Goal: Task Accomplishment & Management: Use online tool/utility

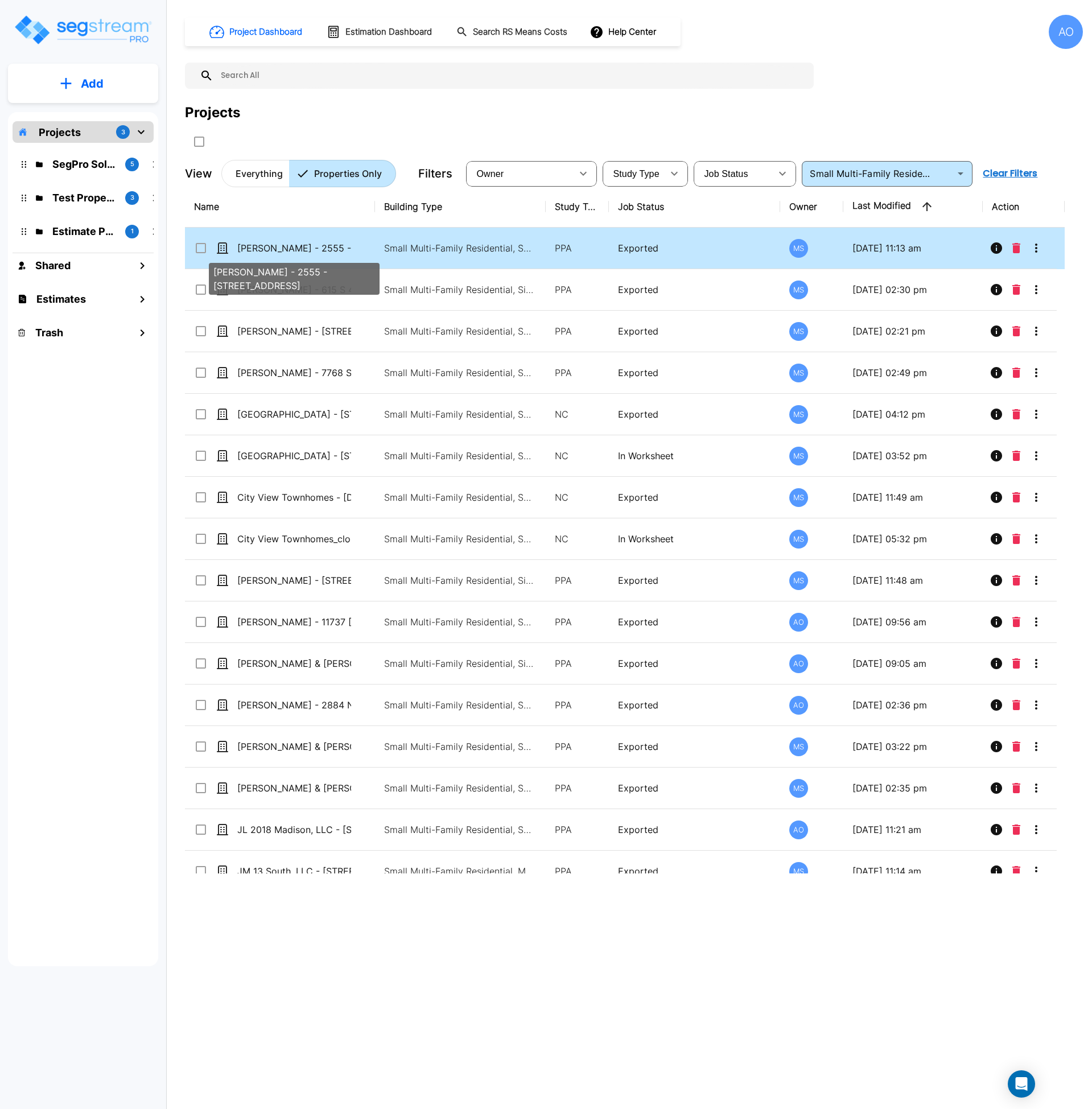
click at [338, 249] on p "[PERSON_NAME] - 2555 - [STREET_ADDRESS]" at bounding box center [294, 248] width 114 height 13
checkbox input "true"
click at [338, 249] on p "[PERSON_NAME] - 2555 - [STREET_ADDRESS]" at bounding box center [294, 248] width 114 height 13
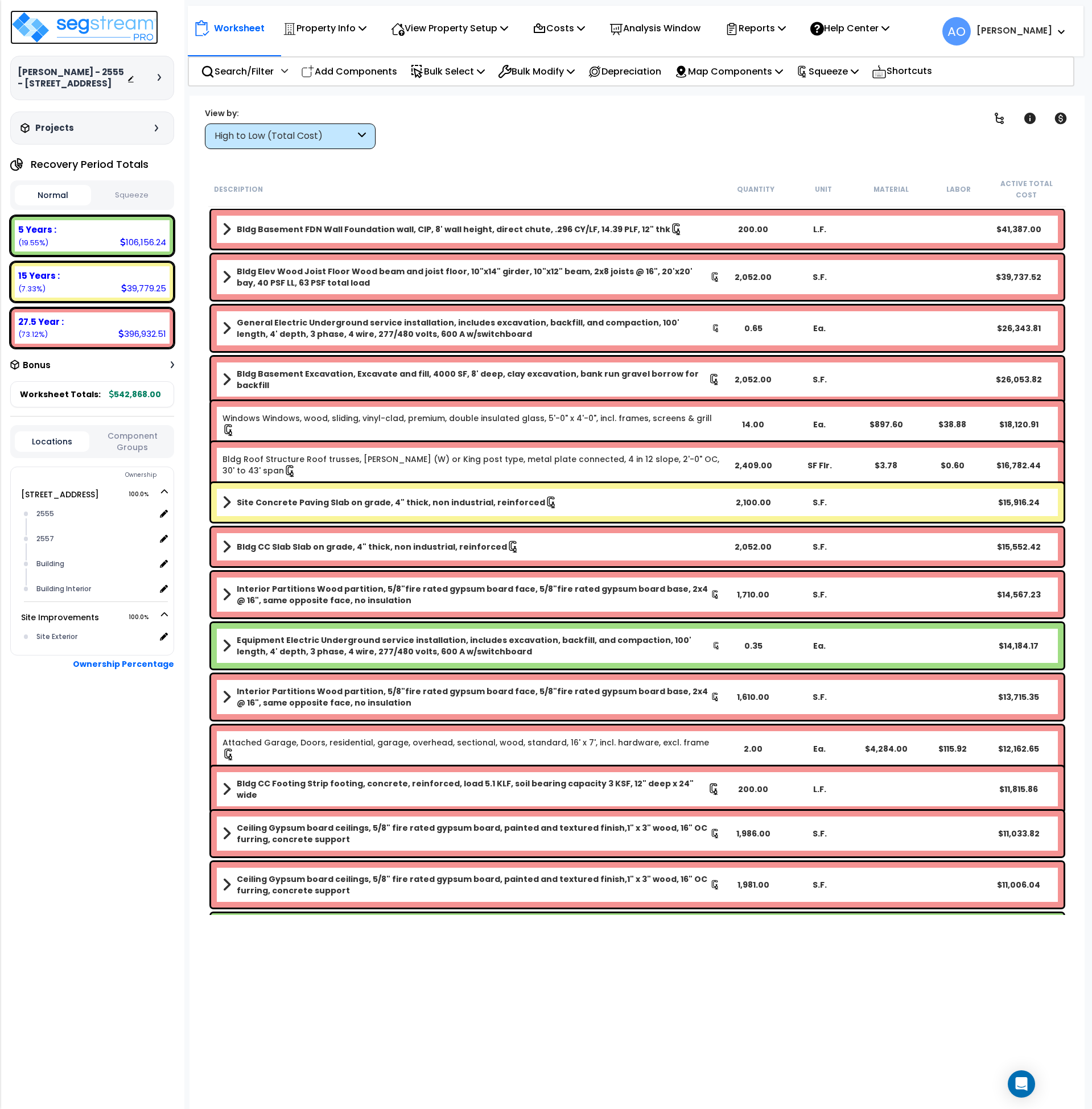
click at [113, 23] on img at bounding box center [85, 28] width 148 height 34
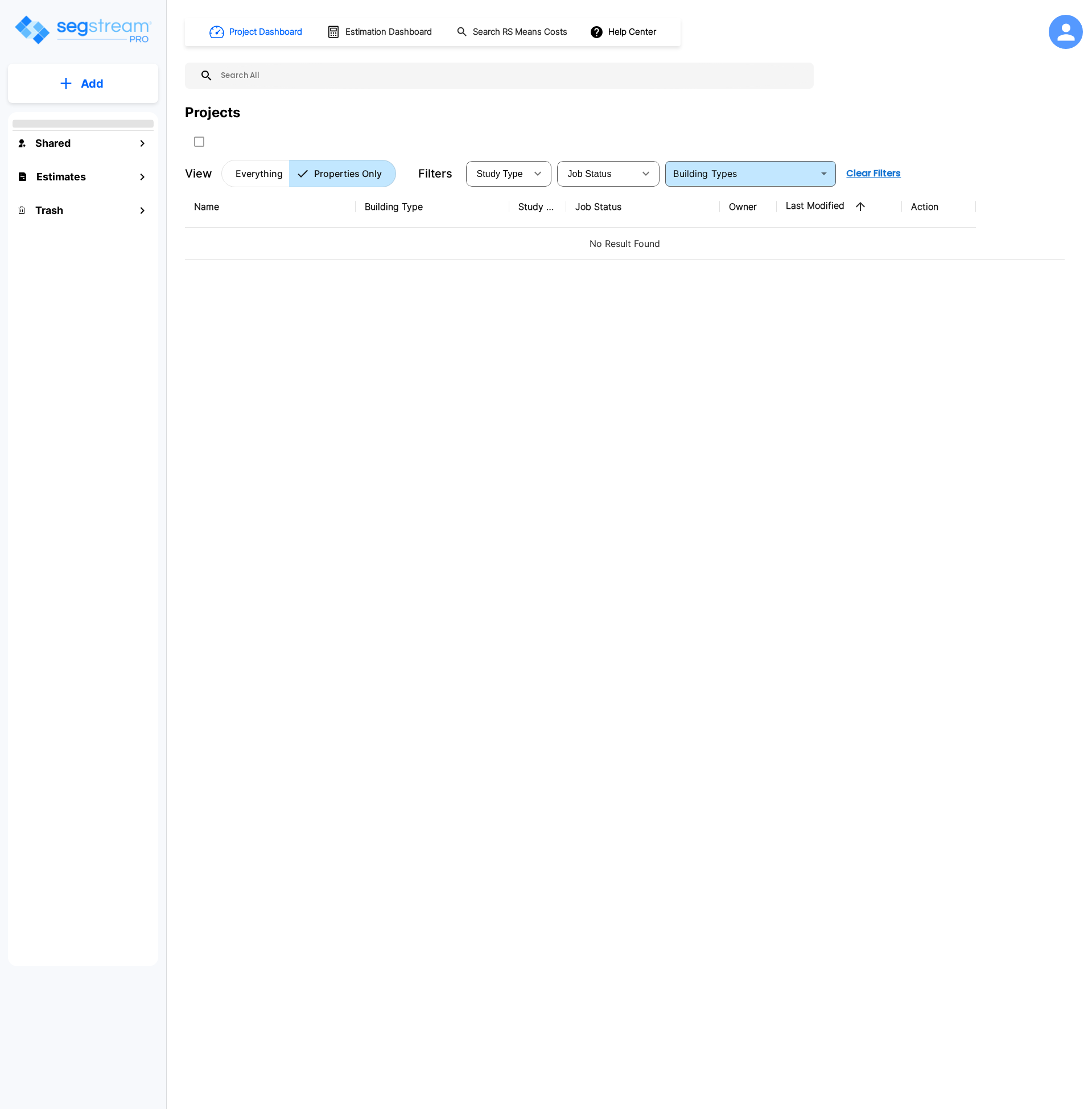
type input "Small Multi-Family Residential"
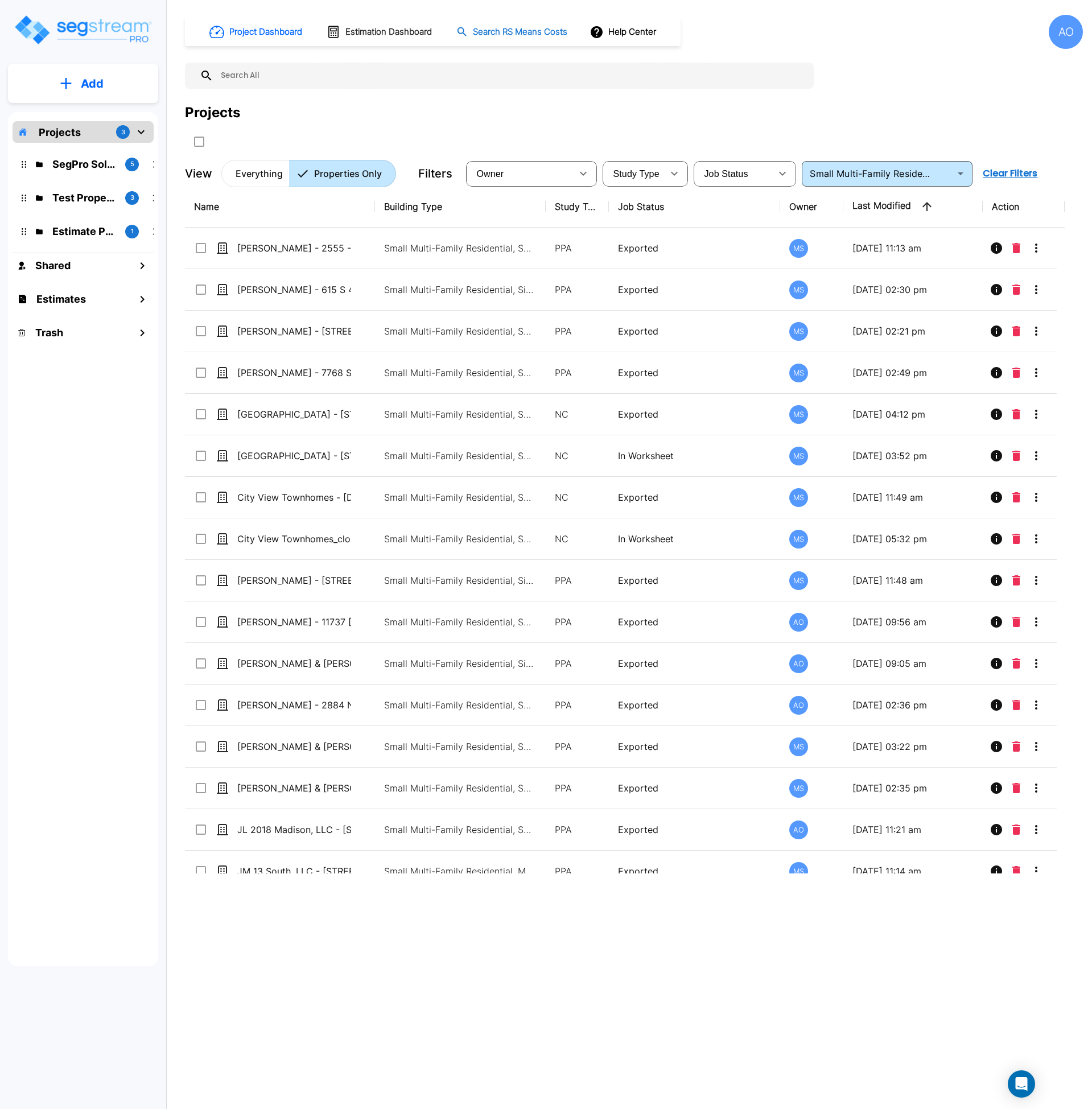
click at [511, 33] on h1 "Search RS Means Costs" at bounding box center [520, 32] width 94 height 13
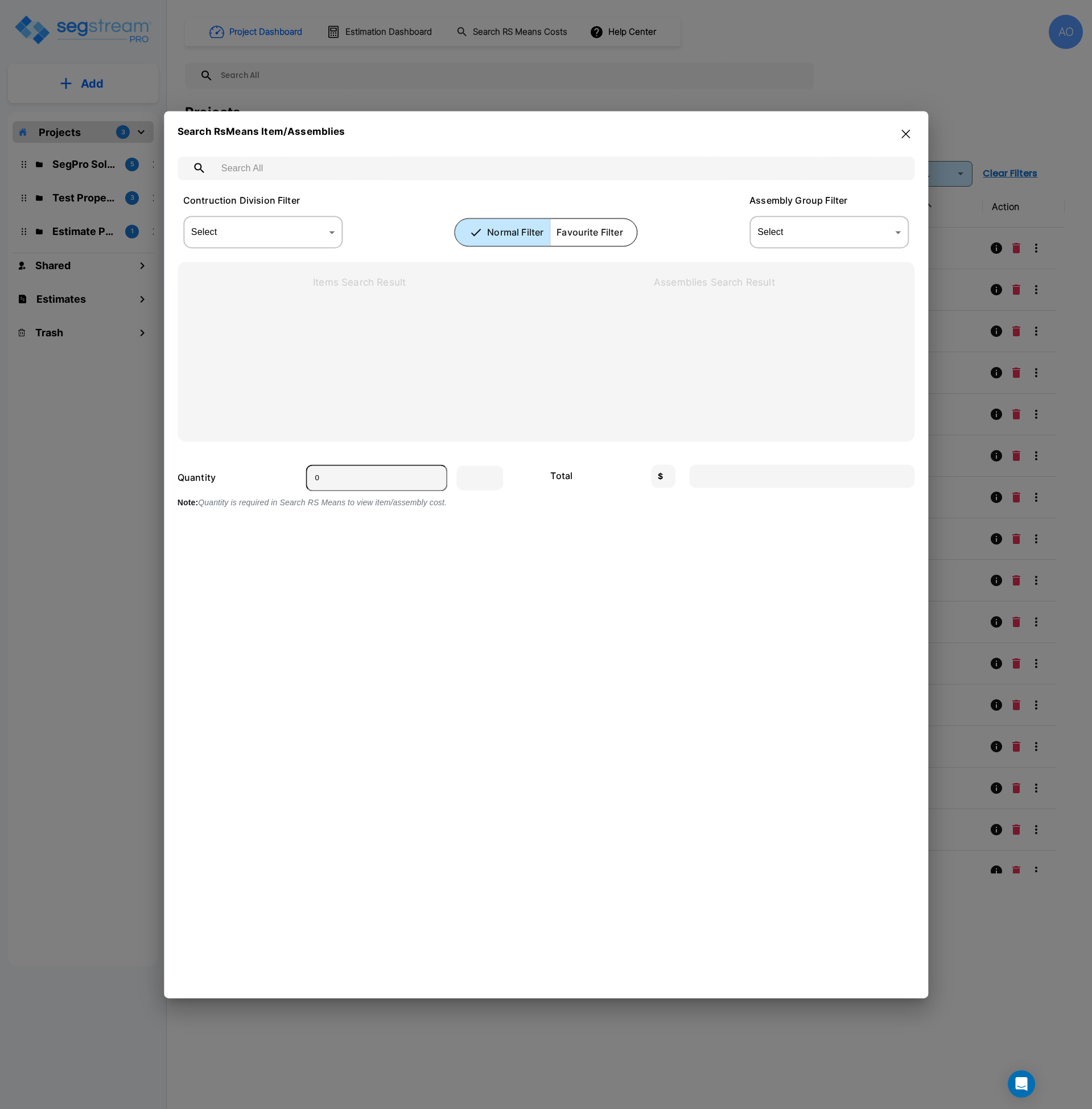
click at [301, 230] on body "× Your report is being generated. Be patient! × We're working on your Modificat…" at bounding box center [546, 554] width 1092 height 1109
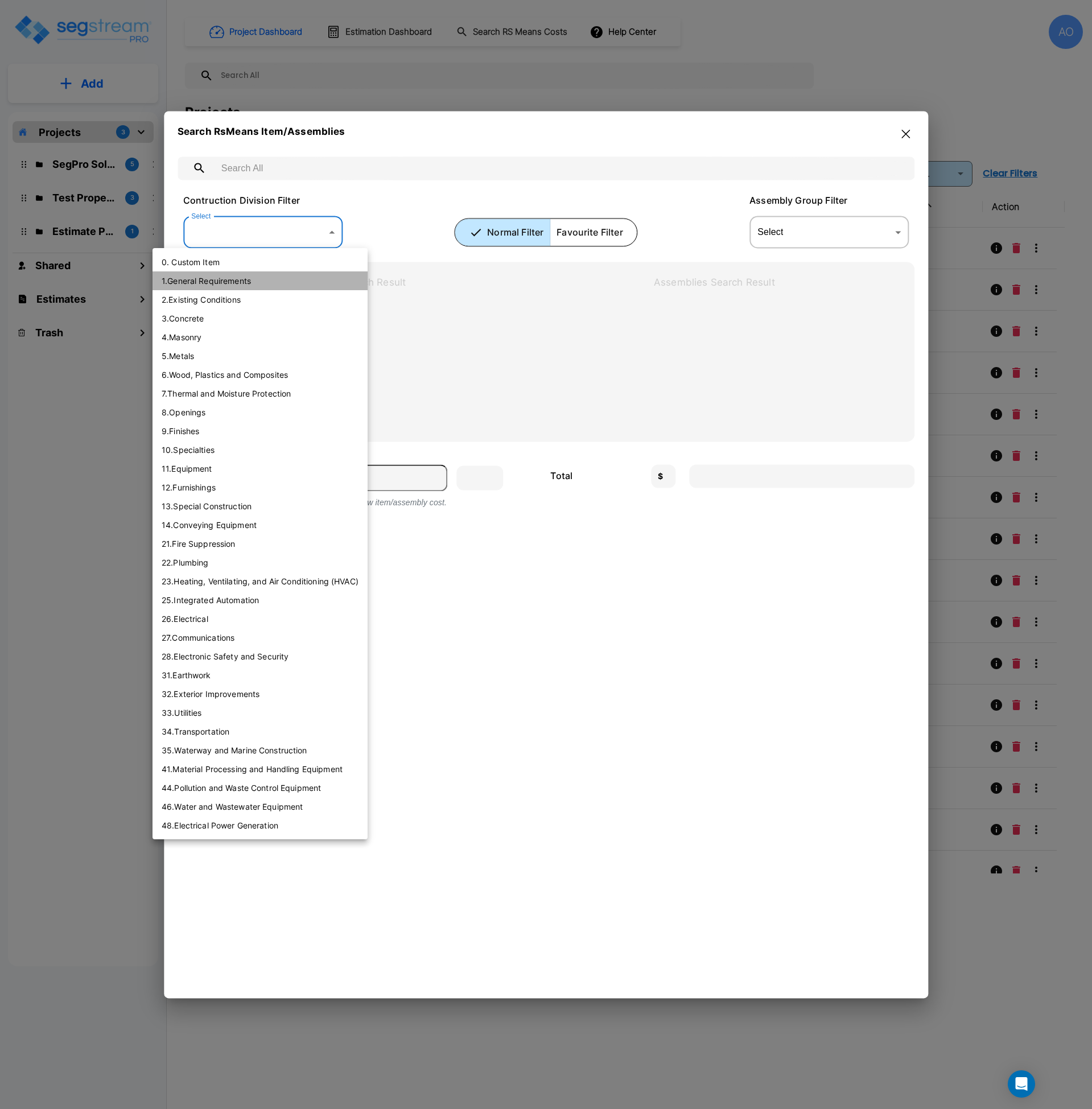
click at [246, 282] on li "1 . General Requirements" at bounding box center [260, 280] width 215 height 19
type input "[object Object]"
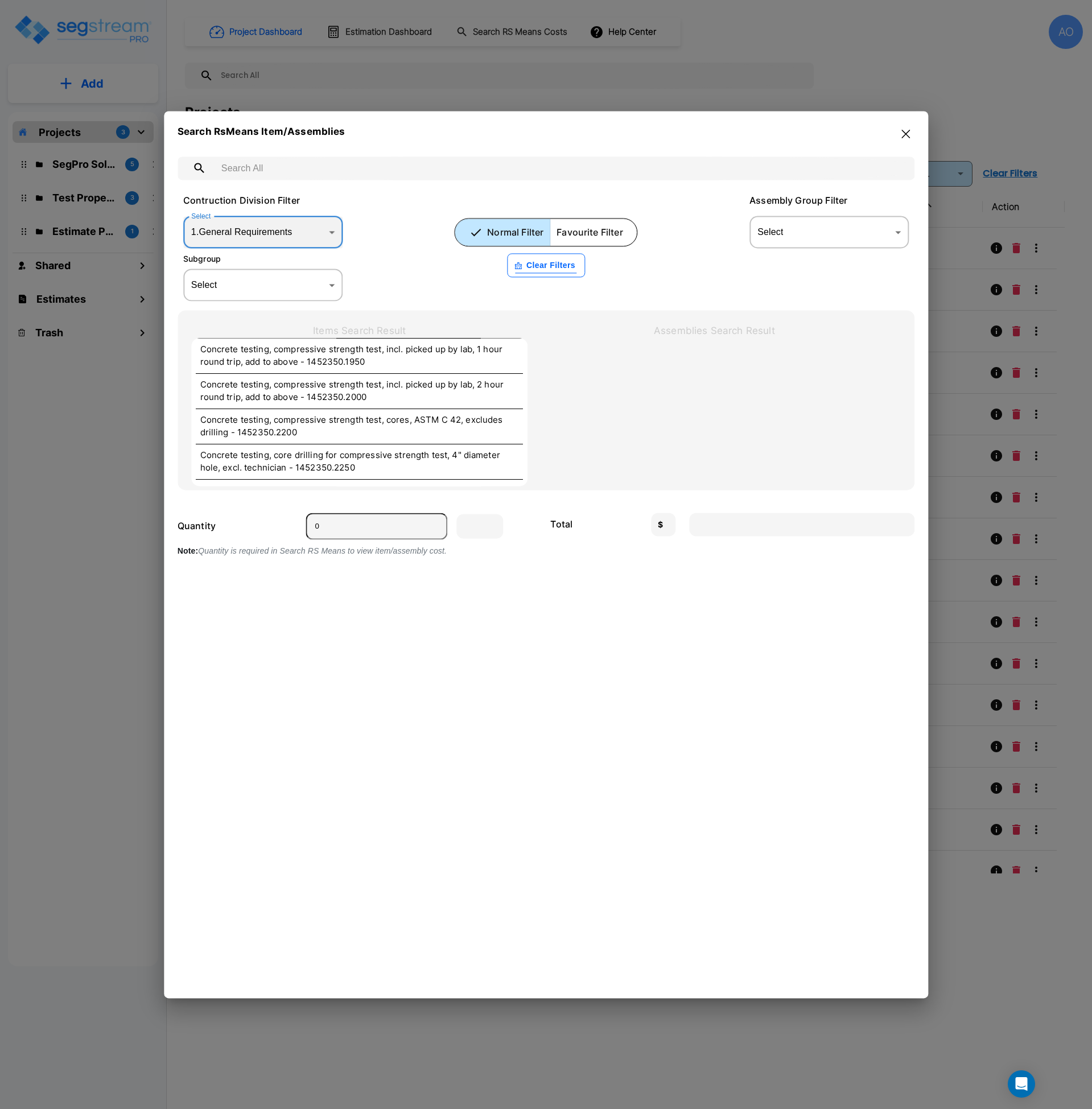
scroll to position [2621, 0]
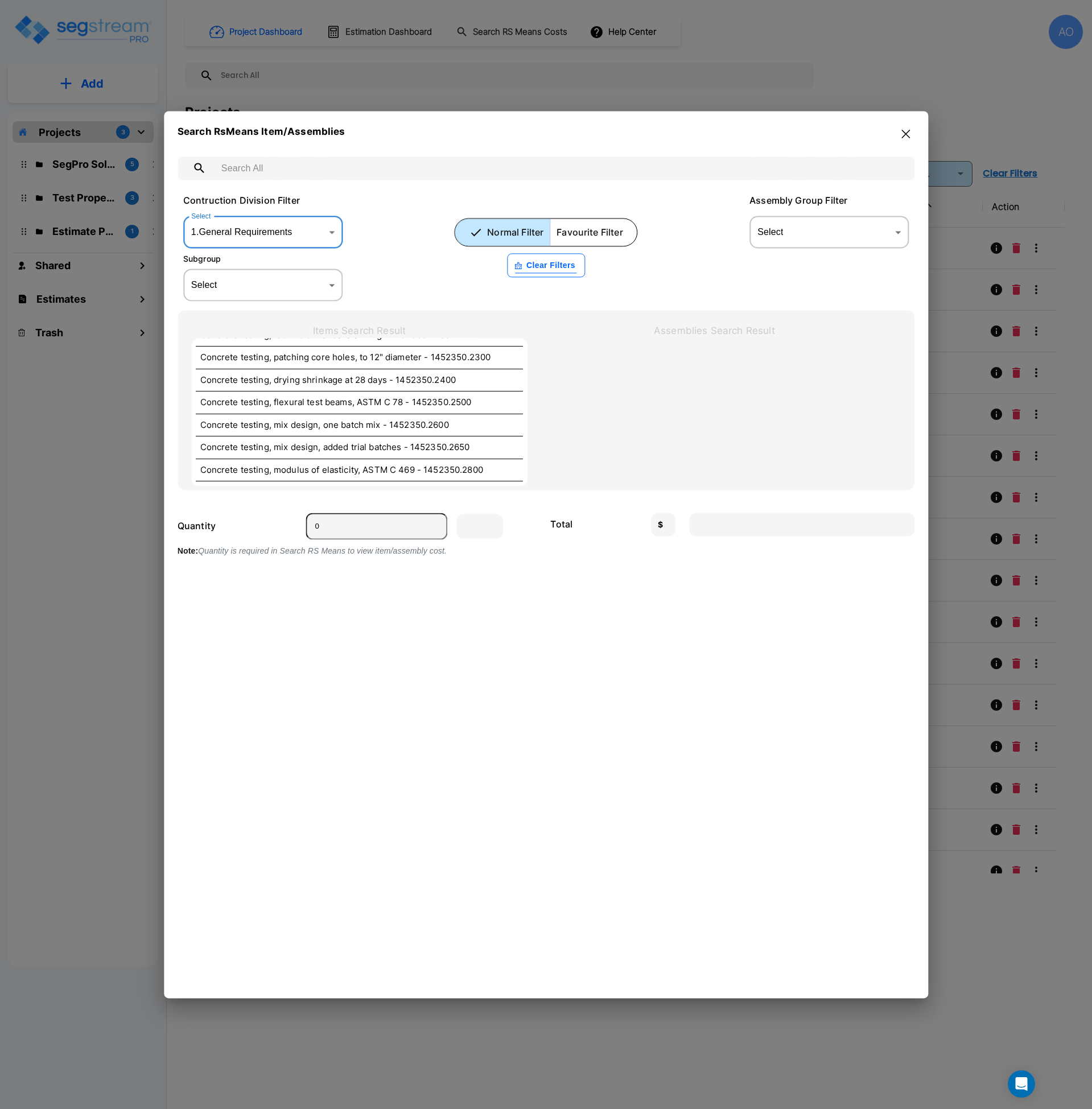
click at [761, 241] on body "× Your report is being generated. Be patient! × We're working on your Modificat…" at bounding box center [546, 554] width 1092 height 1109
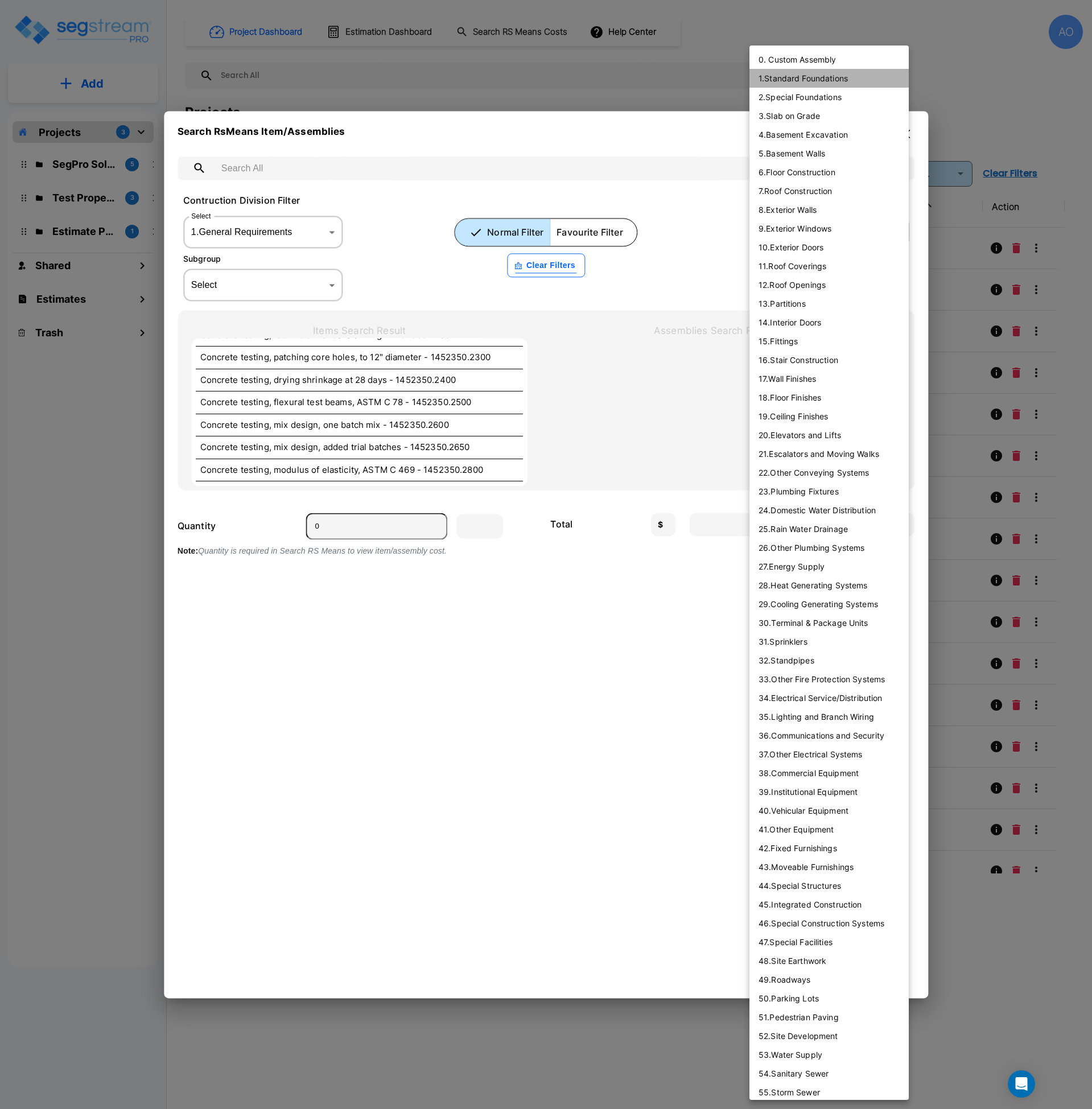
click at [795, 78] on li "1 . Standard Foundations" at bounding box center [829, 78] width 159 height 19
type input "1"
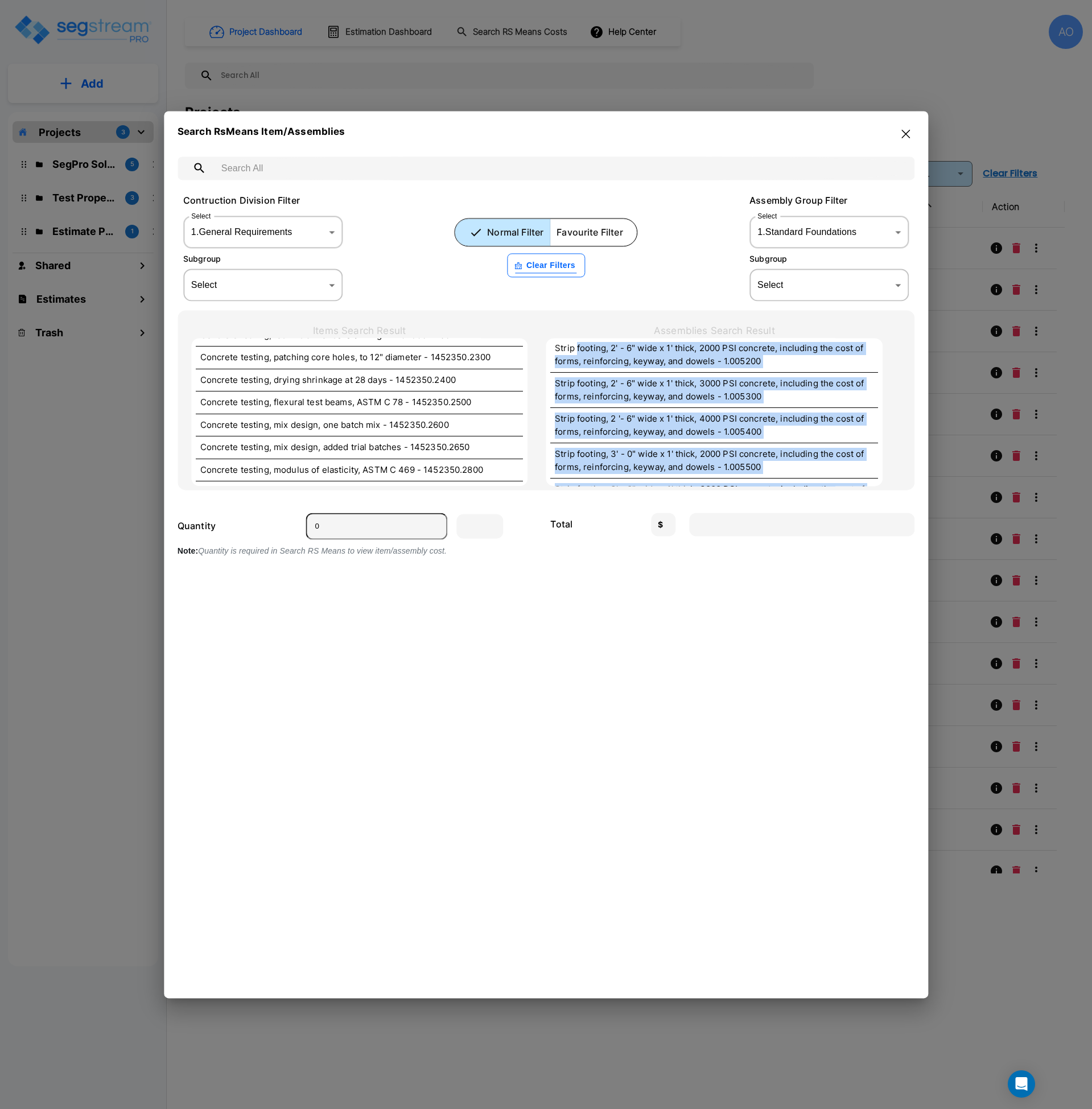
scroll to position [1760, 0]
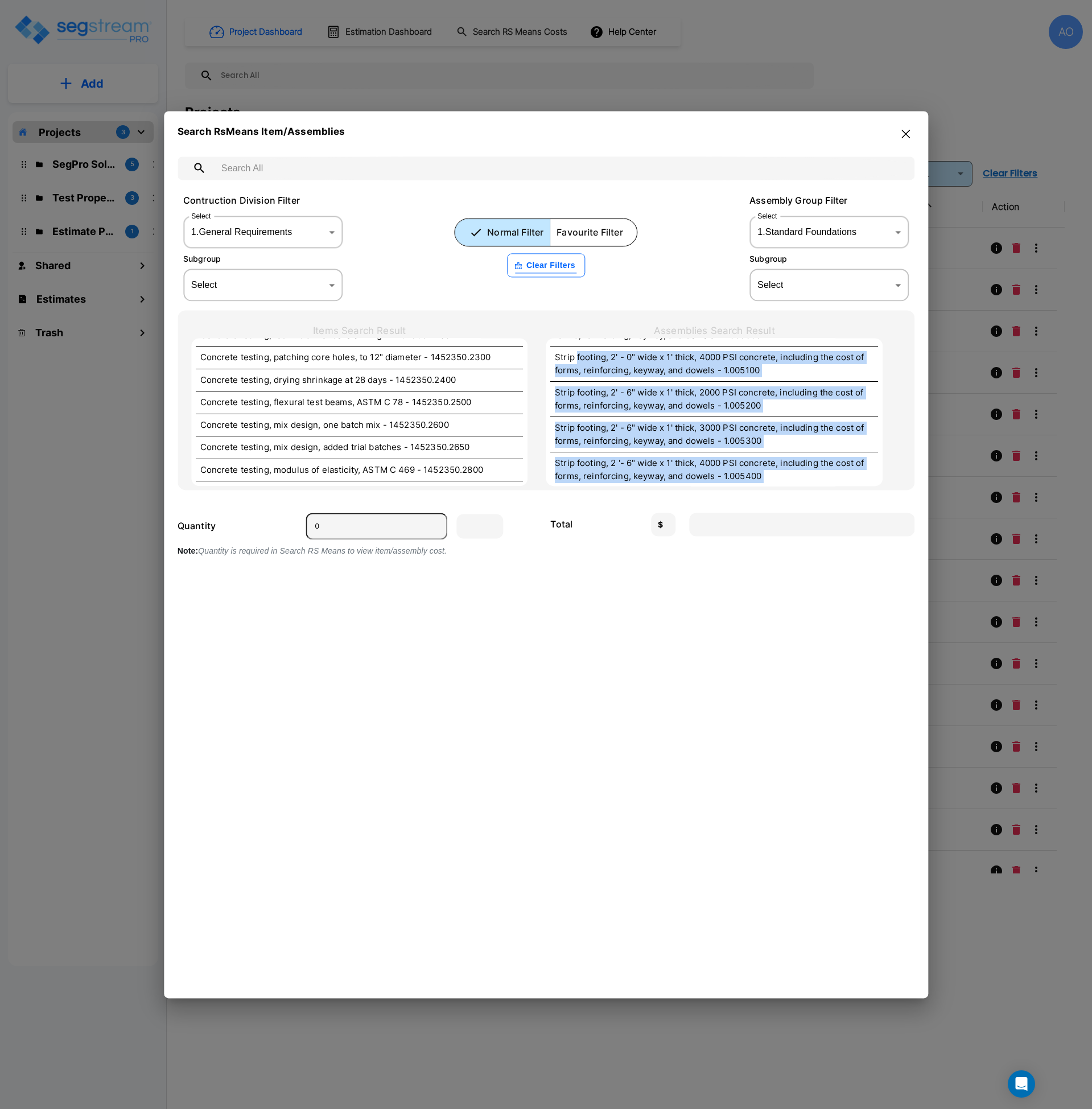
drag, startPoint x: 728, startPoint y: 472, endPoint x: 576, endPoint y: 334, distance: 205.3
click at [576, 334] on div "Assemblies Search Result Foundation wall, CIP, 4' wall height, direct chute, .0…" at bounding box center [714, 405] width 337 height 163
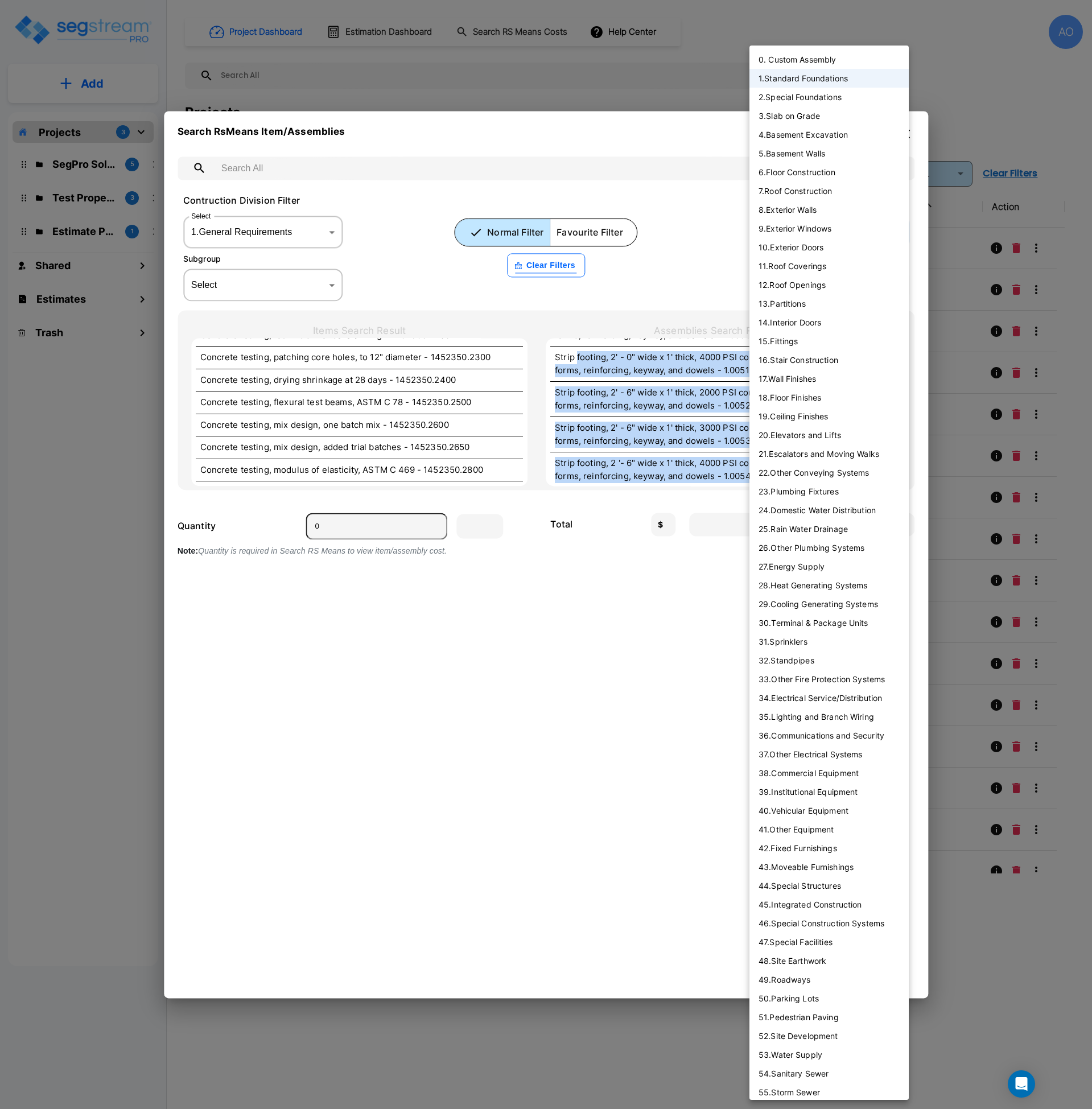
click at [823, 227] on body "× Your report is being generated. Be patient! × We're working on your Modificat…" at bounding box center [546, 554] width 1092 height 1109
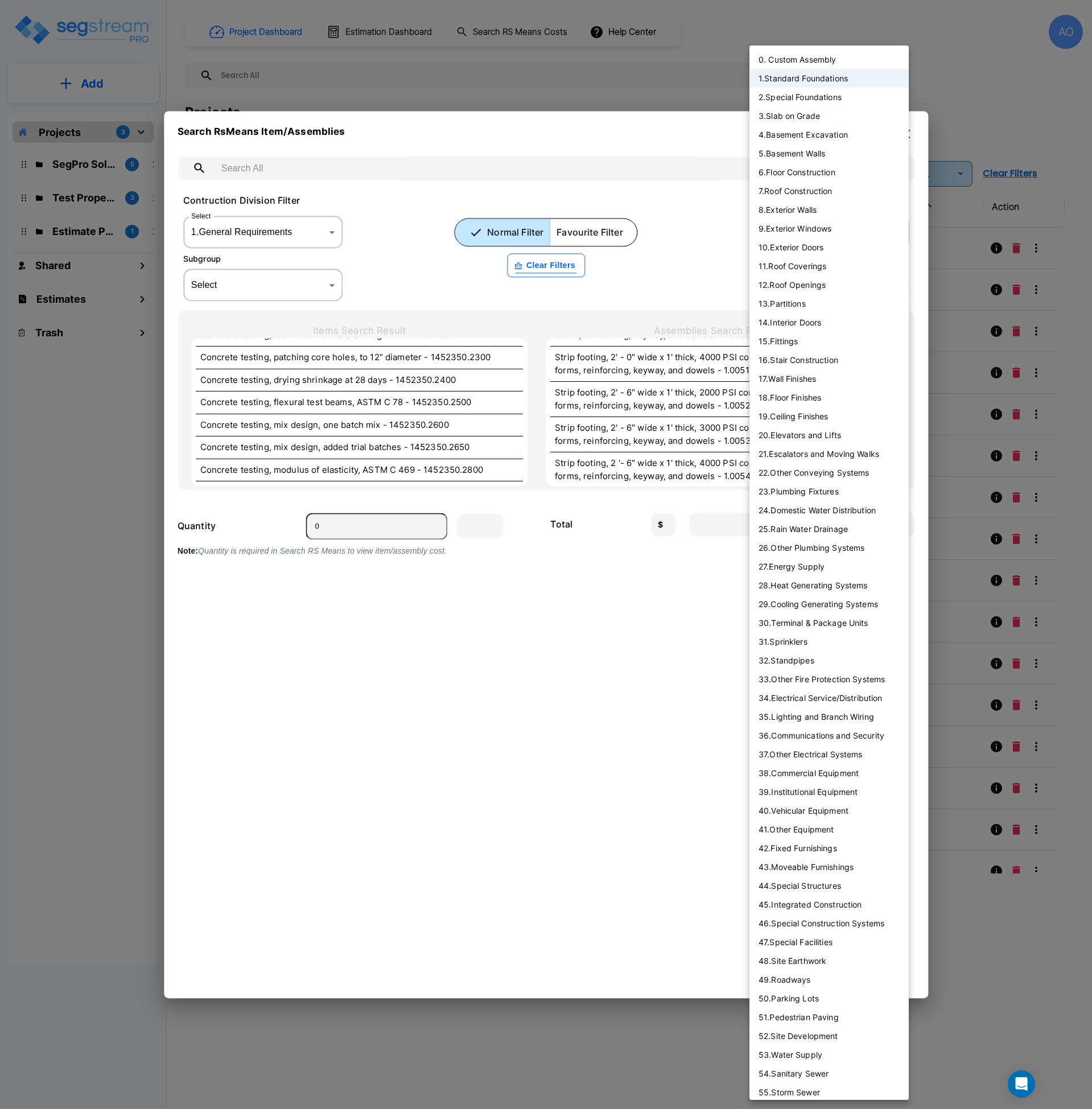
click at [268, 224] on div at bounding box center [546, 554] width 1092 height 1109
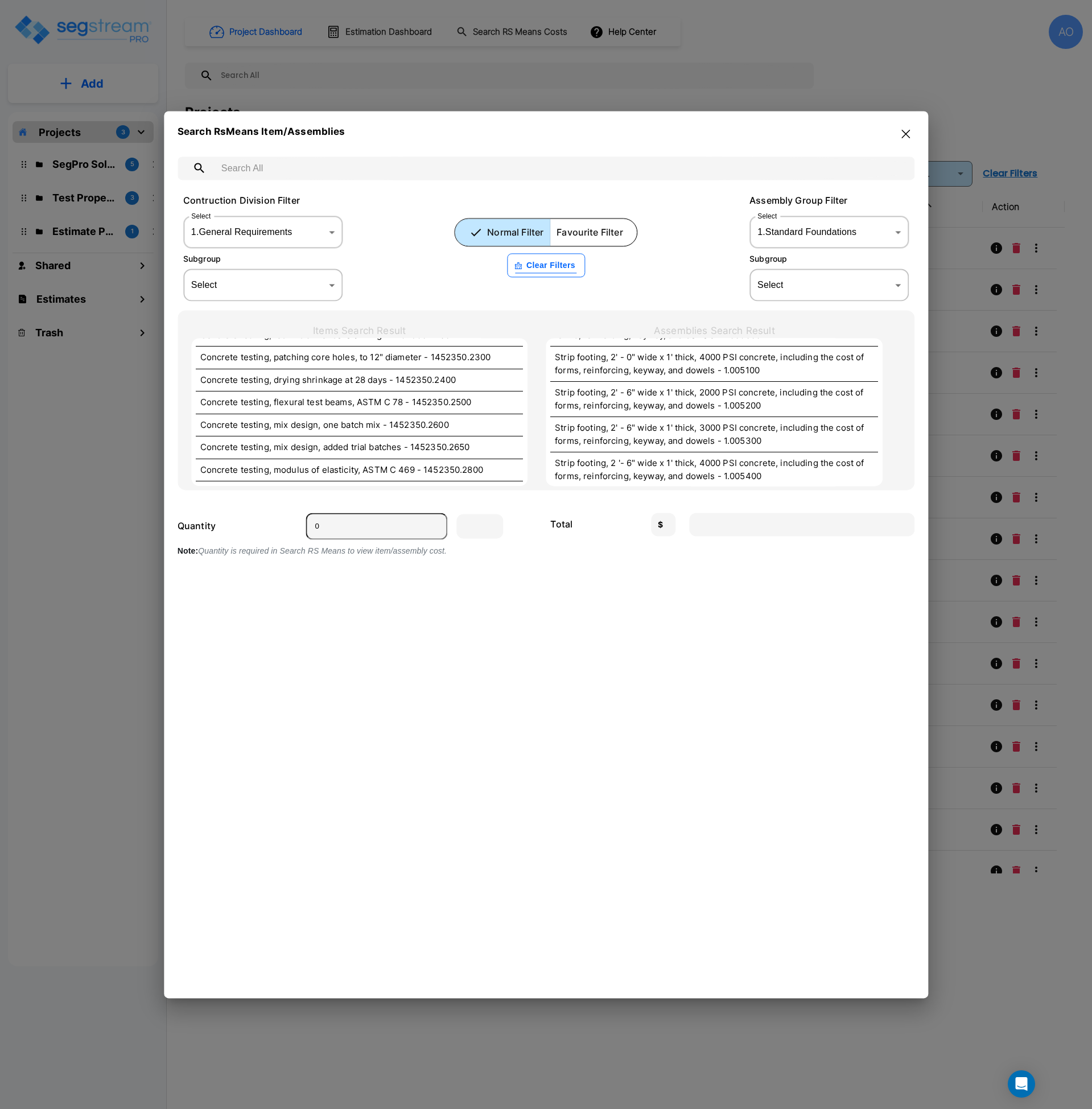
click at [274, 229] on div "0. Custom Assembly 1 . Standard Foundations 2 . Special Foundations 3 . Slab on…" at bounding box center [546, 554] width 1092 height 1109
click at [281, 230] on body "× Your report is being generated. Be patient! × We're working on your Modificat…" at bounding box center [546, 554] width 1092 height 1109
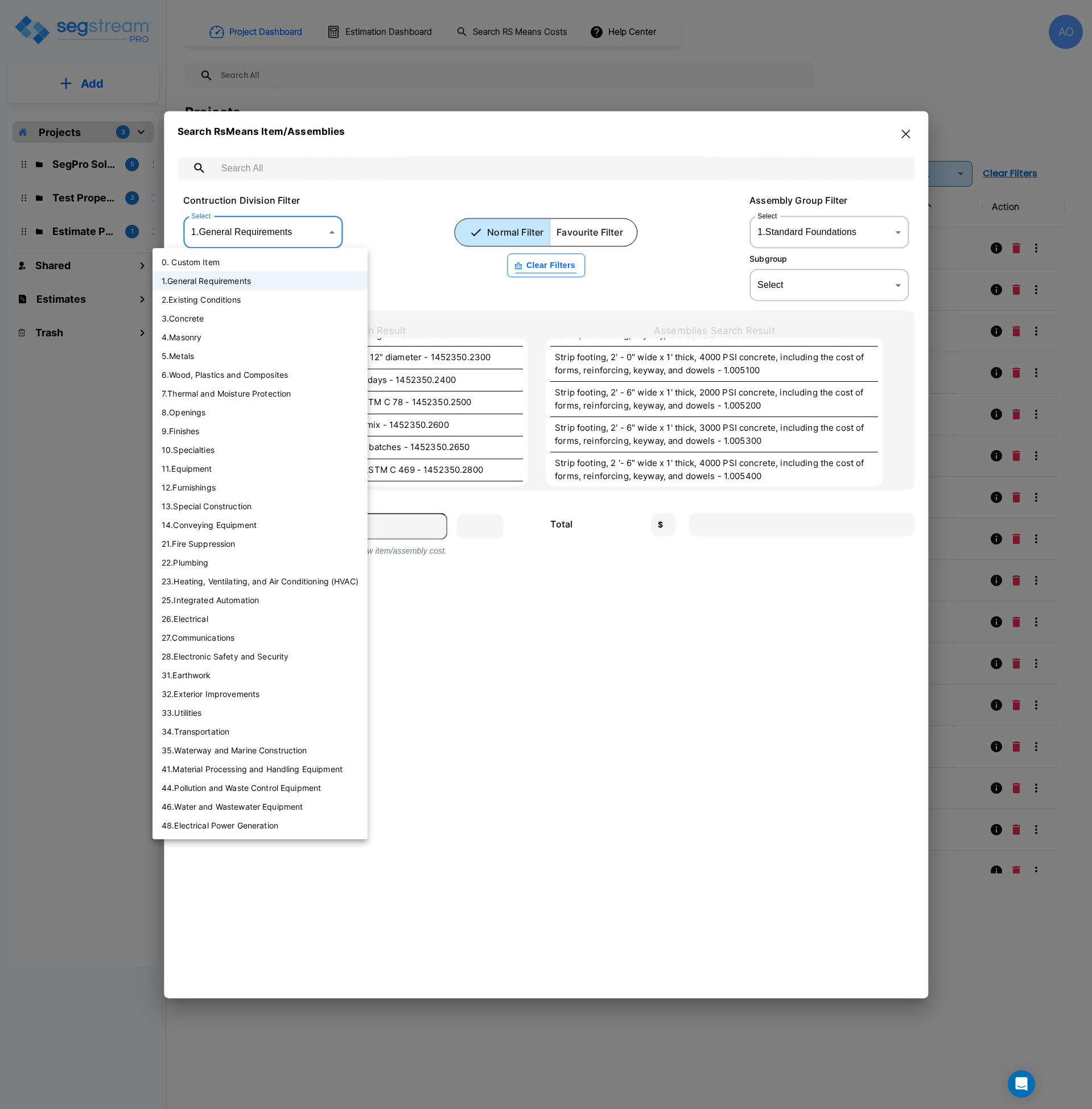
click at [240, 268] on li "0. Custom Item" at bounding box center [260, 262] width 215 height 19
type input "0"
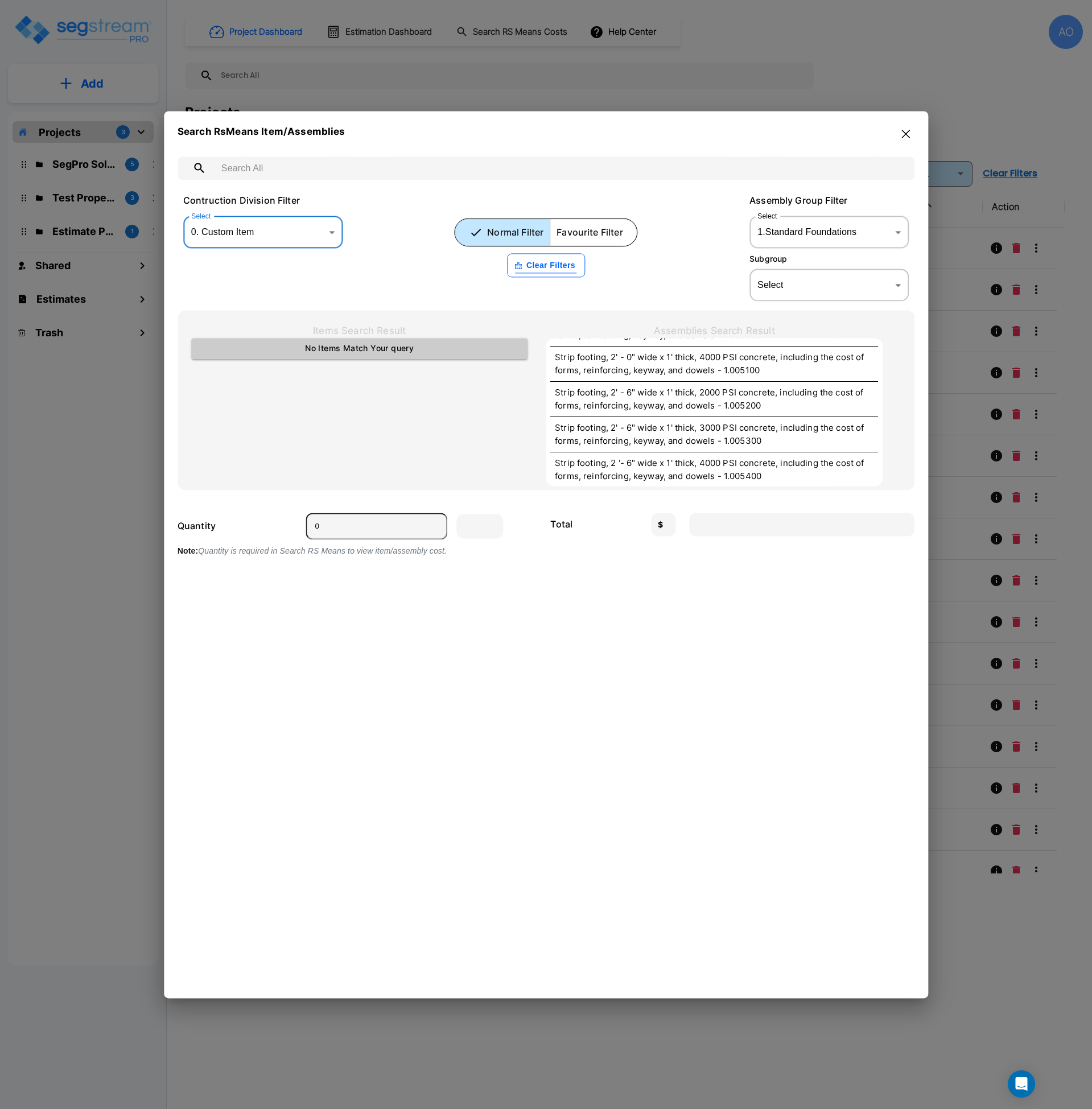
click at [824, 228] on body "× Your report is being generated. Be patient! × We're working on your Modificat…" at bounding box center [546, 554] width 1092 height 1109
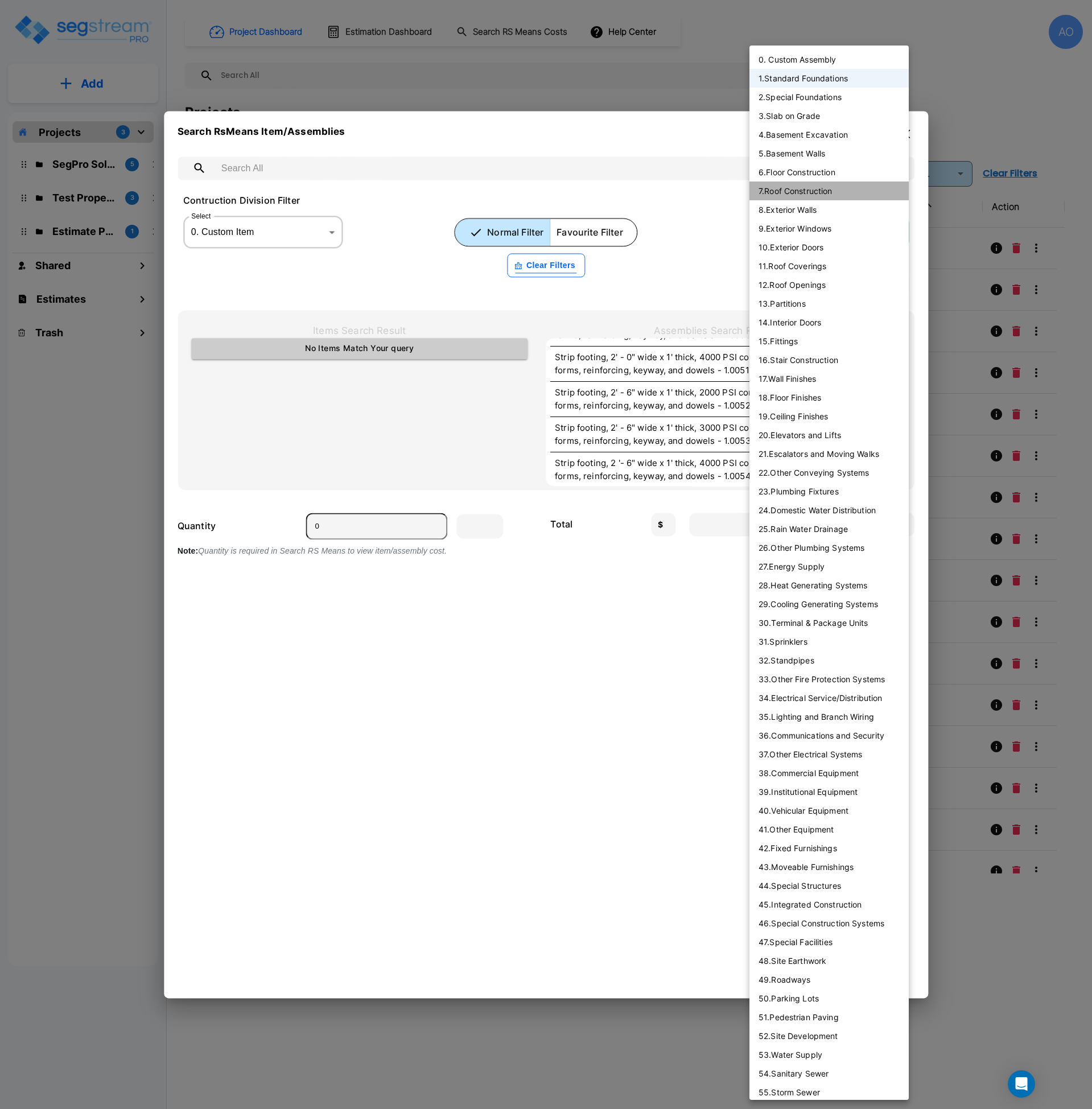
click at [805, 196] on li "7 . Roof Construction" at bounding box center [829, 190] width 159 height 19
type input "7"
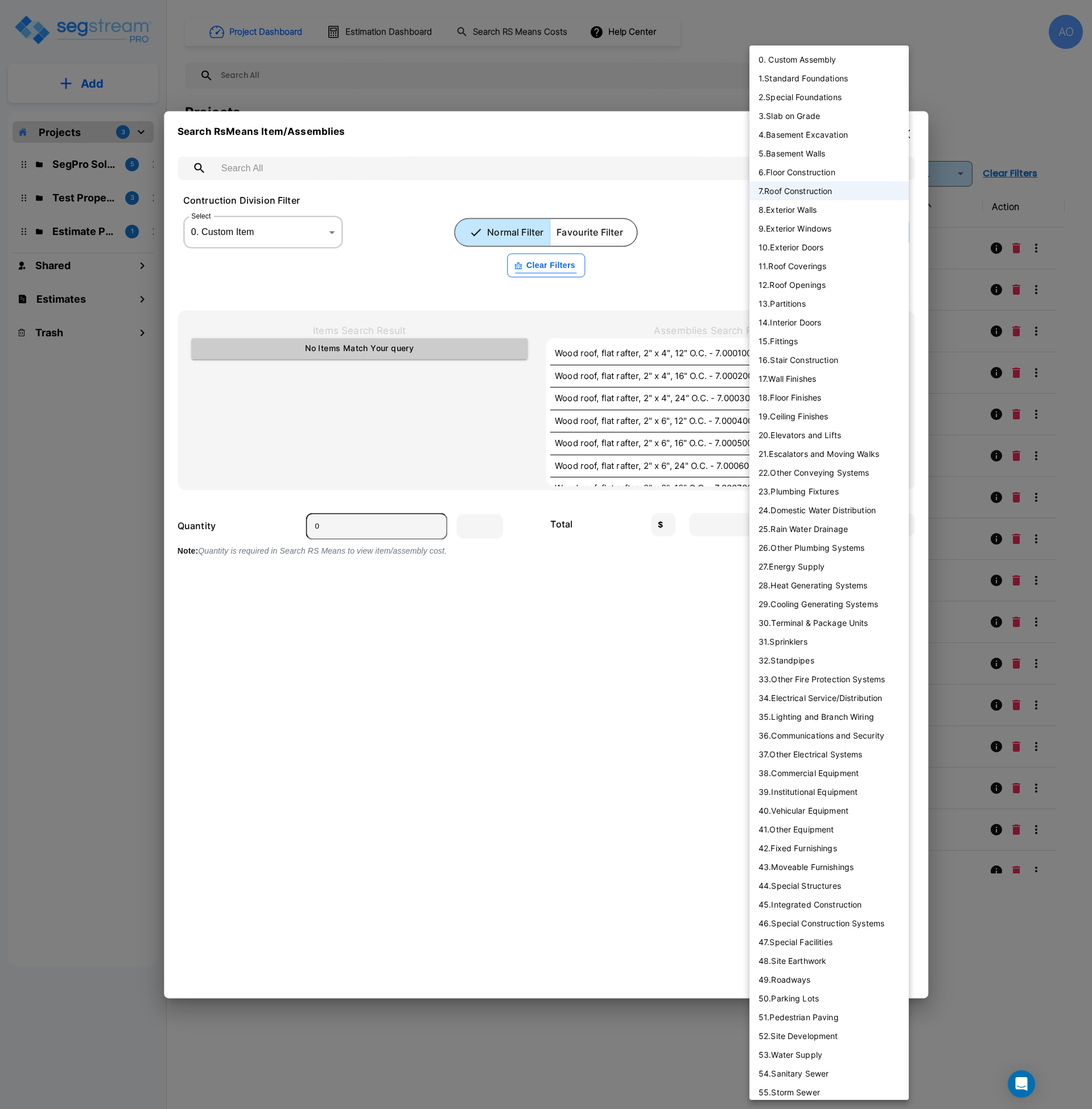
click at [826, 233] on body "× Your report is being generated. Be patient! × We're working on your Modificat…" at bounding box center [546, 554] width 1092 height 1109
click at [227, 237] on div at bounding box center [546, 554] width 1092 height 1109
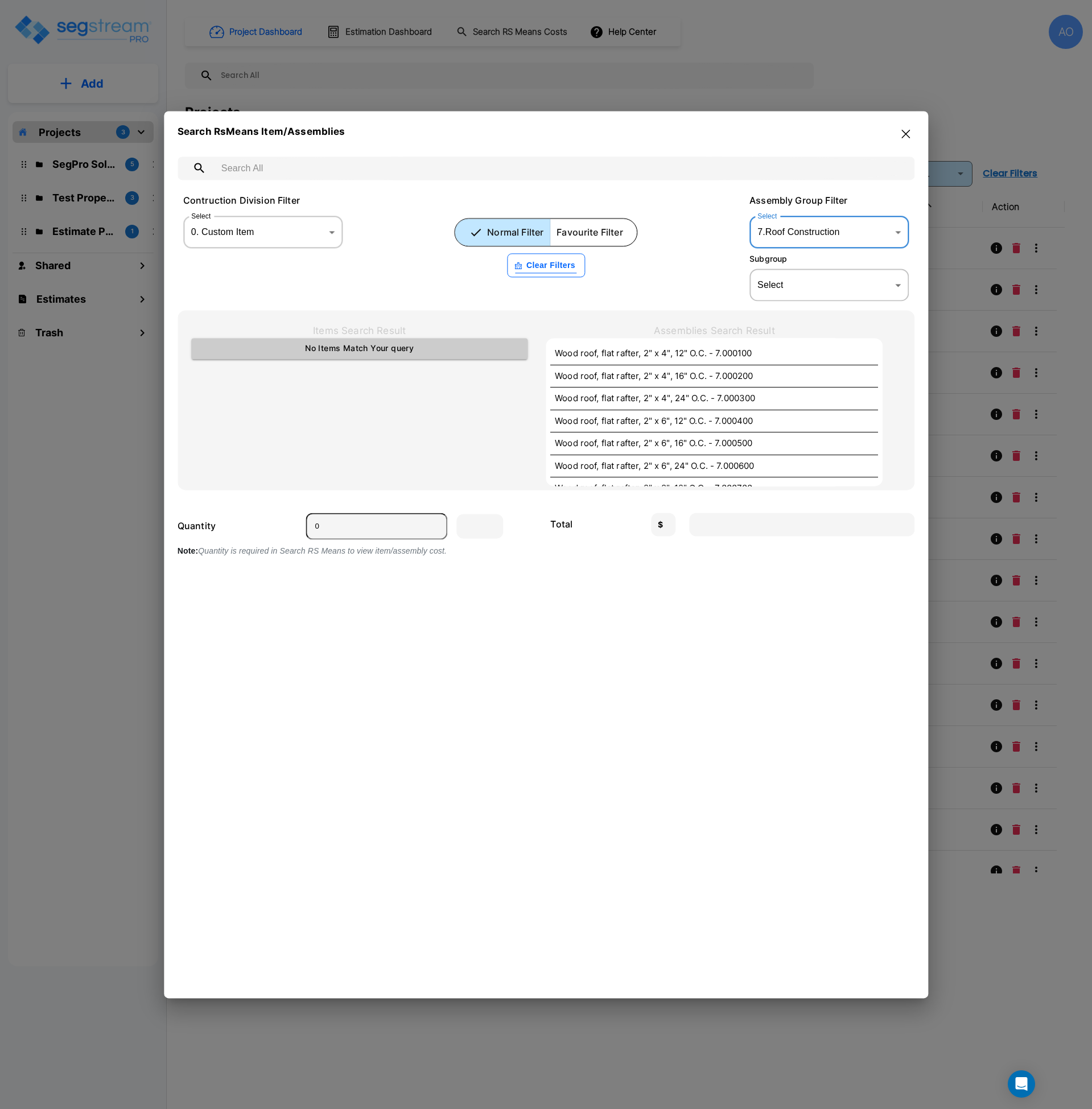
click at [281, 230] on body "× Your report is being generated. Be patient! × We're working on your Modificat…" at bounding box center [546, 554] width 1092 height 1109
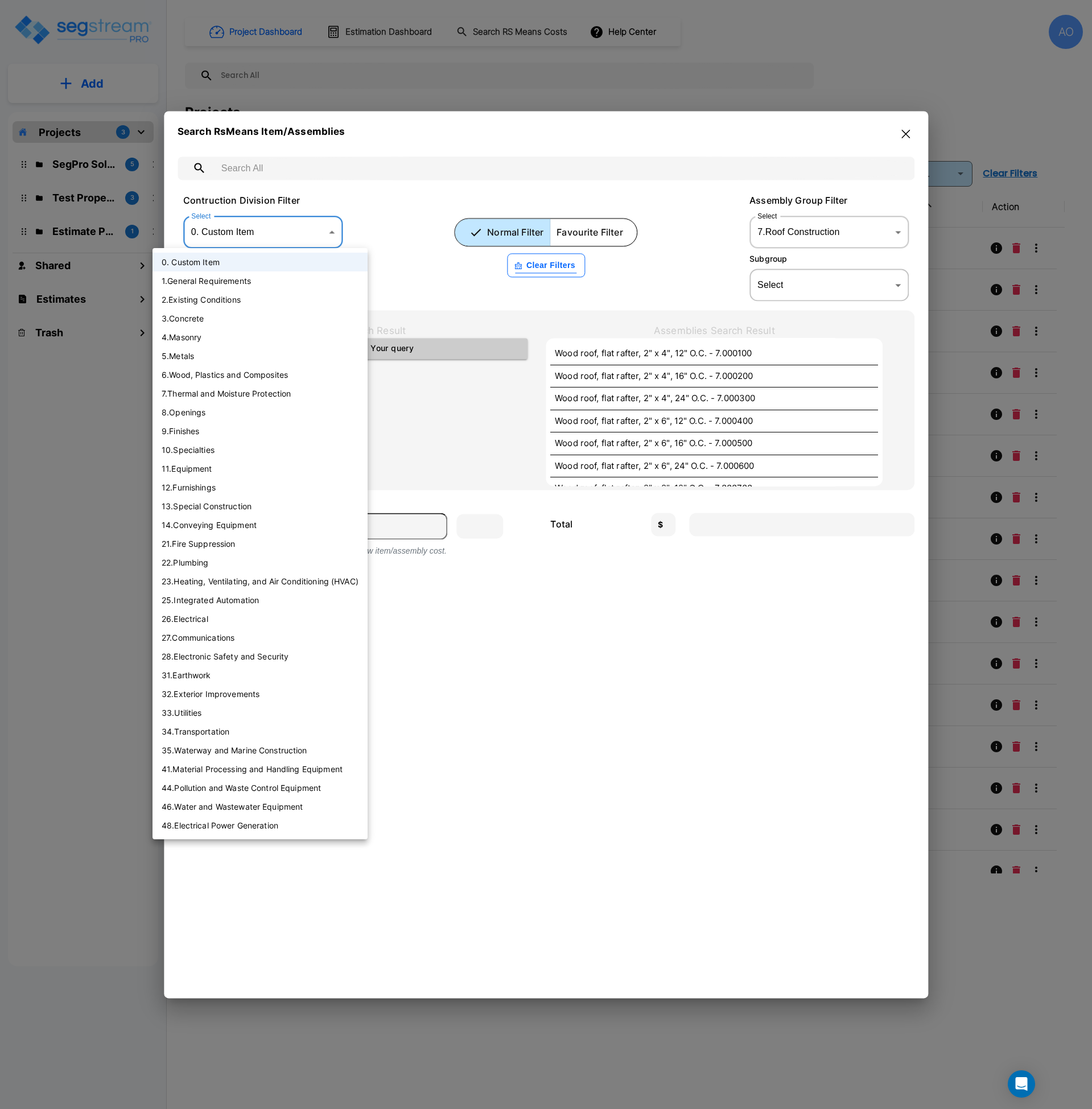
click at [219, 438] on li "9 . Finishes" at bounding box center [260, 431] width 215 height 19
type input "[object Object]"
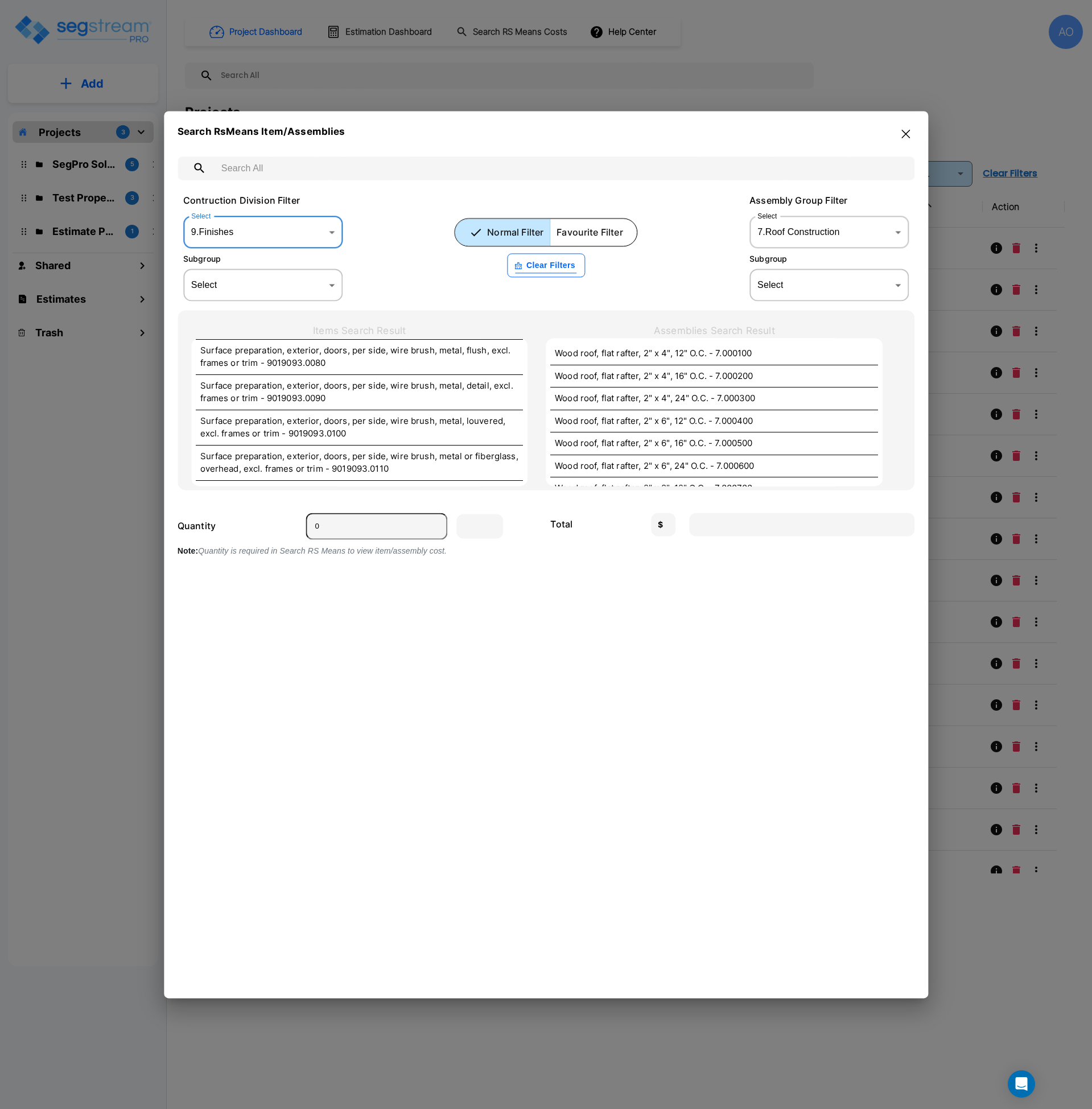
scroll to position [855, 0]
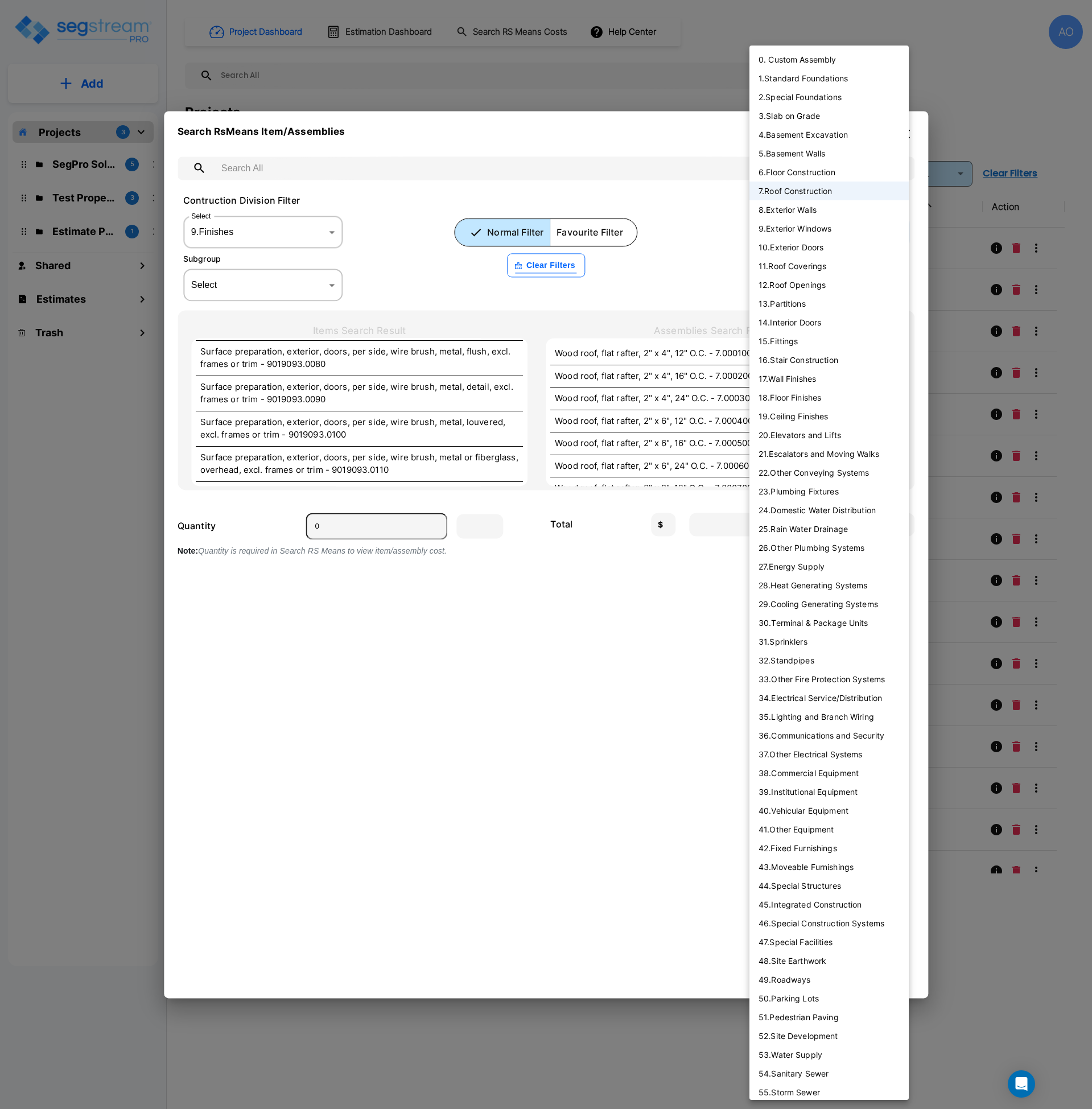
click at [853, 228] on body "× Your report is being generated. Be patient! × We're working on your Modificat…" at bounding box center [546, 554] width 1092 height 1109
click at [265, 280] on div at bounding box center [546, 554] width 1092 height 1109
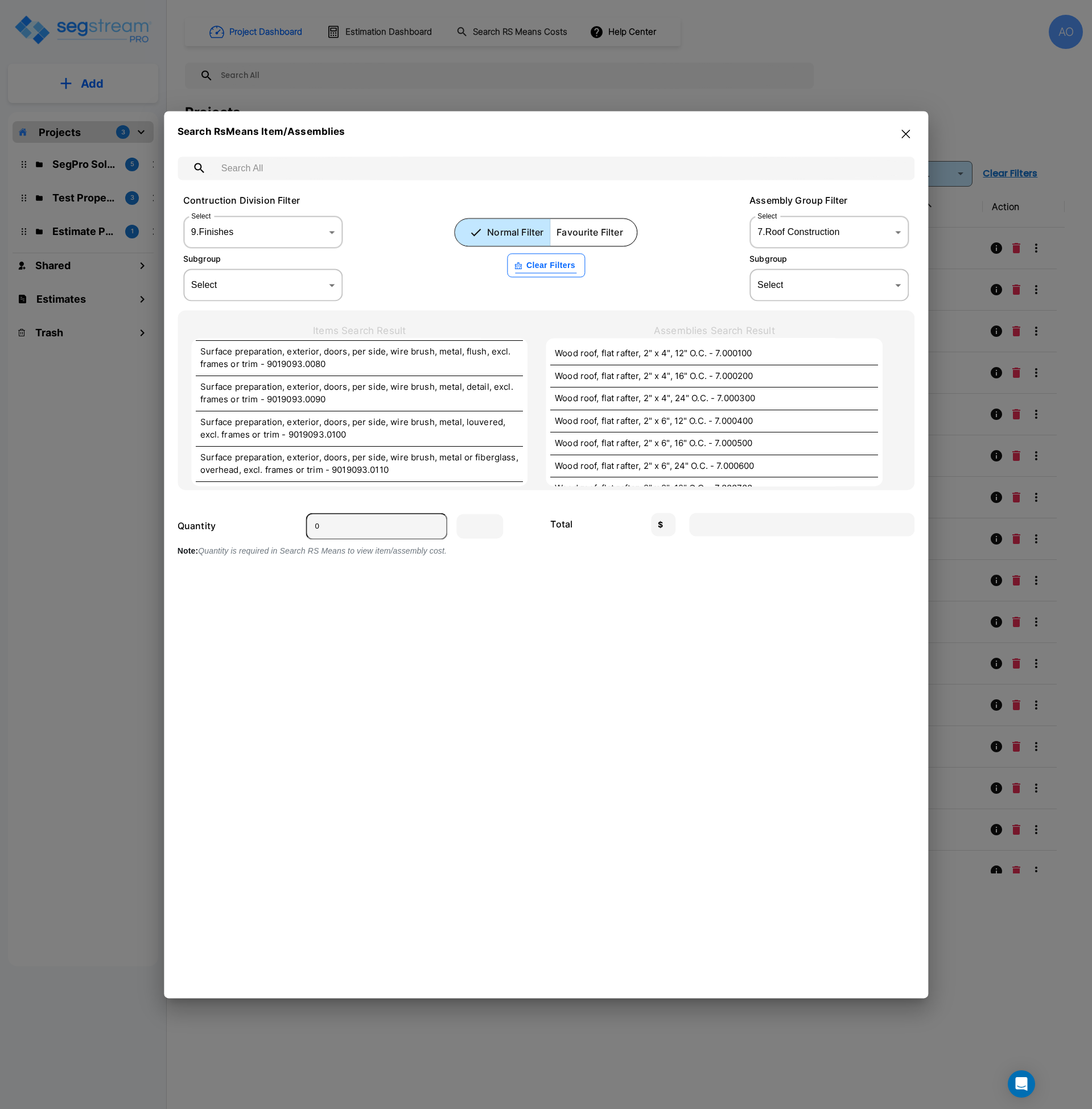
click at [268, 287] on div "0. Custom Assembly 1 . Standard Foundations 2 . Special Foundations 3 . Slab on…" at bounding box center [546, 554] width 1092 height 1109
click at [318, 285] on body "× Your report is being generated. Be patient! × We're working on your Modificat…" at bounding box center [546, 554] width 1092 height 1109
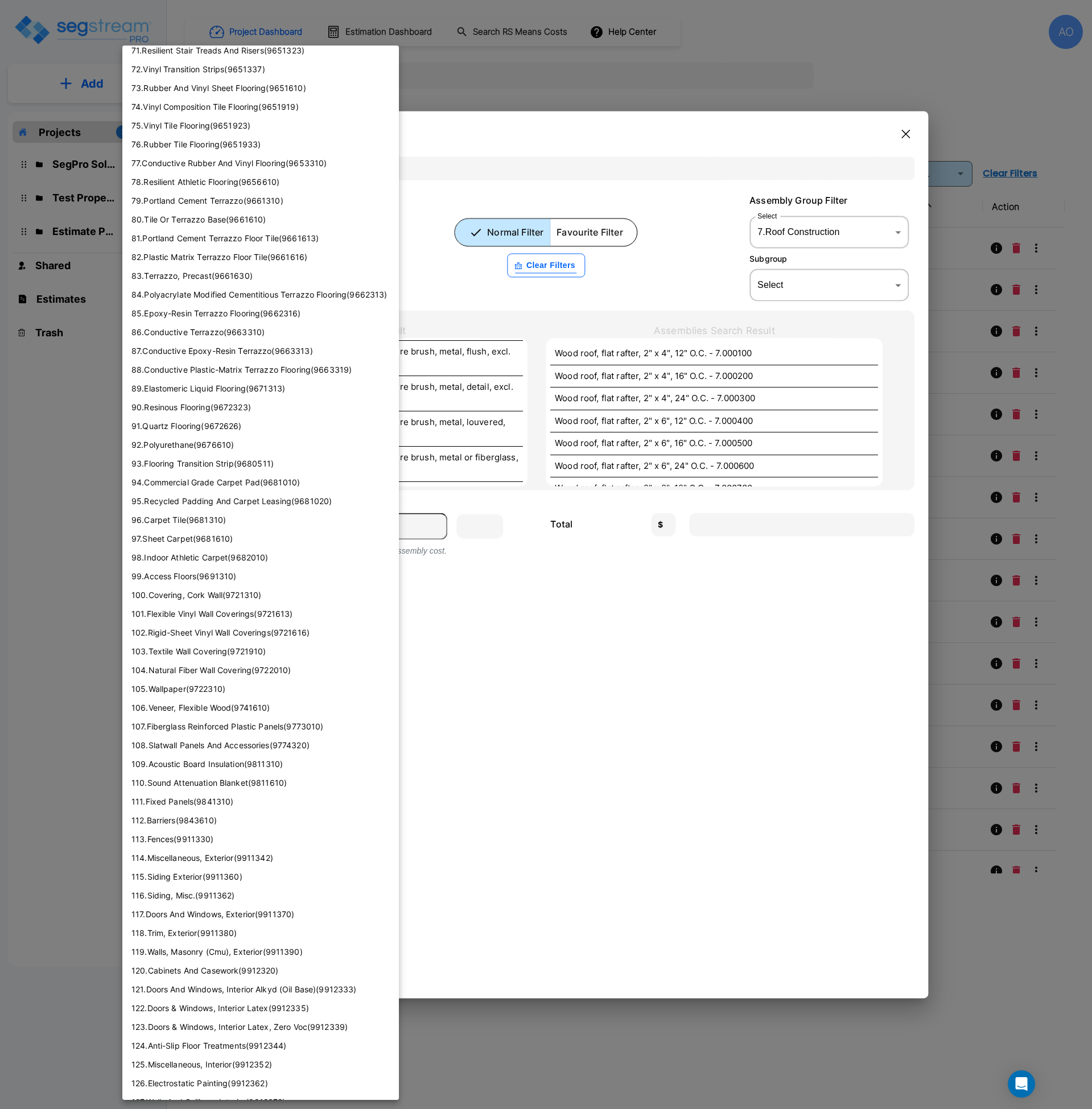
scroll to position [1342, 0]
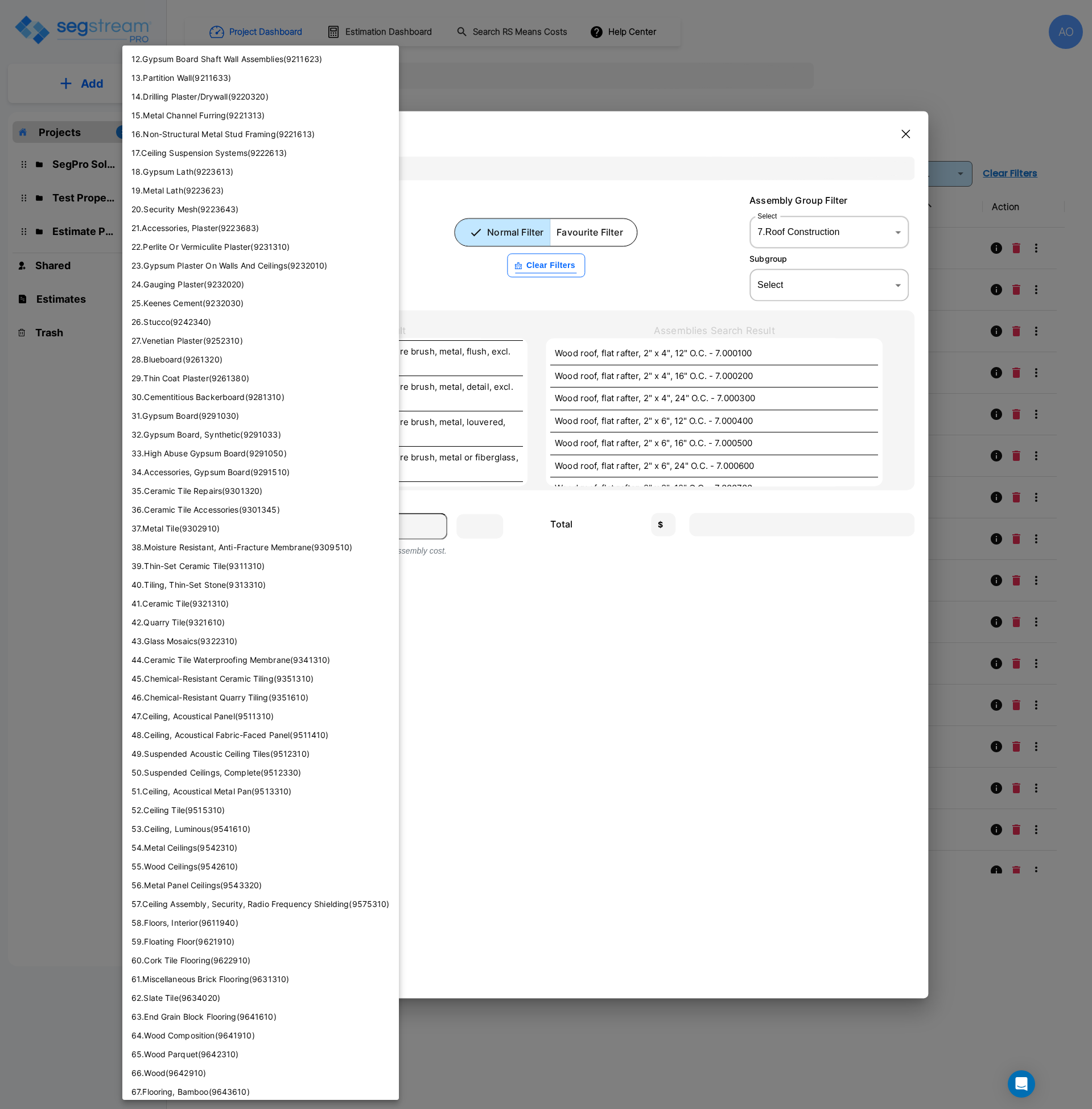
click at [662, 286] on div at bounding box center [546, 554] width 1092 height 1109
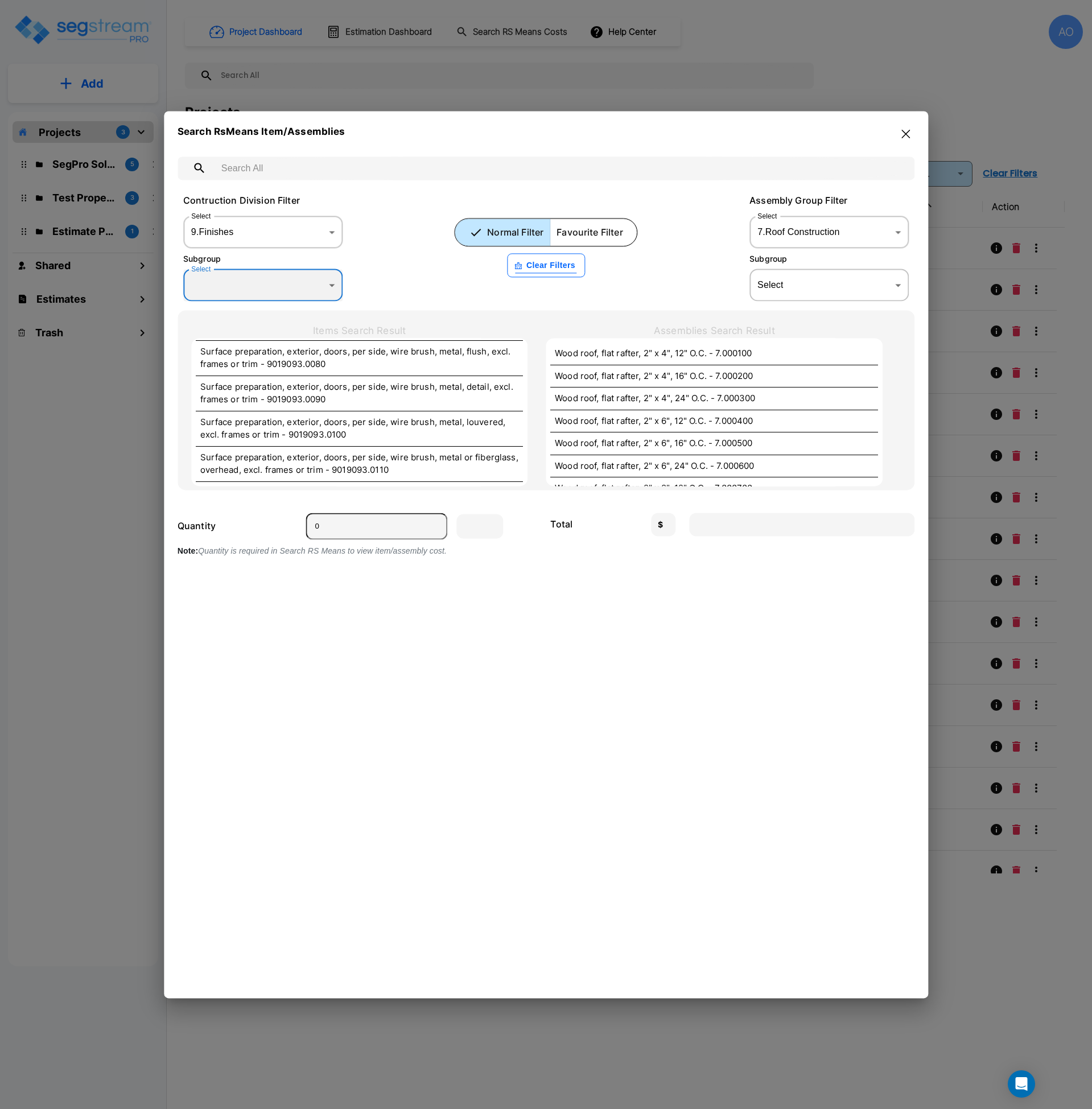
scroll to position [0, 0]
click at [808, 236] on body "× Your report is being generated. Be patient! × We're working on your Modificat…" at bounding box center [546, 554] width 1092 height 1109
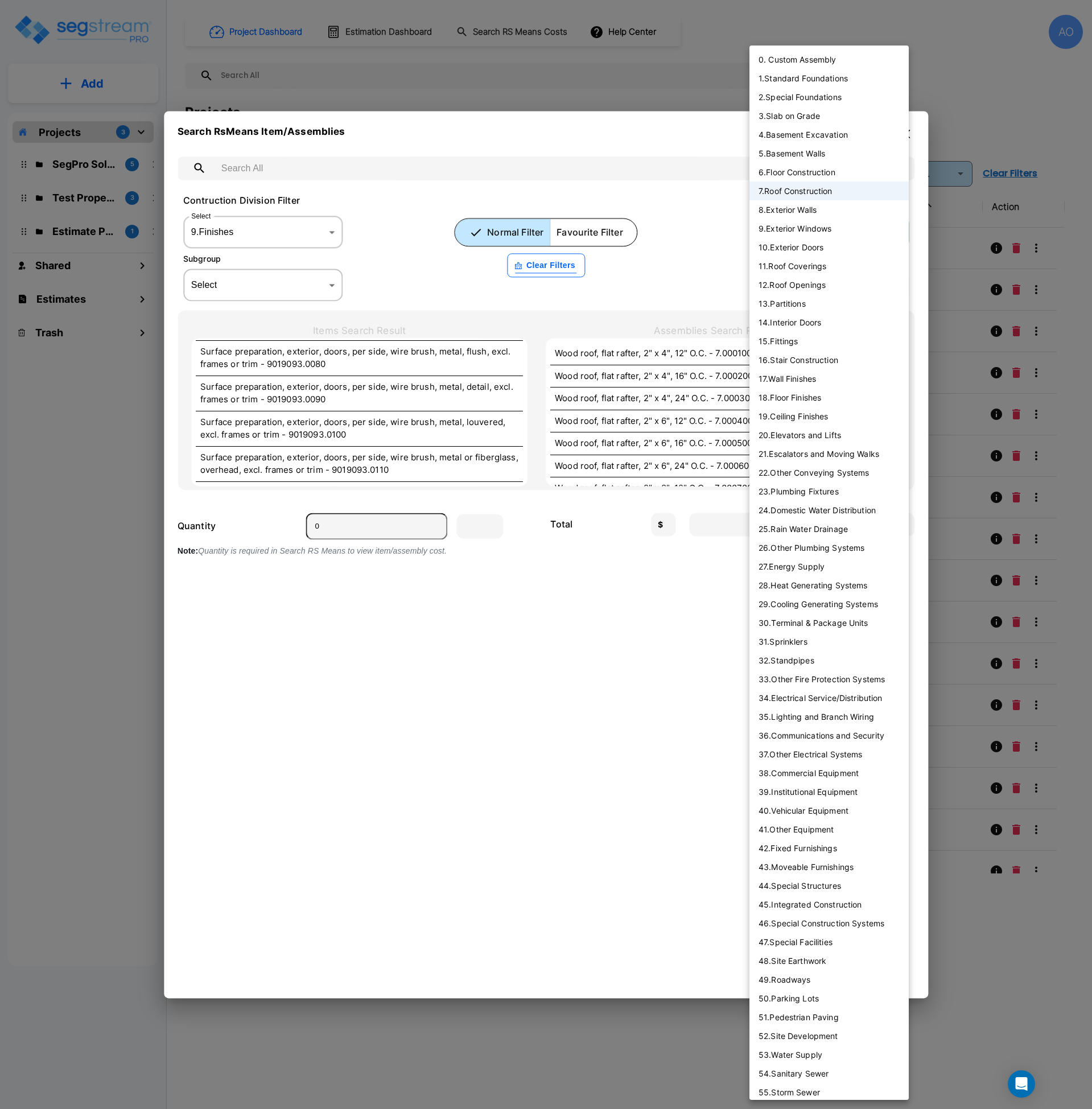
click at [717, 262] on div at bounding box center [546, 554] width 1092 height 1109
click at [805, 239] on body "× Your report is being generated. Be patient! × We're working on your Modificat…" at bounding box center [546, 554] width 1092 height 1109
click at [810, 57] on li "0. Custom Assembly" at bounding box center [829, 59] width 159 height 19
type input "0"
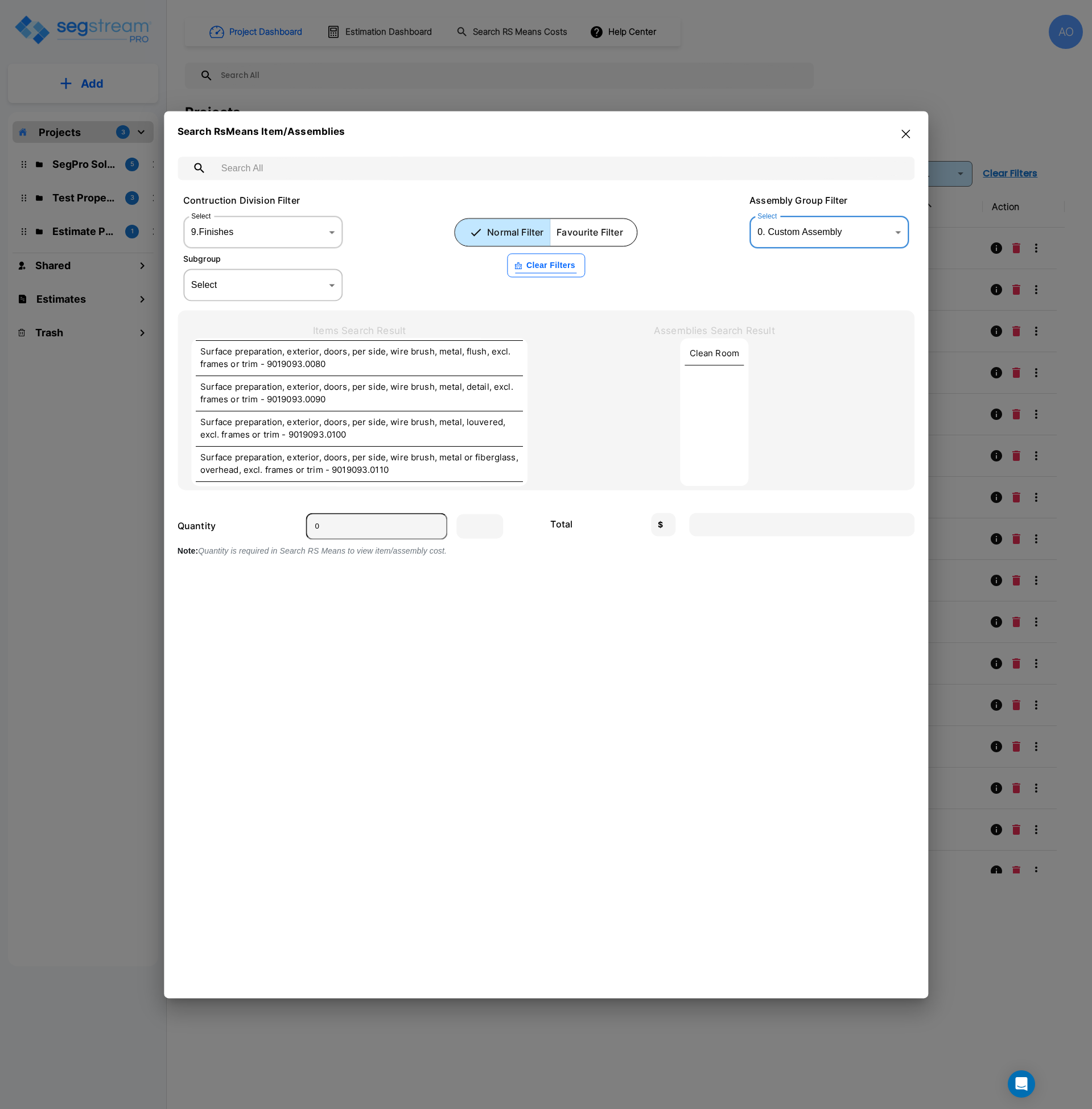
click at [292, 287] on body "× Your report is being generated. Be patient! × We're working on your Modificat…" at bounding box center [546, 554] width 1092 height 1109
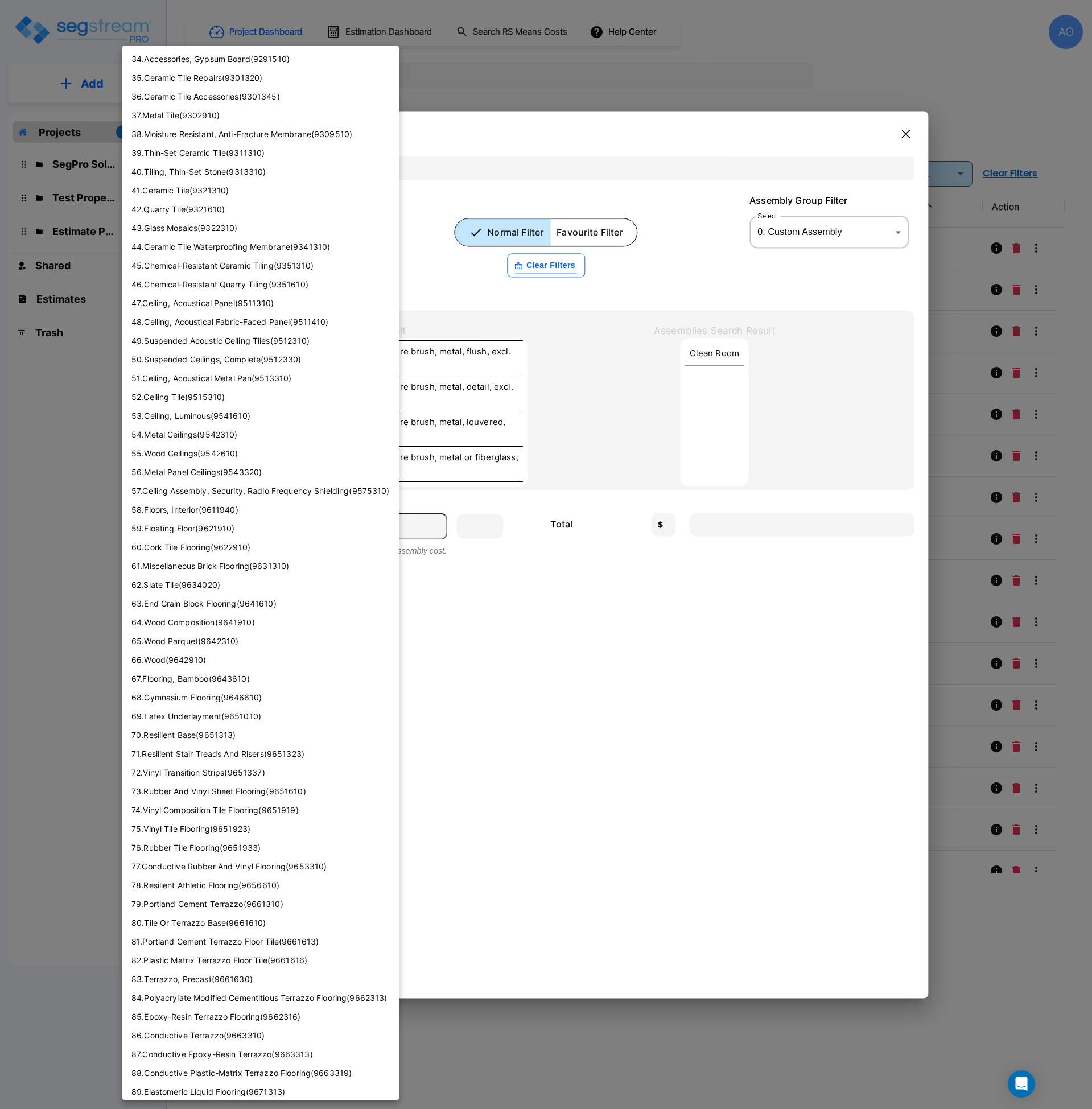
scroll to position [639, 0]
click at [227, 532] on li "59 . Floating Floor ( 9621910 )" at bounding box center [261, 527] width 277 height 19
type input "9621910"
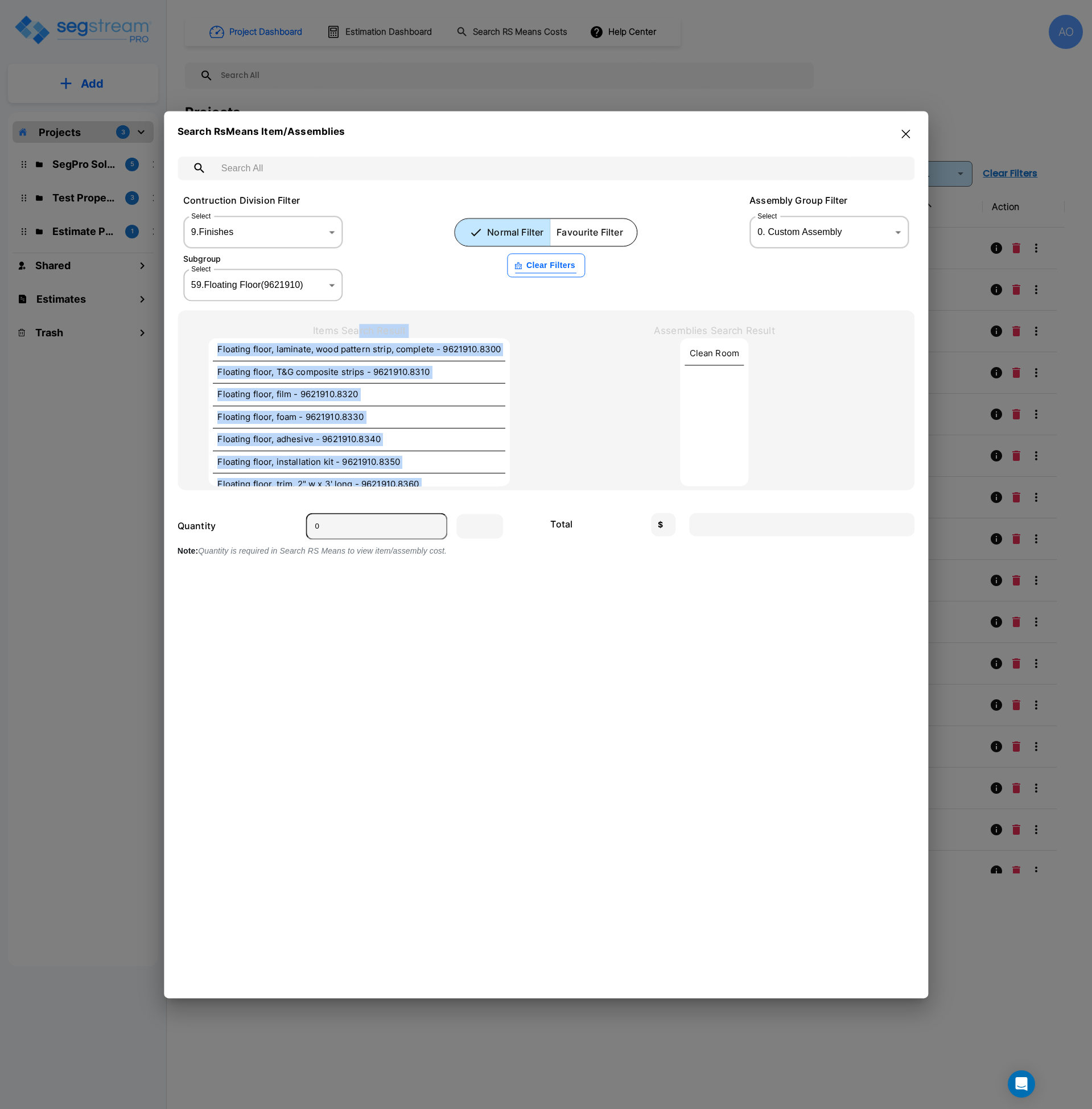
scroll to position [0, 0]
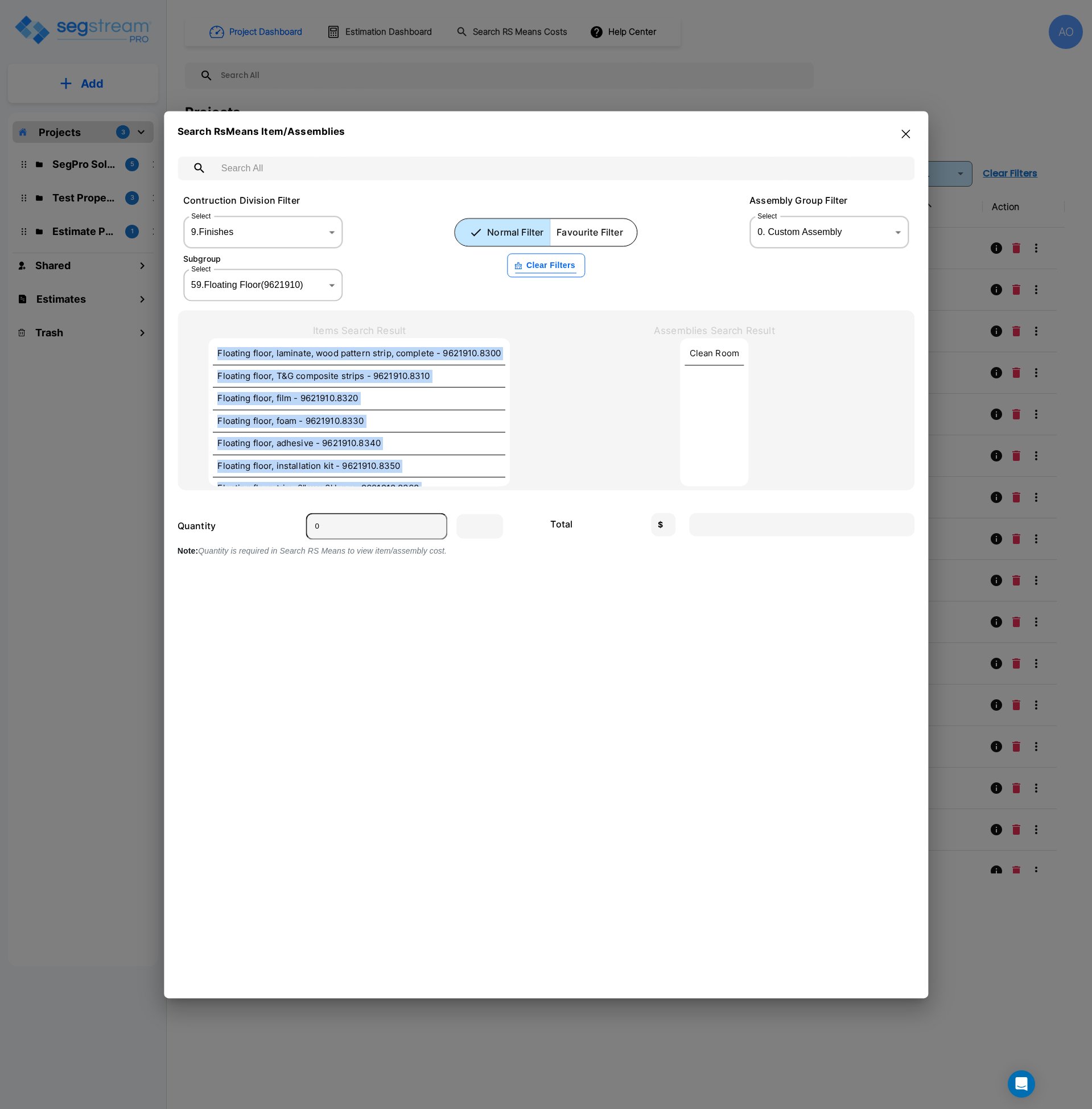
drag, startPoint x: 435, startPoint y: 465, endPoint x: 208, endPoint y: 353, distance: 253.1
click at [209, 353] on div "Floating floor, laminate, wood pattern strip, complete - 9621910.8300 Floating …" at bounding box center [360, 412] width 301 height 148
click at [331, 231] on body "× Your report is being generated. Be patient! × We're working on your Modificat…" at bounding box center [546, 554] width 1092 height 1109
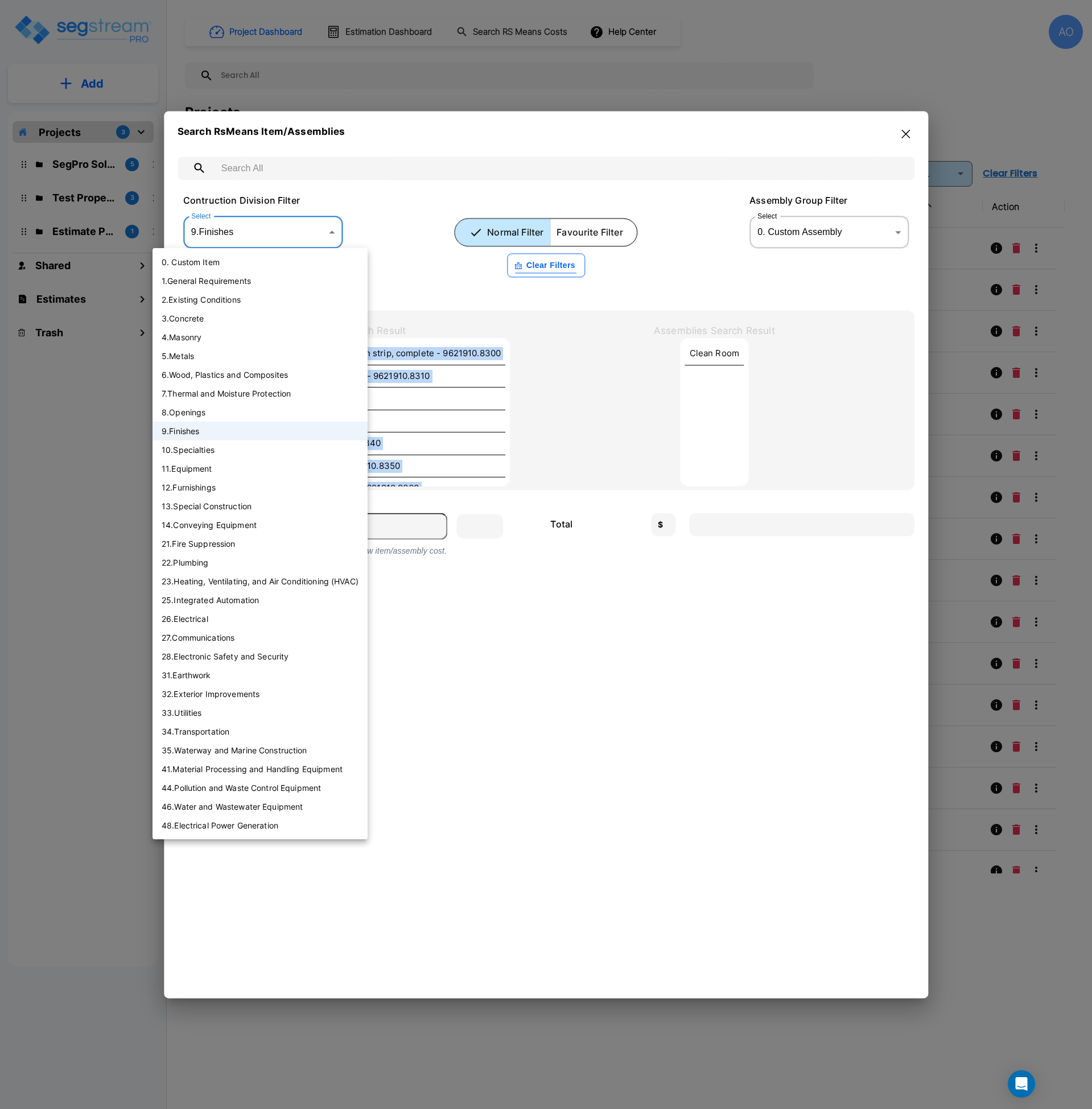
click at [218, 457] on li "10 . Specialties" at bounding box center [260, 449] width 215 height 19
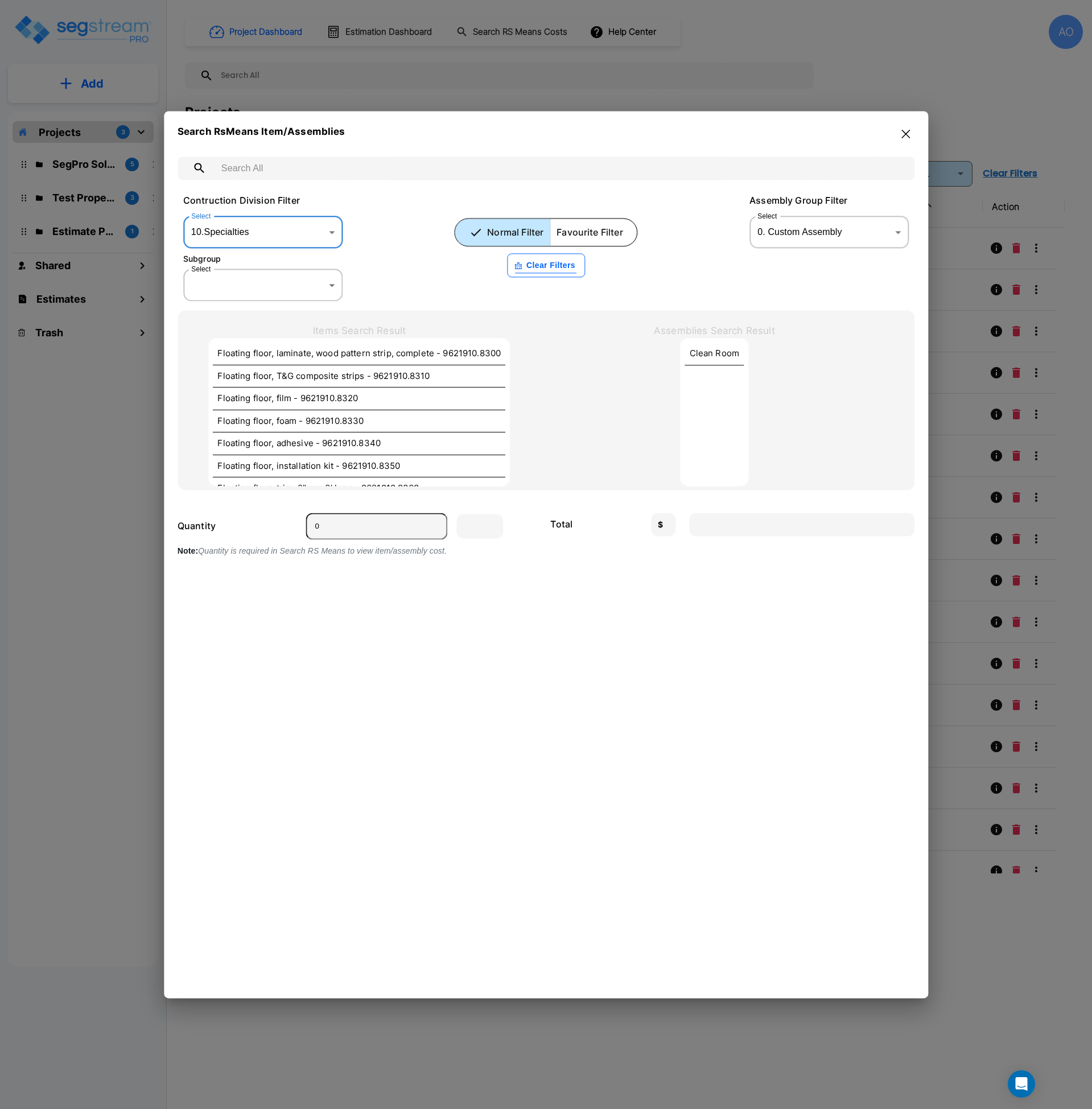
click at [309, 287] on body "× Your report is being generated. Be patient! × We're working on your Modificat…" at bounding box center [546, 554] width 1092 height 1109
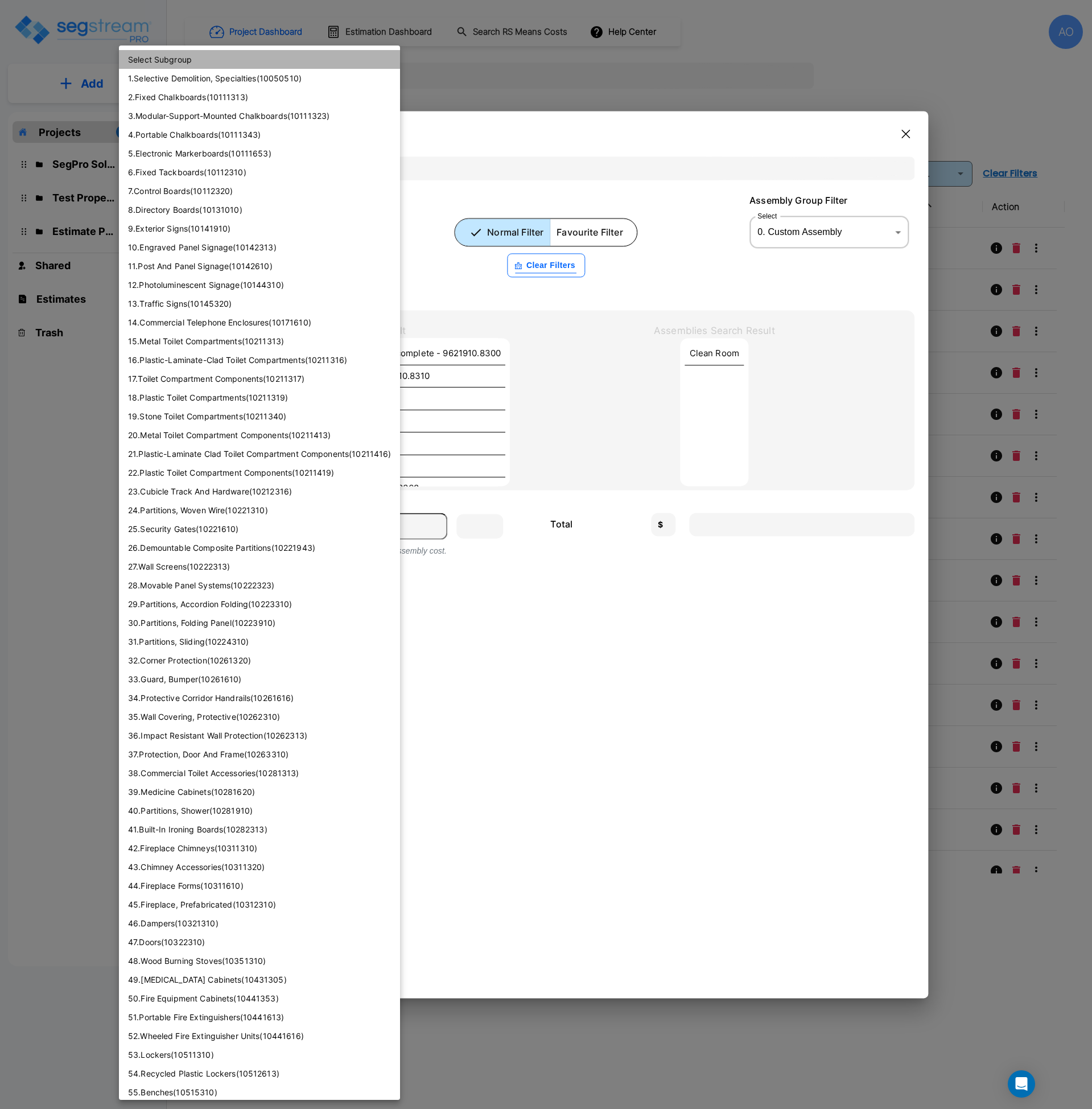
click at [204, 52] on li "Select Subgroup" at bounding box center [259, 59] width 281 height 19
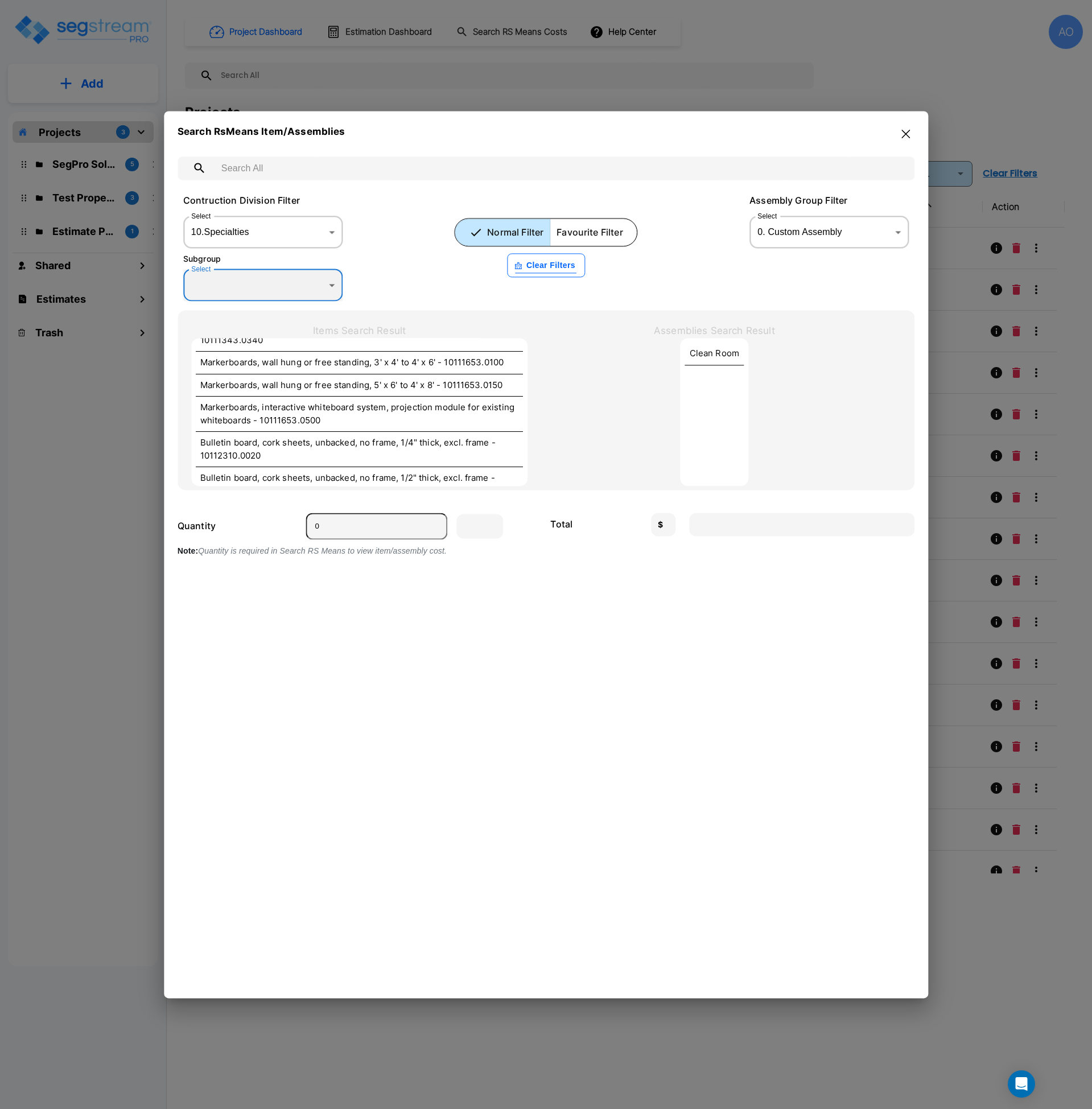
scroll to position [3107, 0]
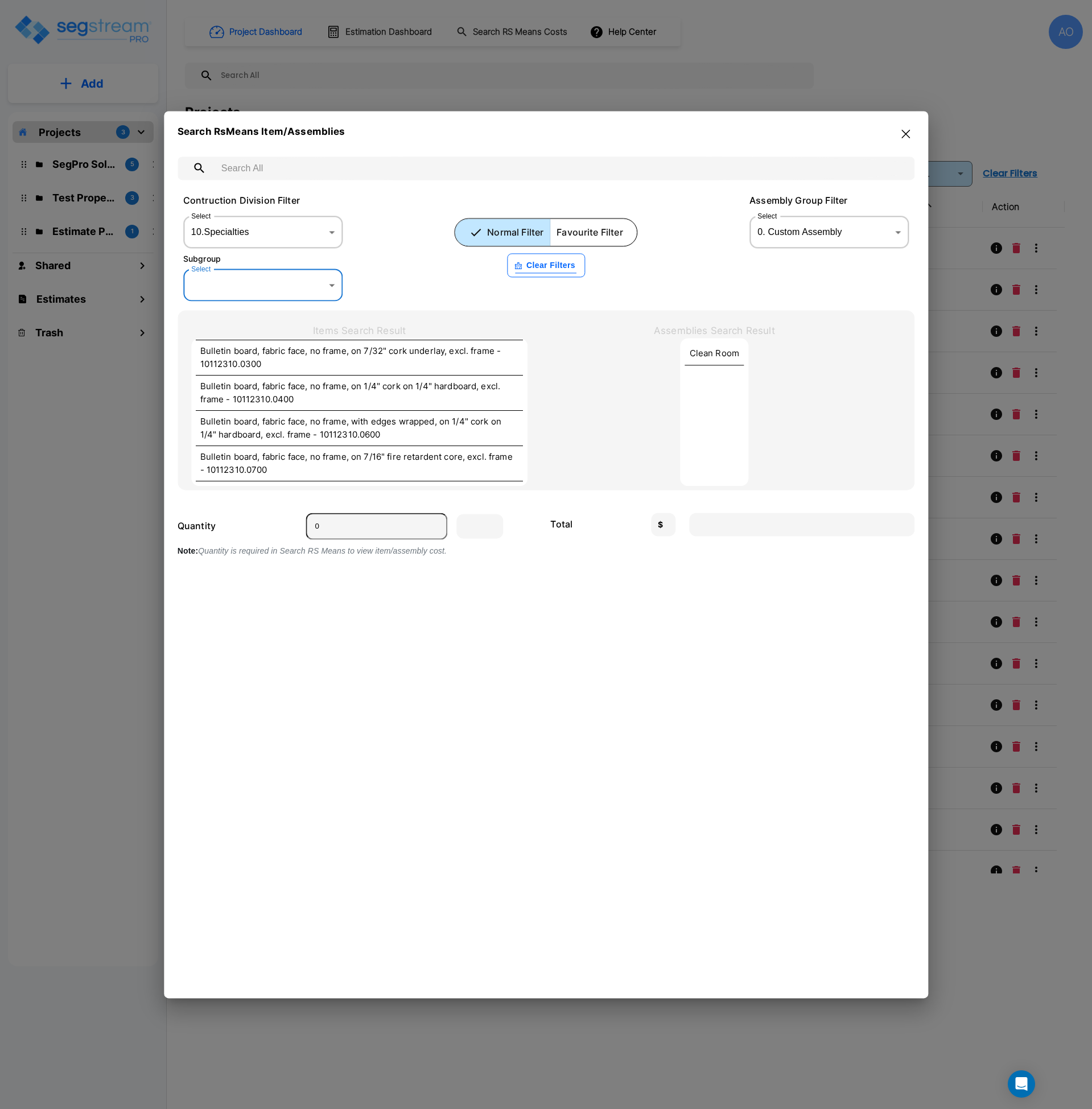
click at [329, 236] on body "× Your report is being generated. Be patient! × We're working on your Modificat…" at bounding box center [546, 554] width 1092 height 1109
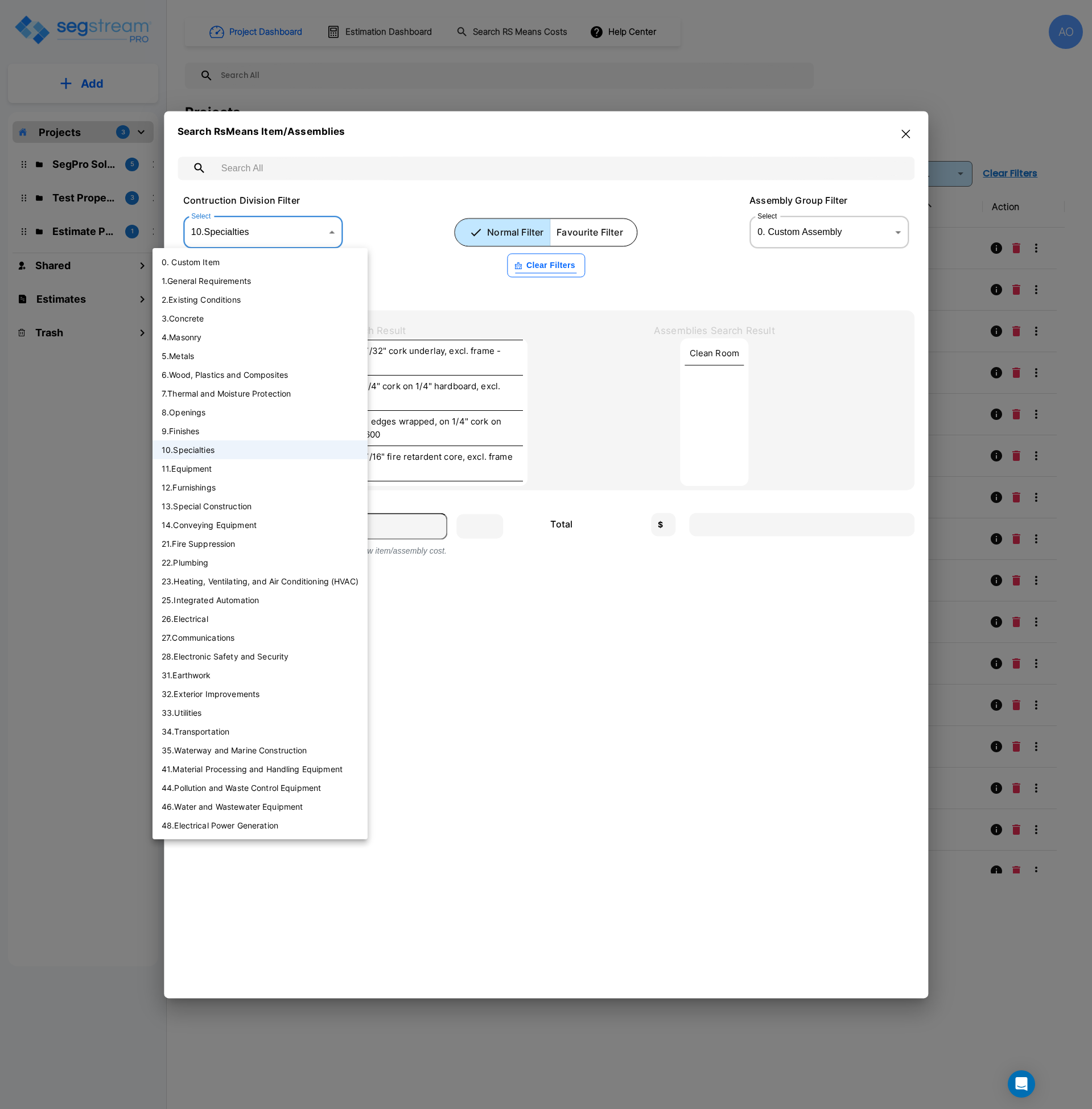
click at [224, 490] on li "12 . Furnishings" at bounding box center [260, 487] width 215 height 19
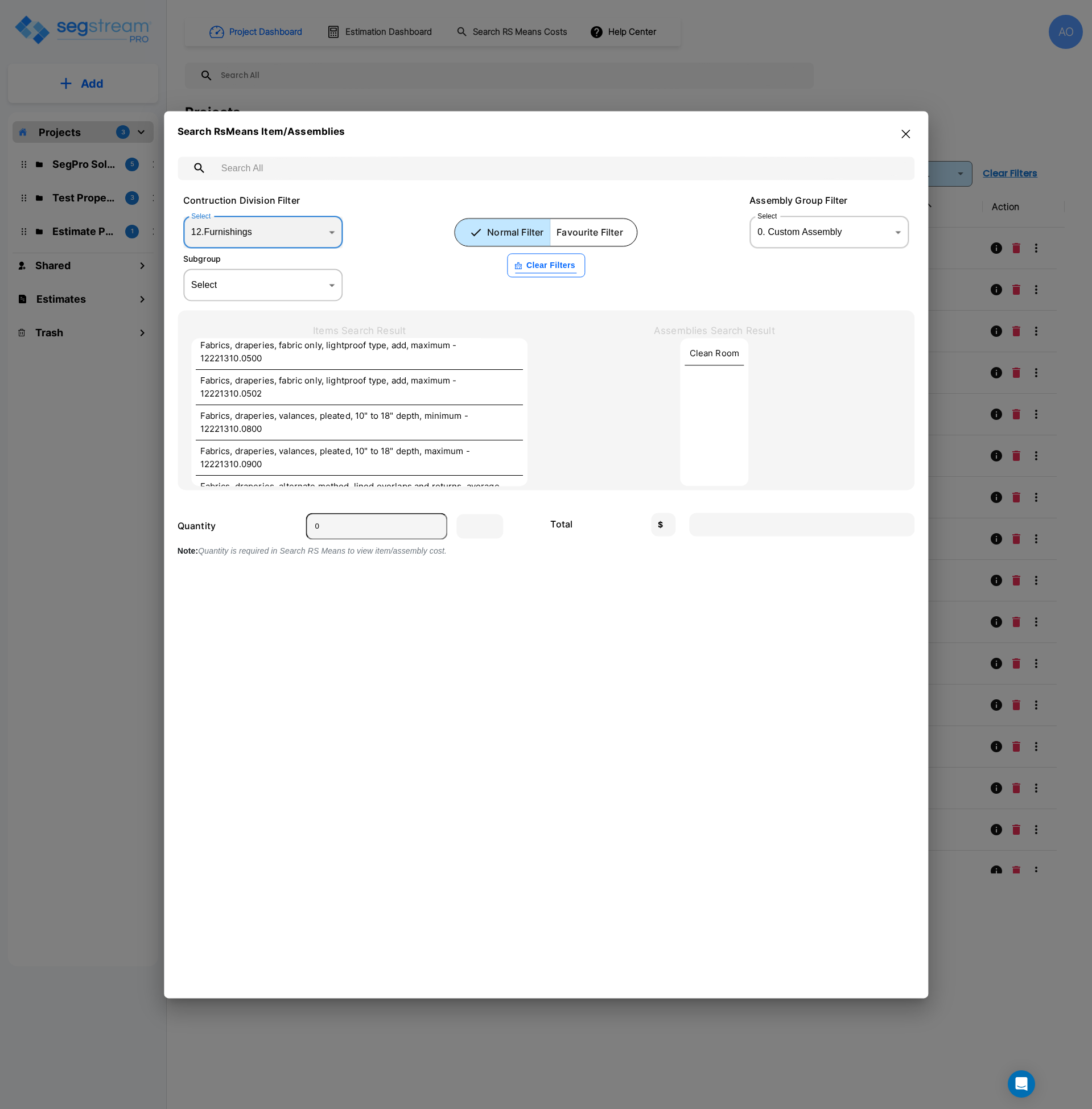
scroll to position [2697, 0]
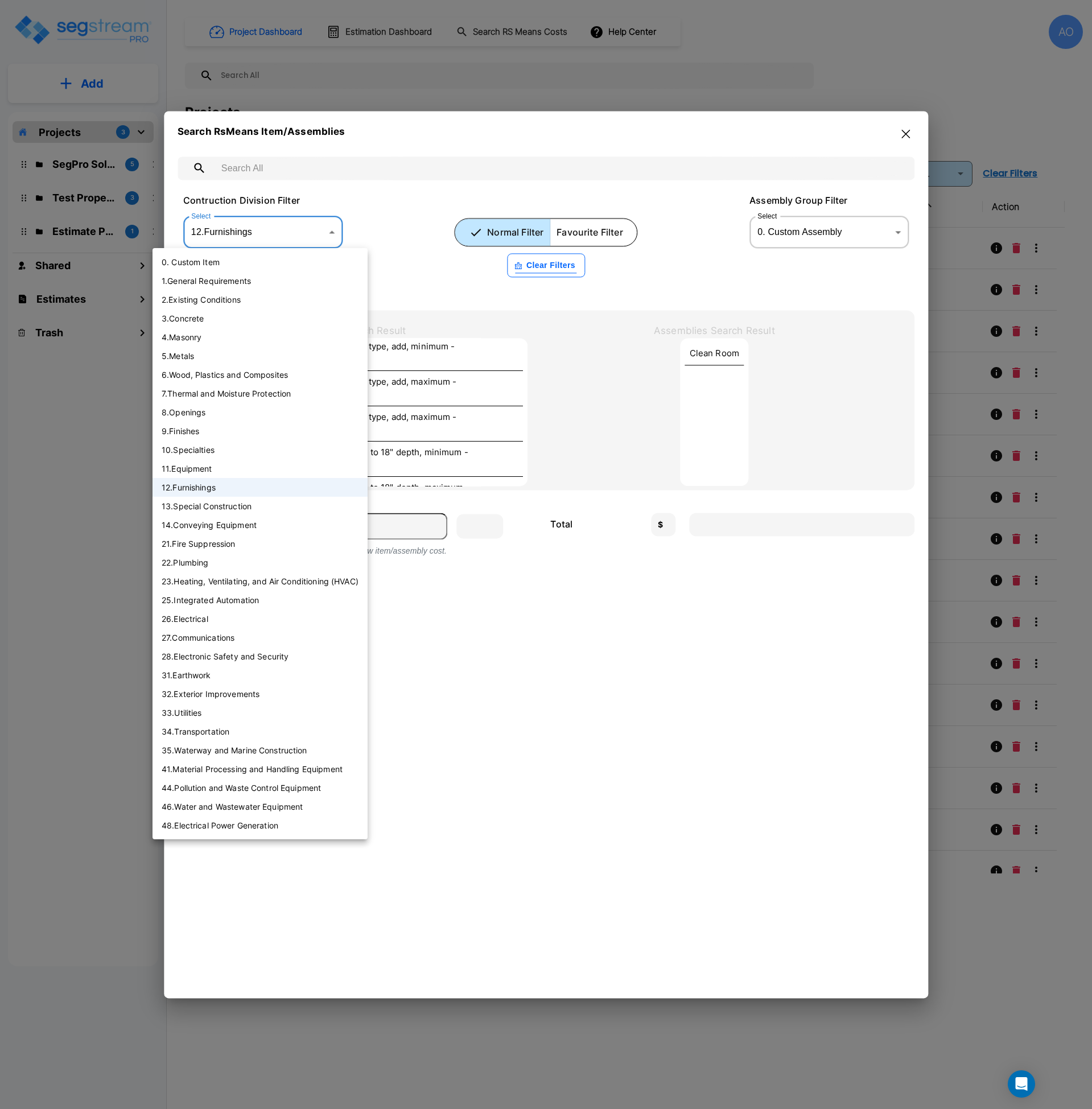
click at [306, 233] on body "× Your report is being generated. Be patient! × We're working on your Modificat…" at bounding box center [546, 554] width 1092 height 1109
click at [202, 430] on li "9 . Finishes" at bounding box center [260, 431] width 215 height 19
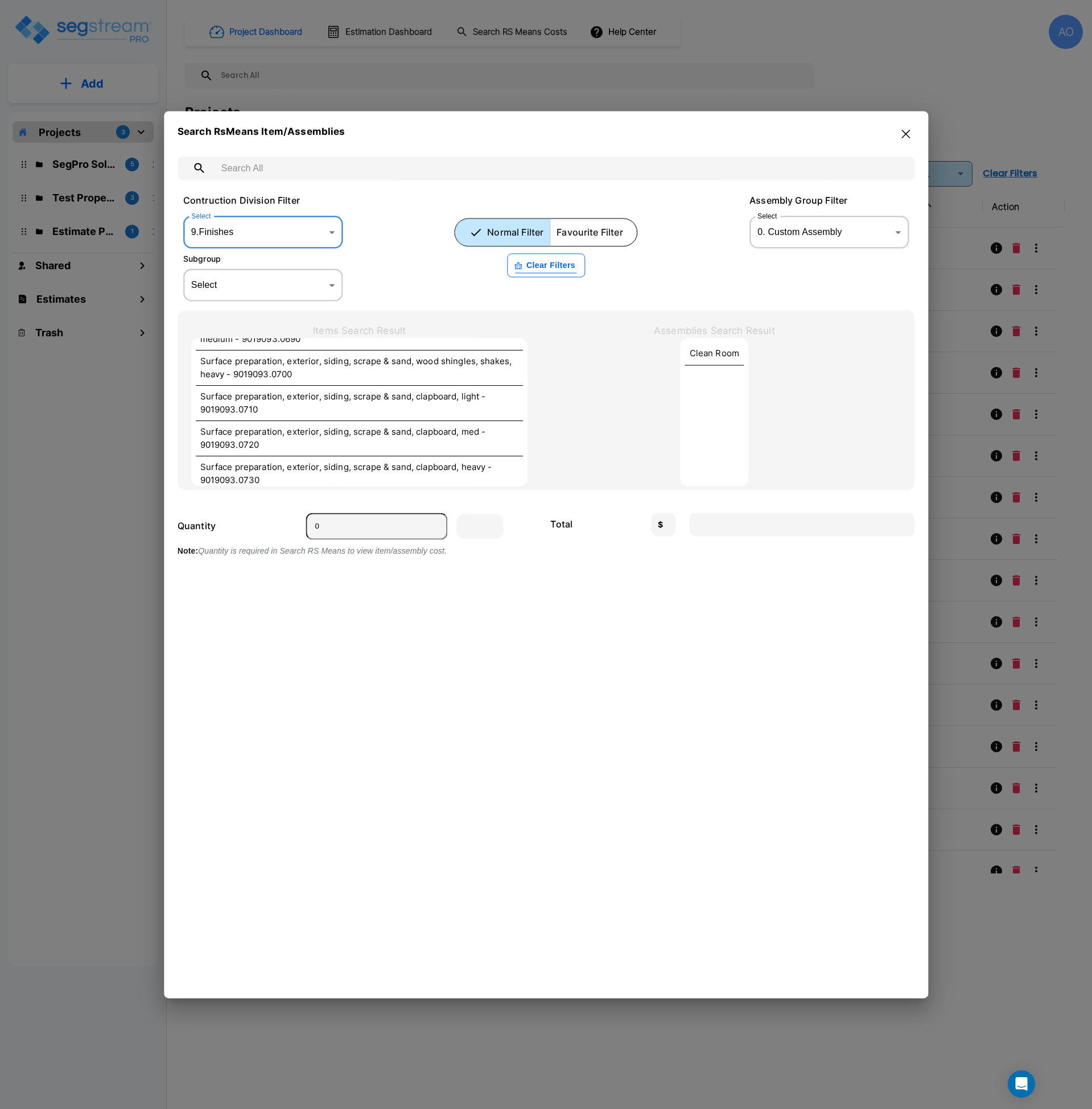
click at [325, 284] on body "× Your report is being generated. Be patient! × We're working on your Modificat…" at bounding box center [546, 554] width 1092 height 1109
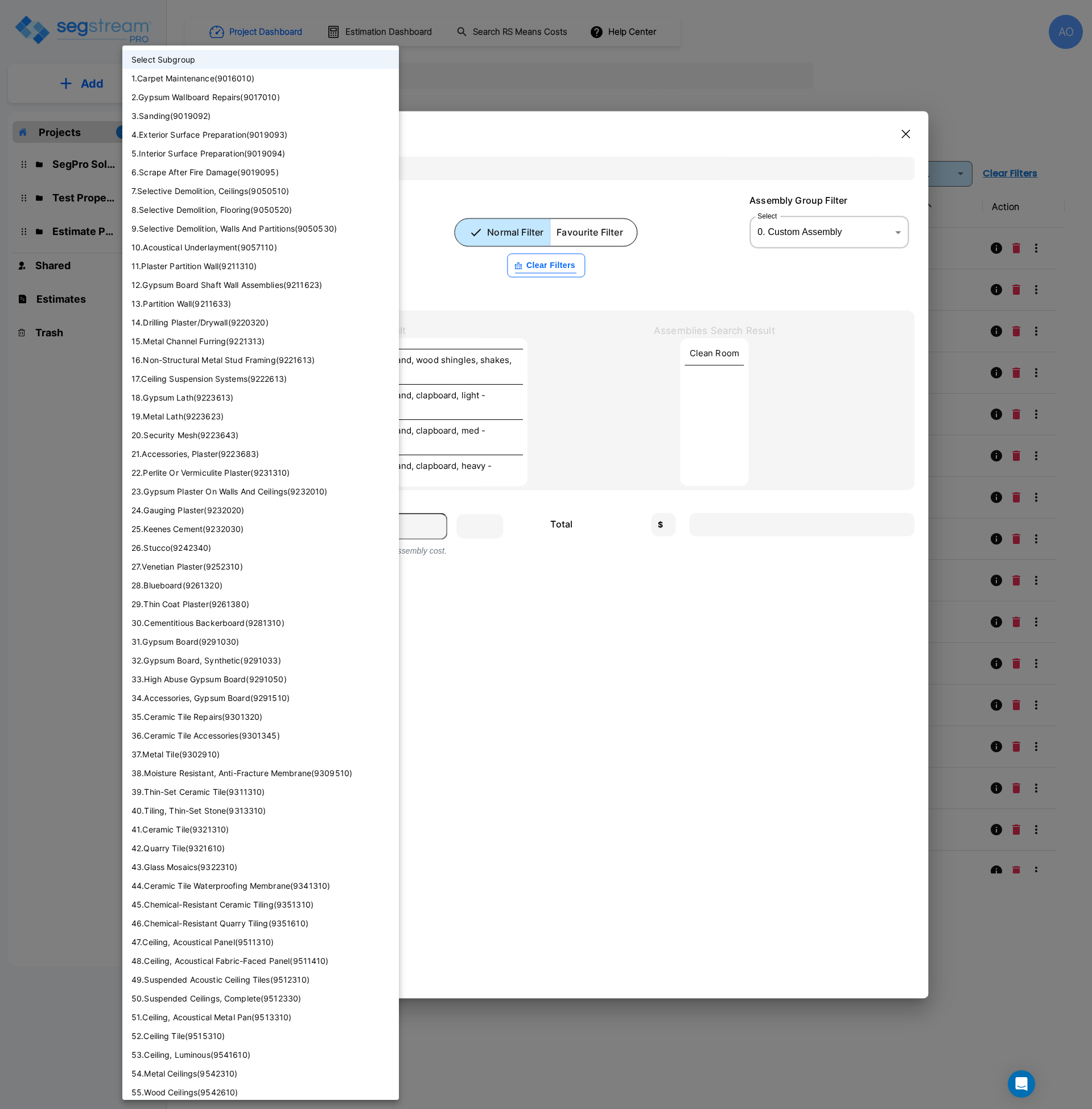
scroll to position [1918, 0]
click at [432, 285] on div at bounding box center [546, 554] width 1092 height 1109
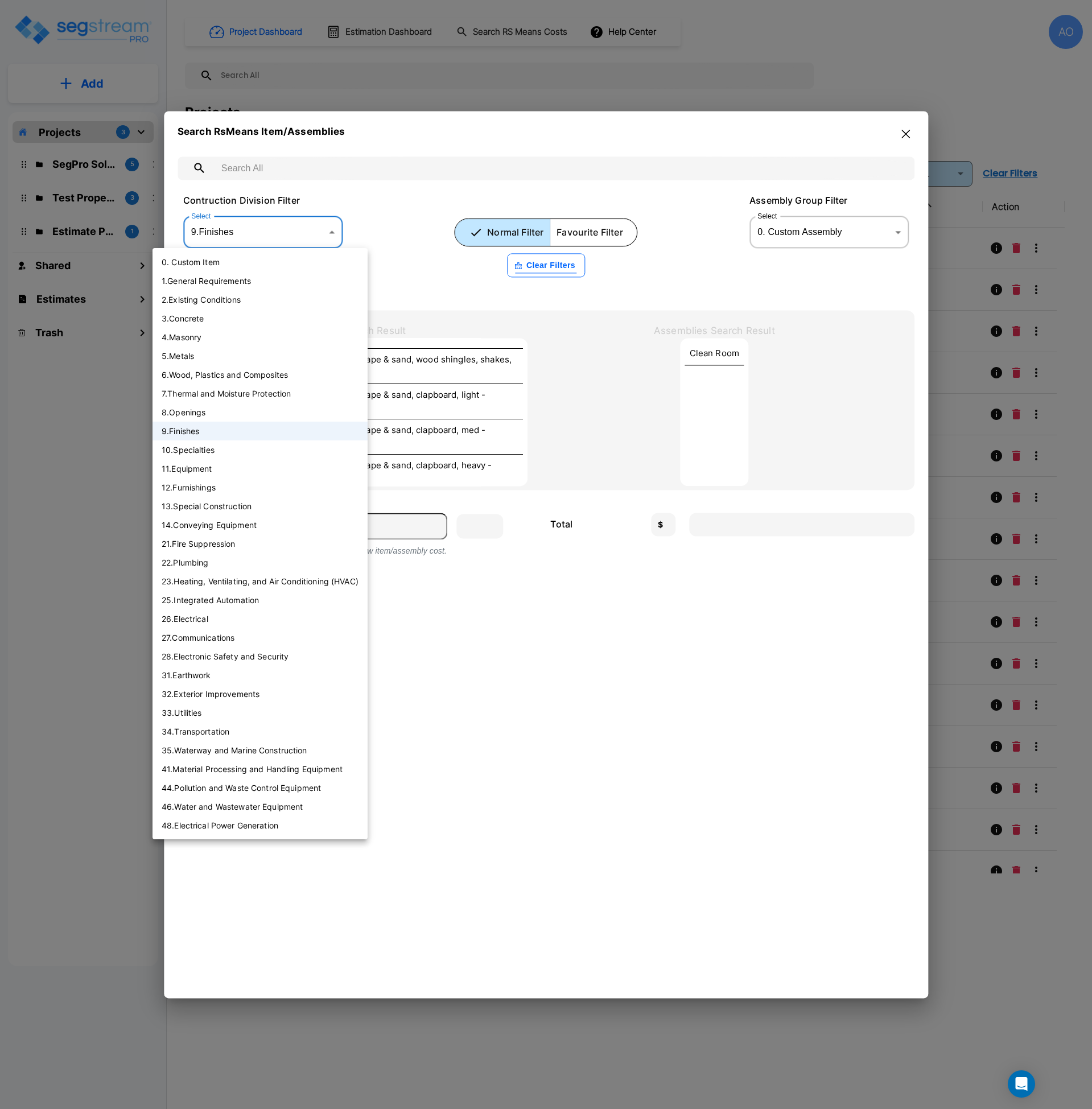
click at [316, 237] on body "× Your report is being generated. Be patient! × We're working on your Modificat…" at bounding box center [546, 554] width 1092 height 1109
click at [316, 237] on div at bounding box center [546, 554] width 1092 height 1109
click at [329, 229] on body "× Your report is being generated. Be patient! × We're working on your Modificat…" at bounding box center [546, 554] width 1092 height 1109
click at [236, 378] on li "6 . Wood, Plastics and Composites" at bounding box center [260, 375] width 215 height 19
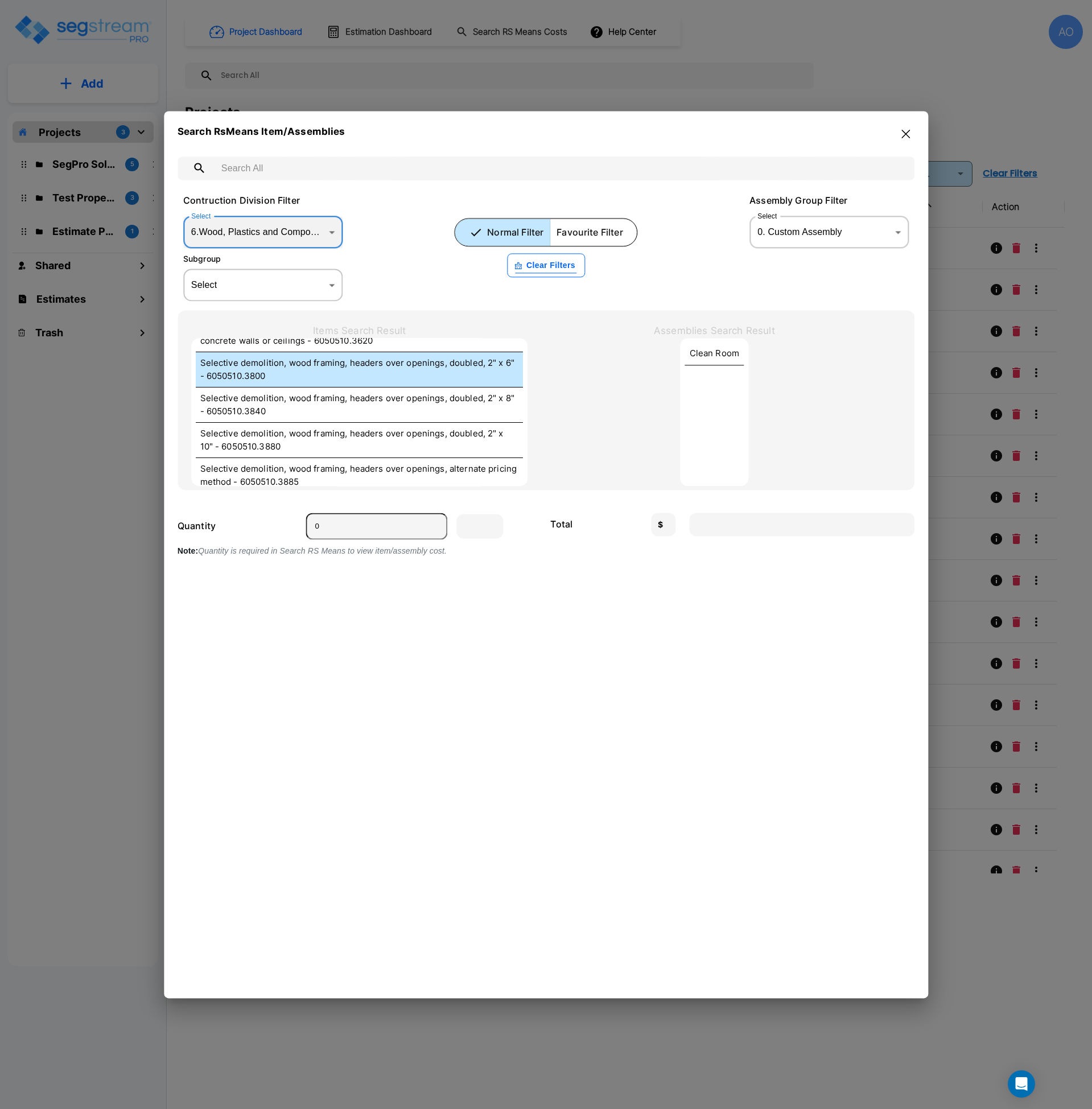
scroll to position [3287, 0]
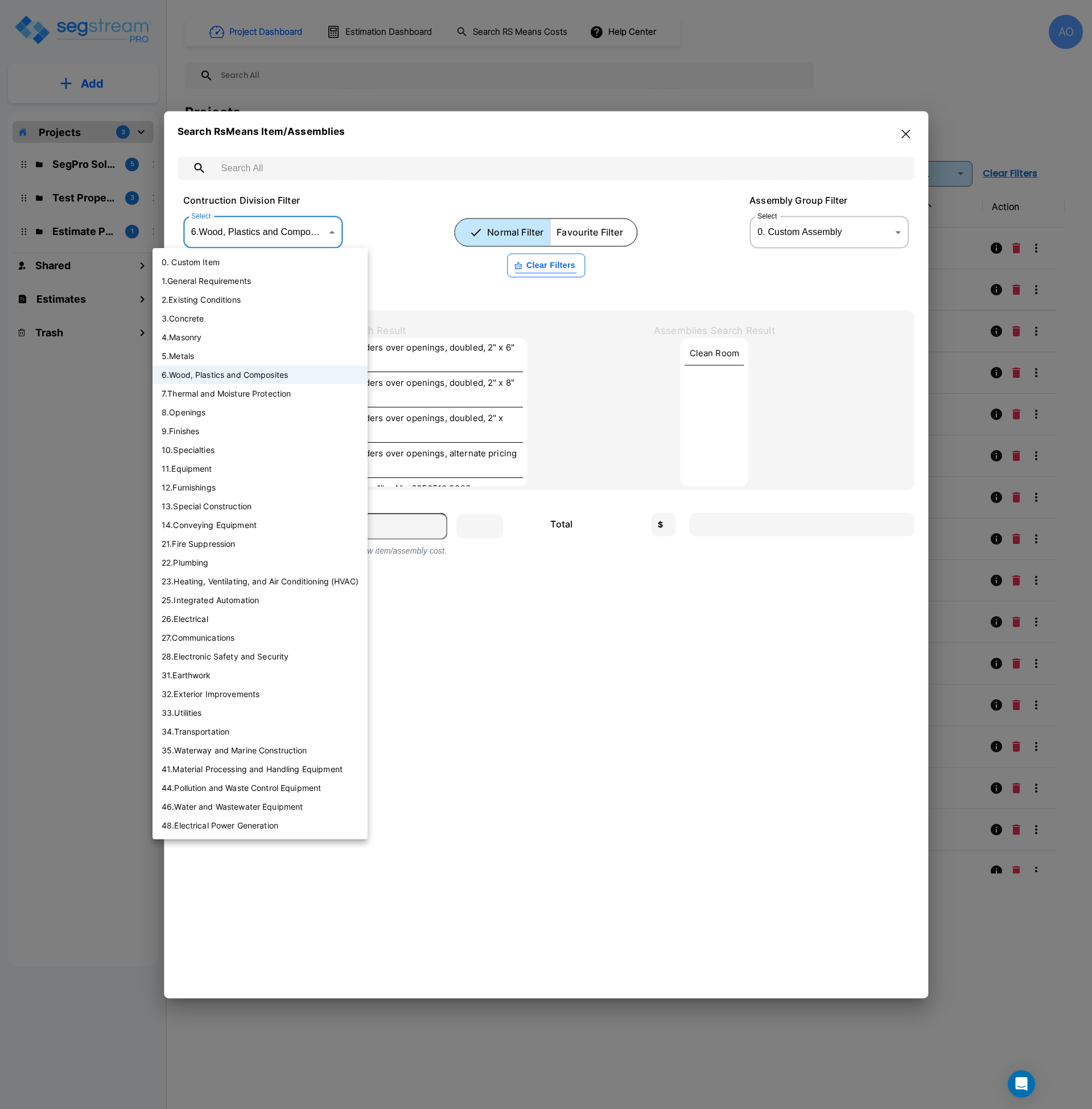
click at [305, 234] on body "× Your report is being generated. Be patient! × We're working on your Modificat…" at bounding box center [546, 554] width 1092 height 1109
click at [236, 428] on li "9 . Finishes" at bounding box center [260, 431] width 215 height 19
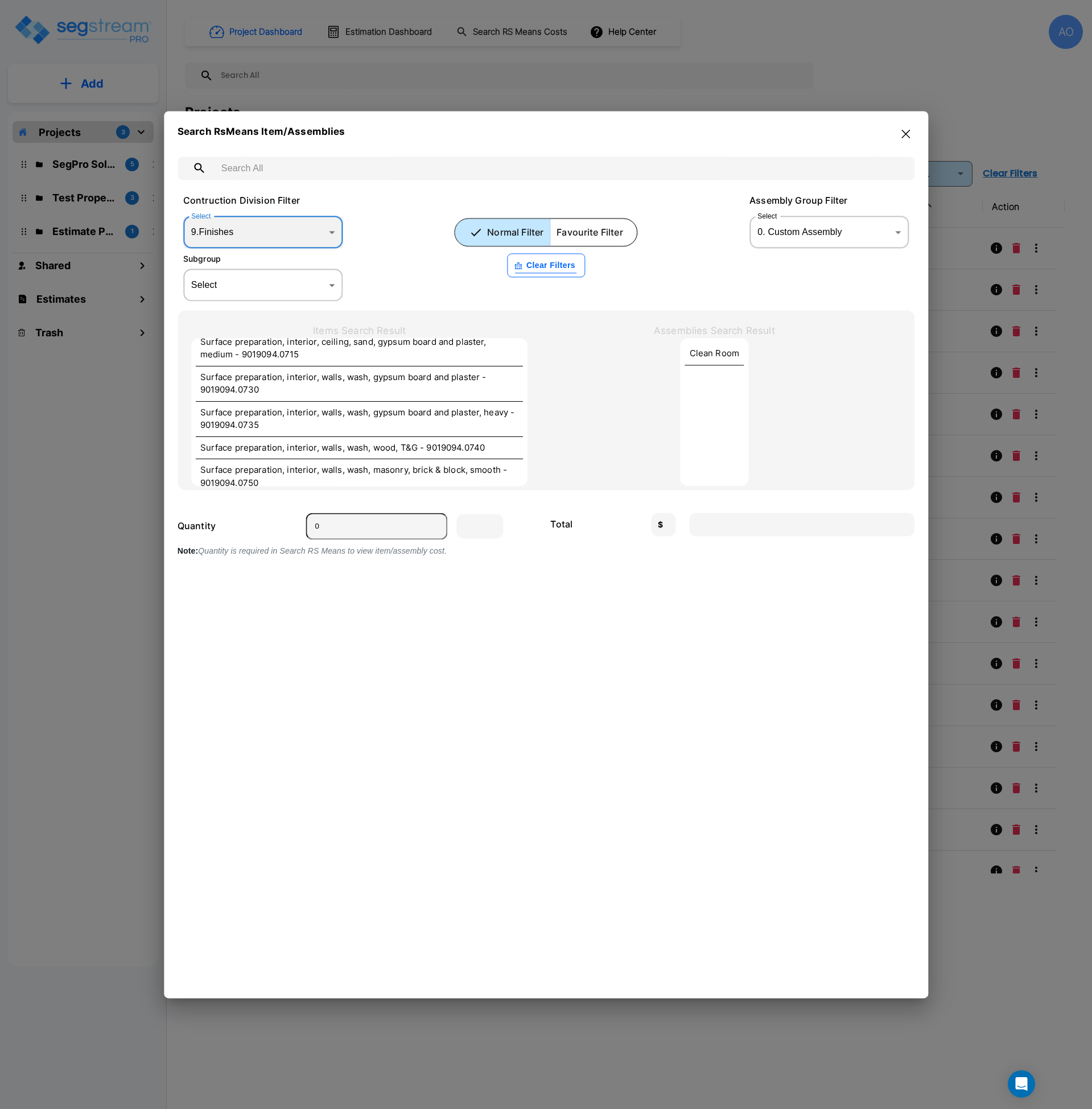
scroll to position [3235, 0]
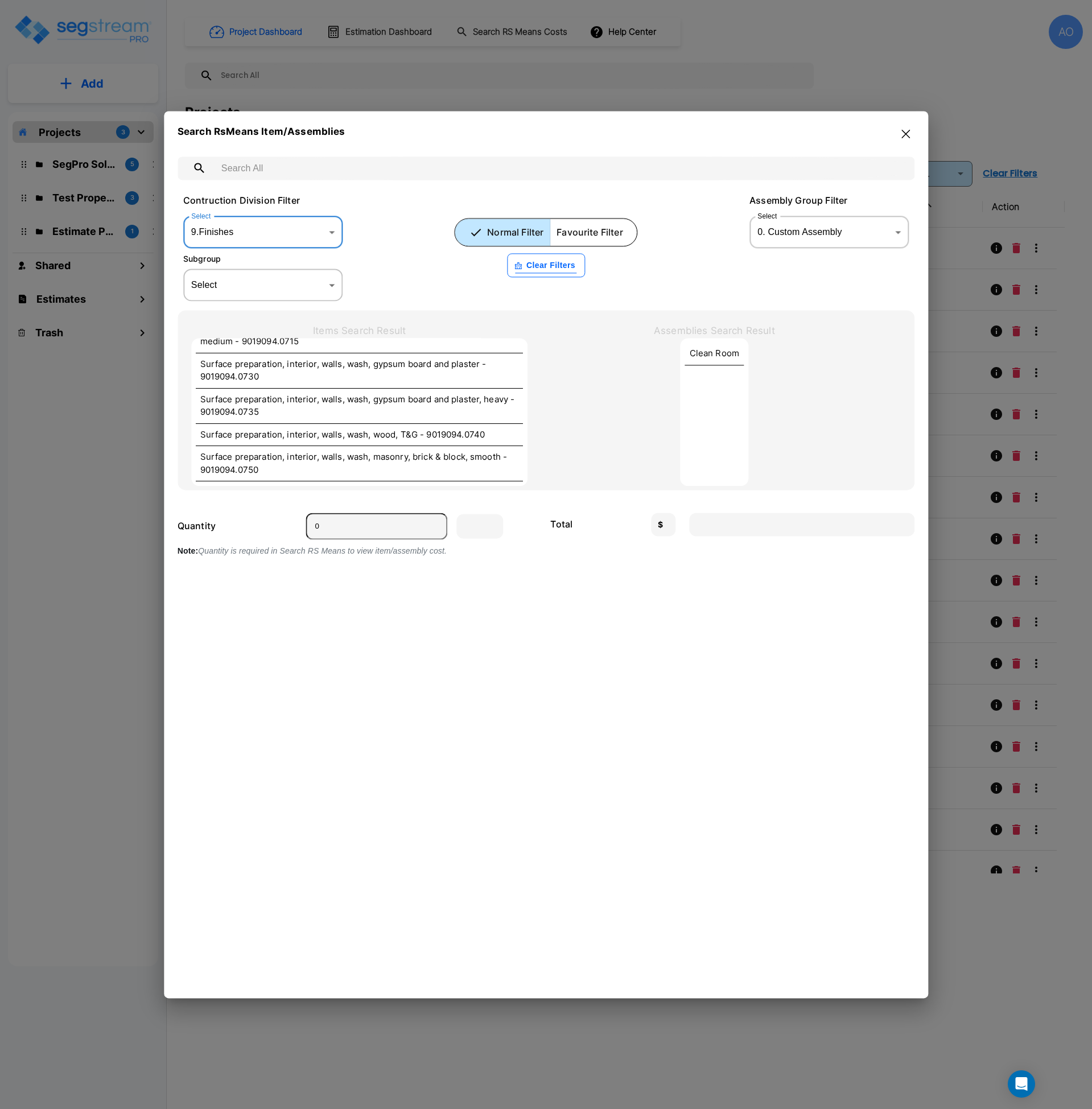
click at [284, 227] on body "× Your report is being generated. Be patient! × We're working on your Modificat…" at bounding box center [546, 554] width 1092 height 1109
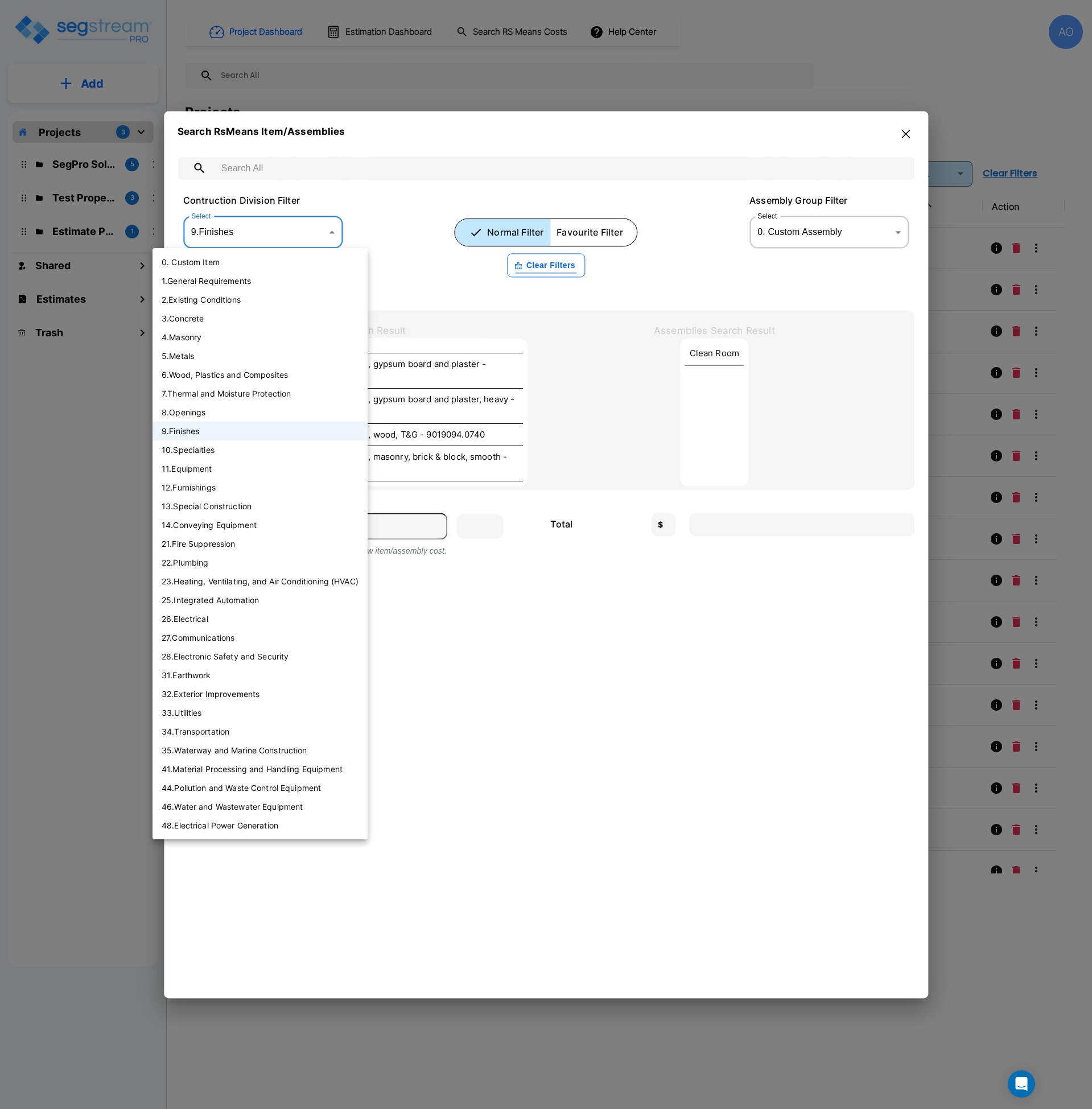
click at [224, 488] on li "12 . Furnishings" at bounding box center [260, 487] width 215 height 19
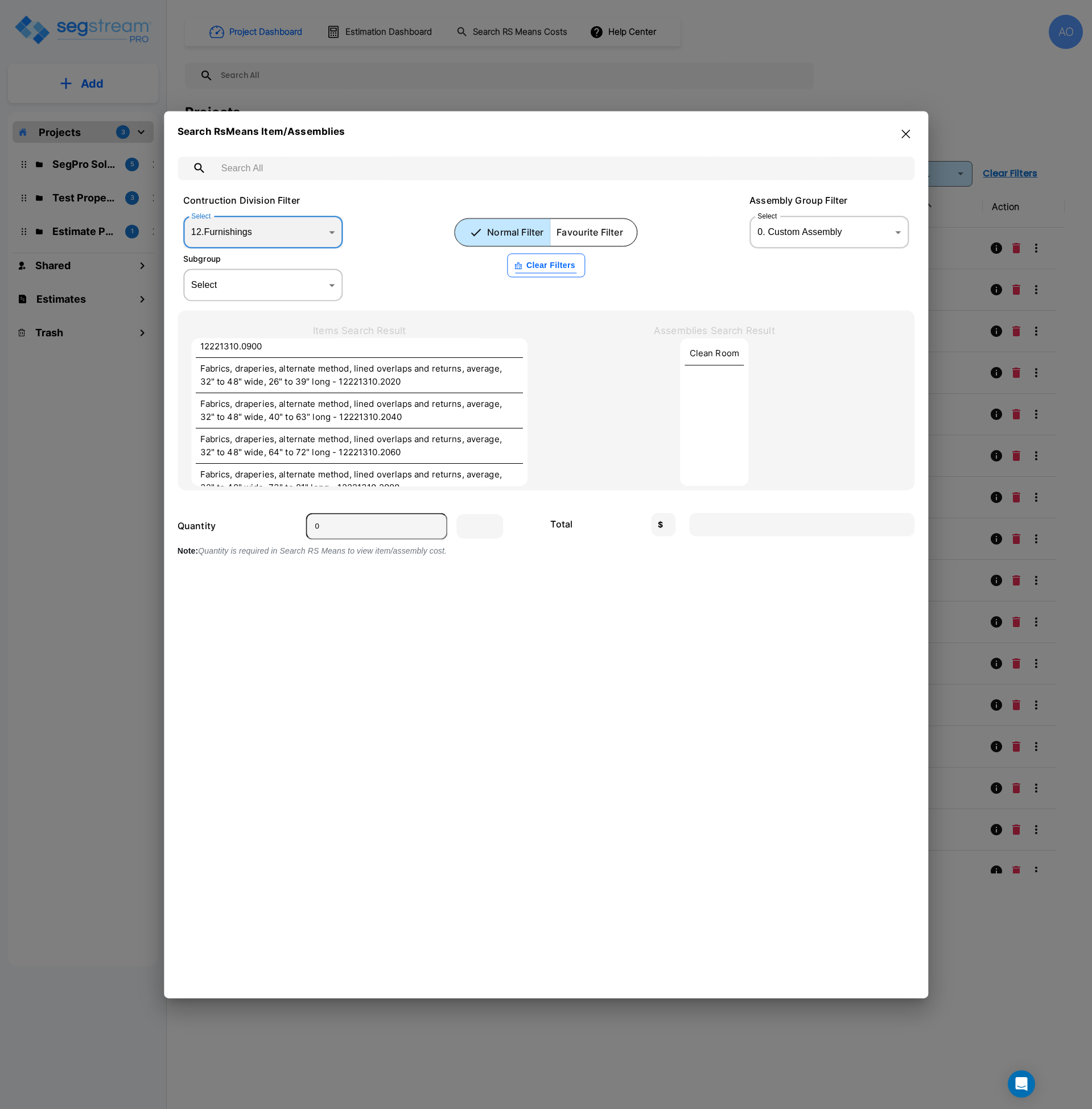
scroll to position [2697, 0]
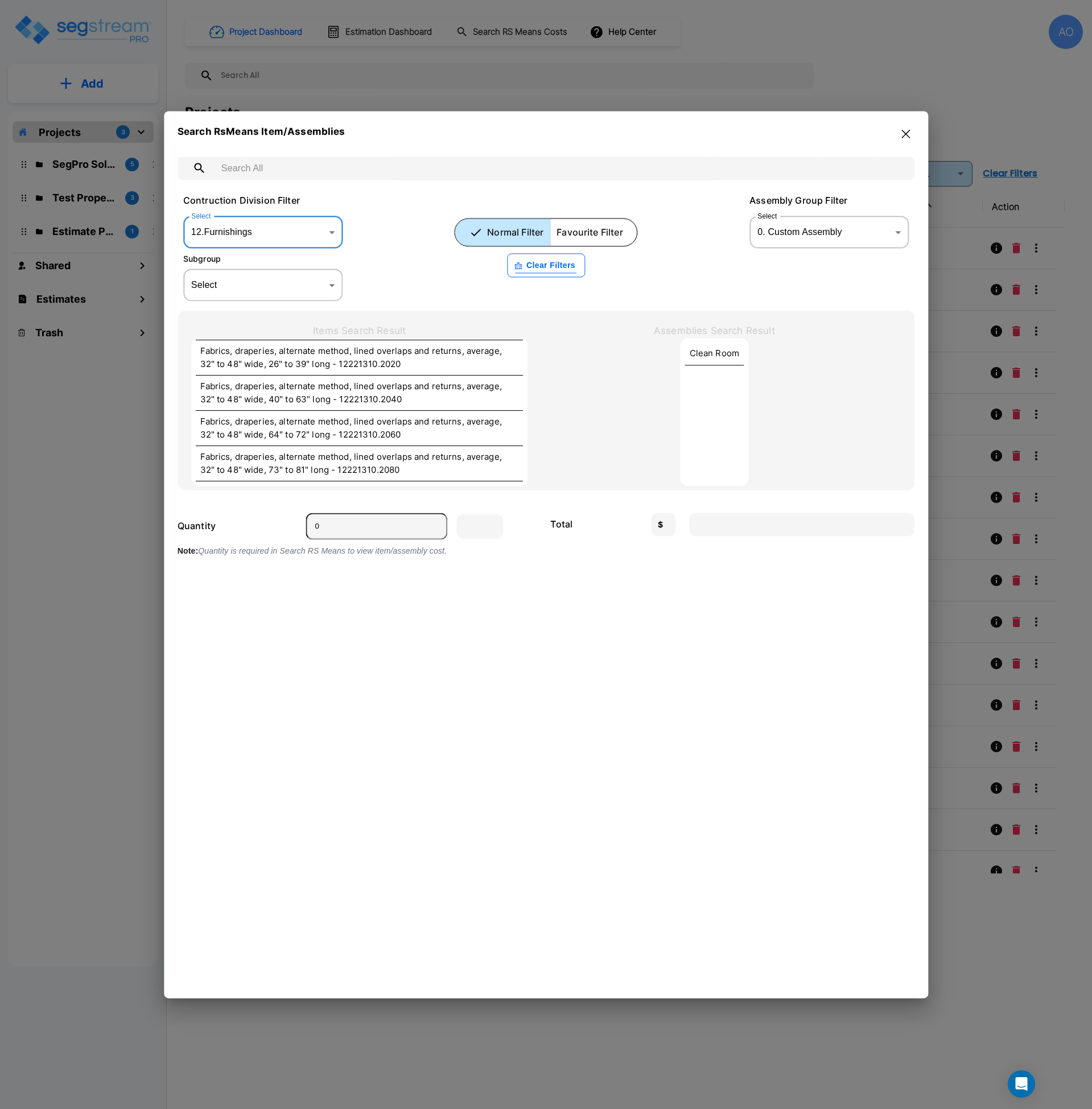
click at [310, 284] on body "× Your report is being generated. Be patient! × We're working on your Modificat…" at bounding box center [546, 554] width 1092 height 1109
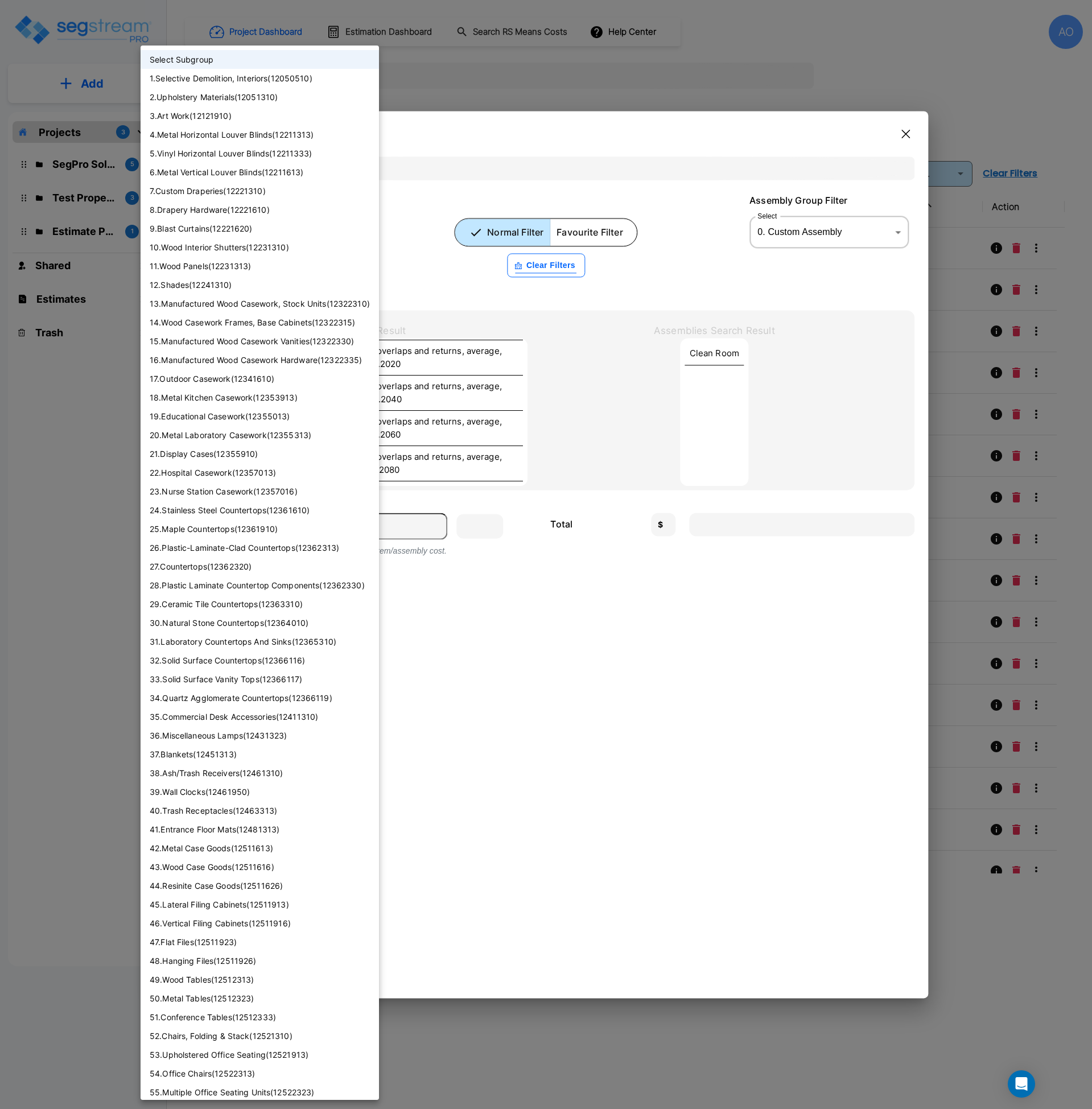
click at [405, 269] on div at bounding box center [546, 554] width 1092 height 1109
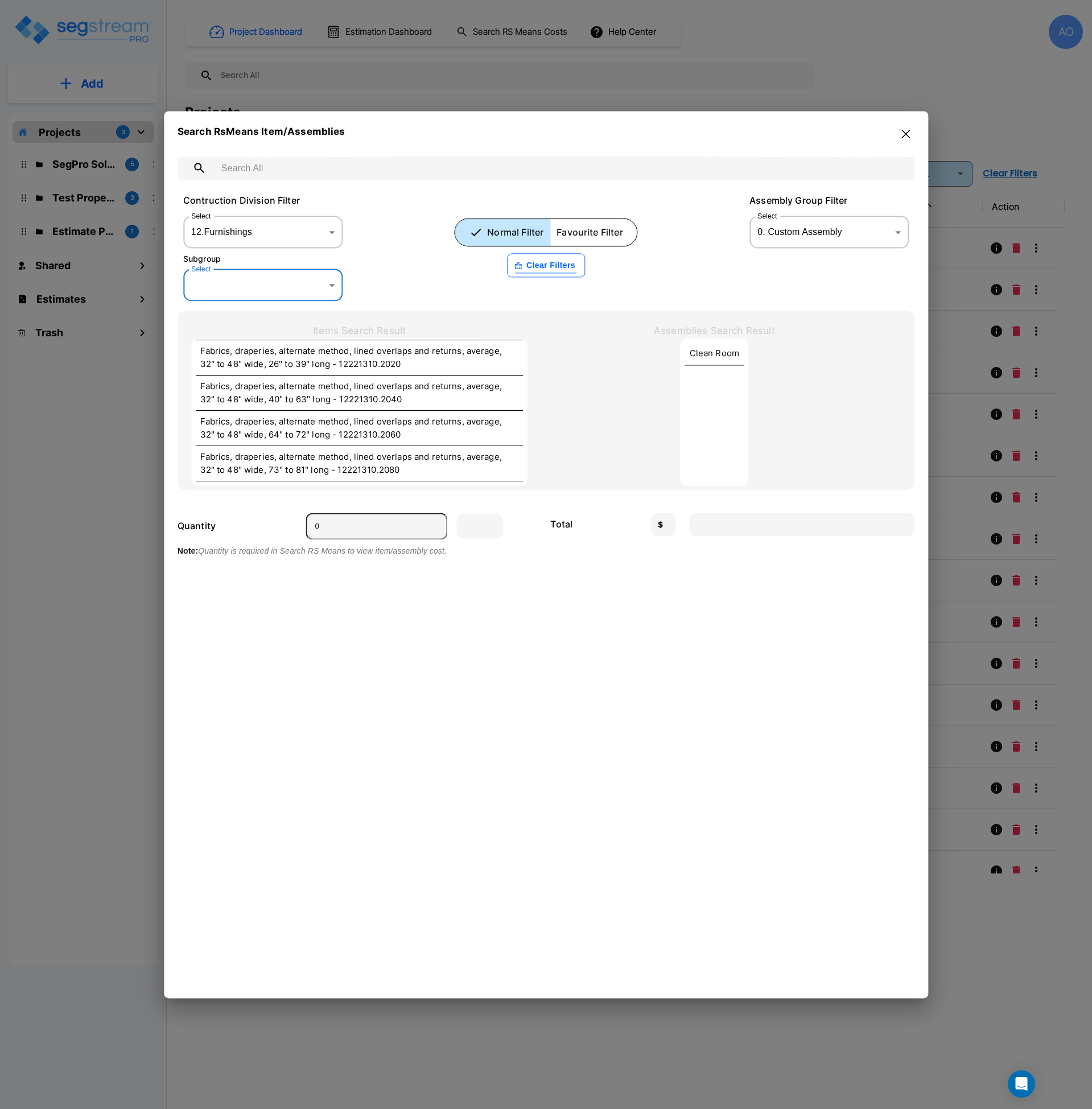
click at [279, 238] on body "× Your report is being generated. Be patient! × We're working on your Modificat…" at bounding box center [546, 554] width 1092 height 1109
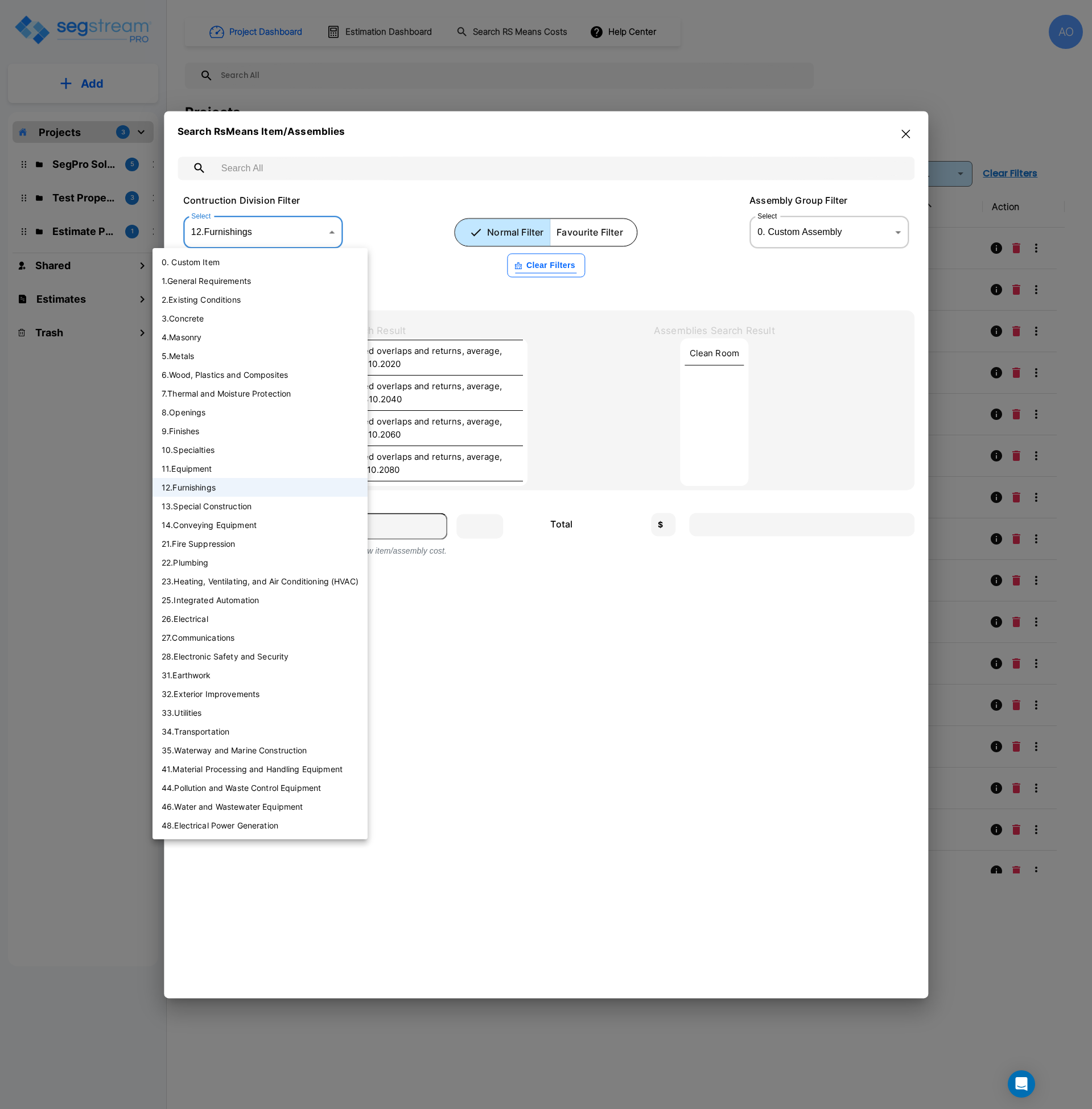
click at [189, 432] on li "9 . Finishes" at bounding box center [260, 431] width 215 height 19
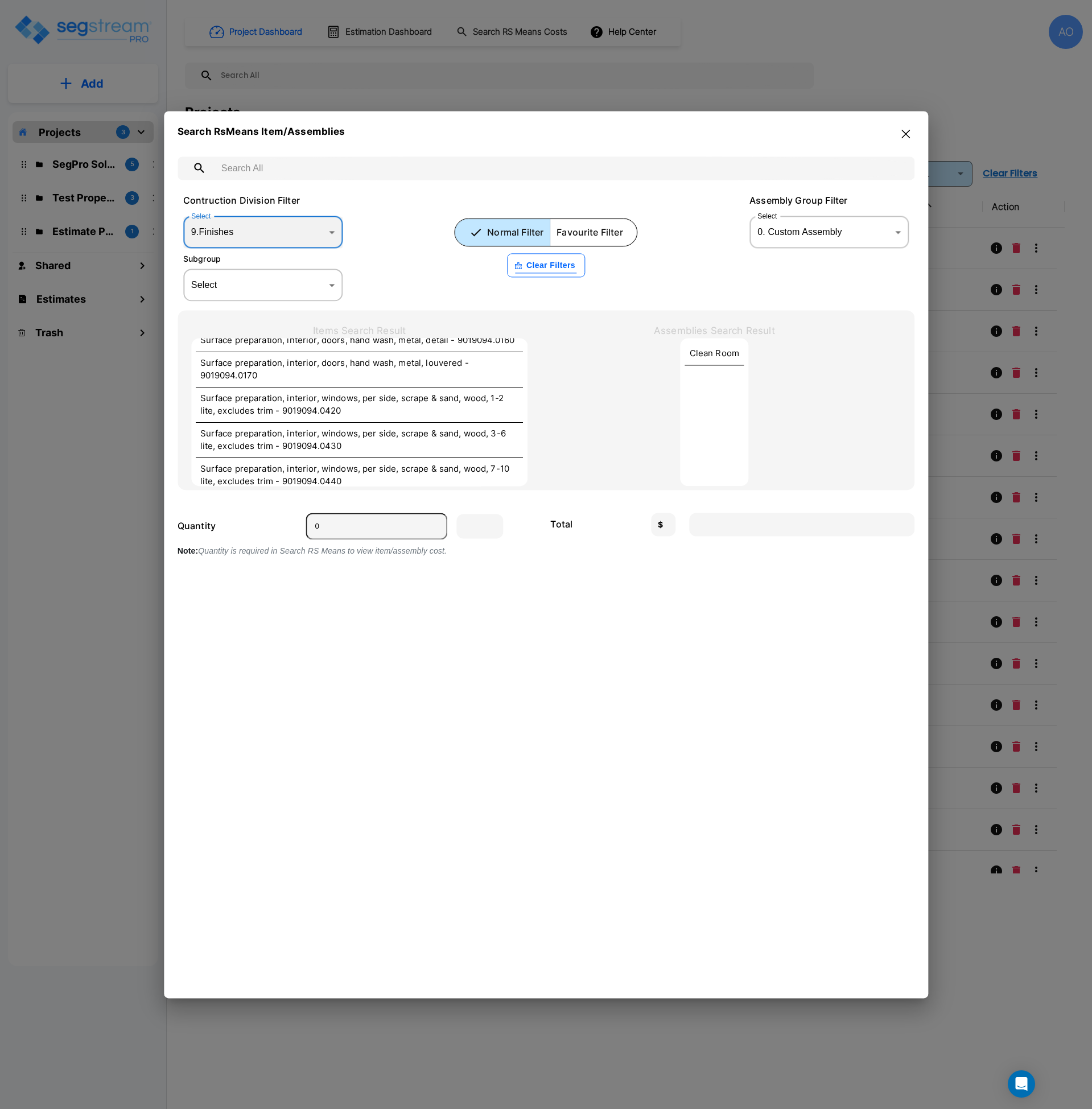
scroll to position [3235, 0]
click at [256, 232] on body "× Your report is being generated. Be patient! × We're working on your Modificat…" at bounding box center [546, 554] width 1092 height 1109
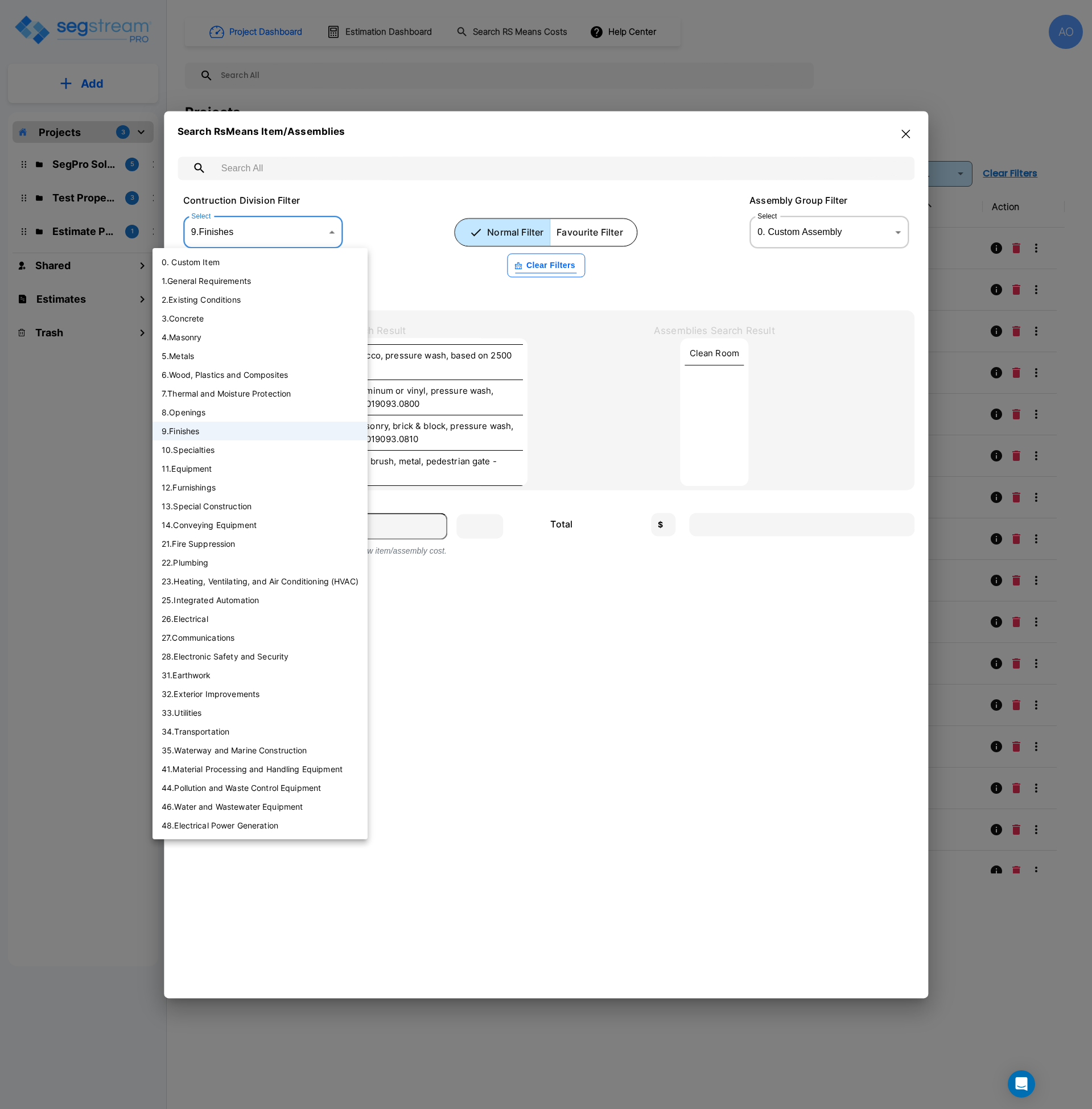
scroll to position [2168, 0]
click at [205, 410] on li "8 . Openings" at bounding box center [260, 412] width 215 height 19
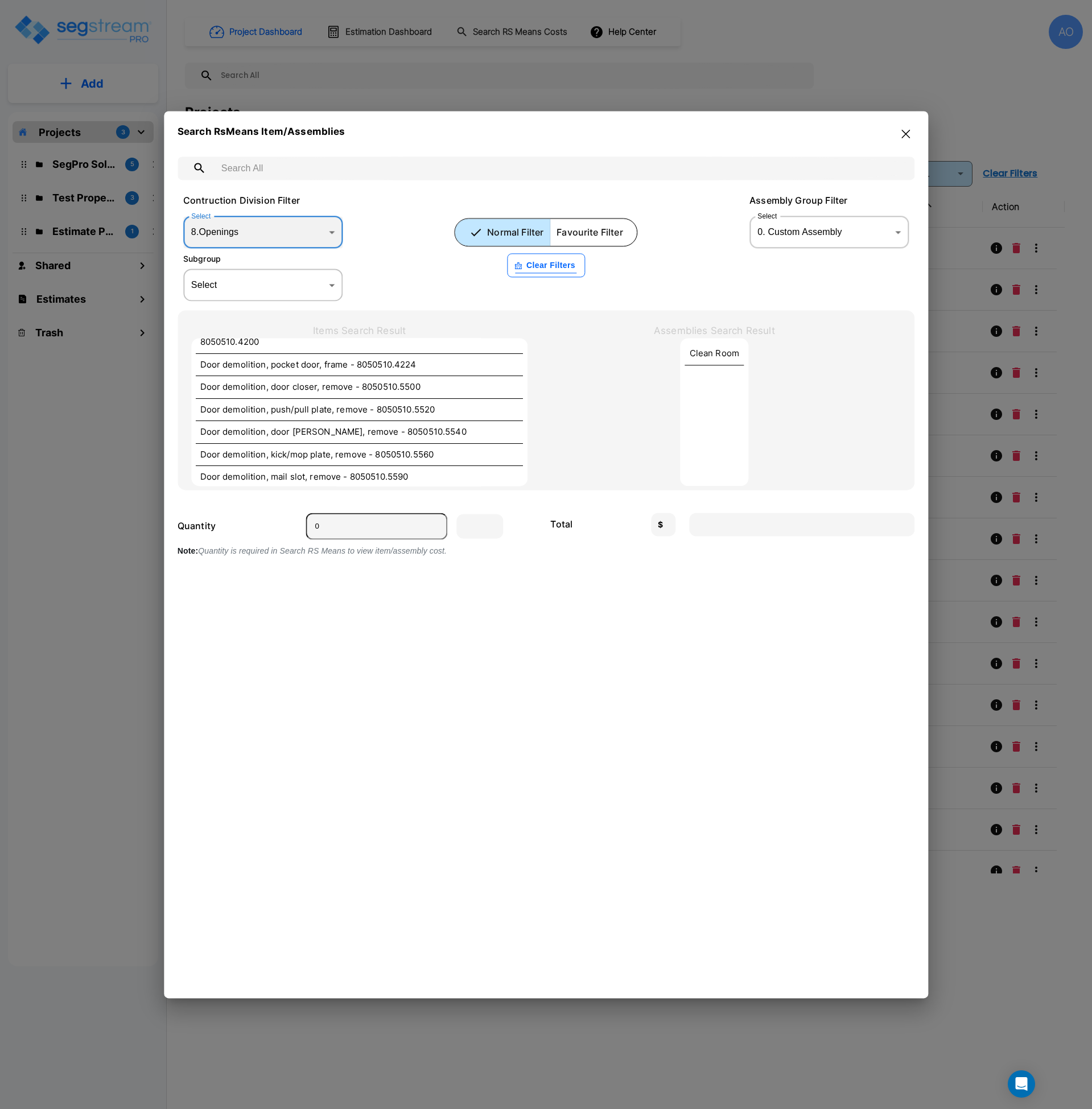
scroll to position [3107, 0]
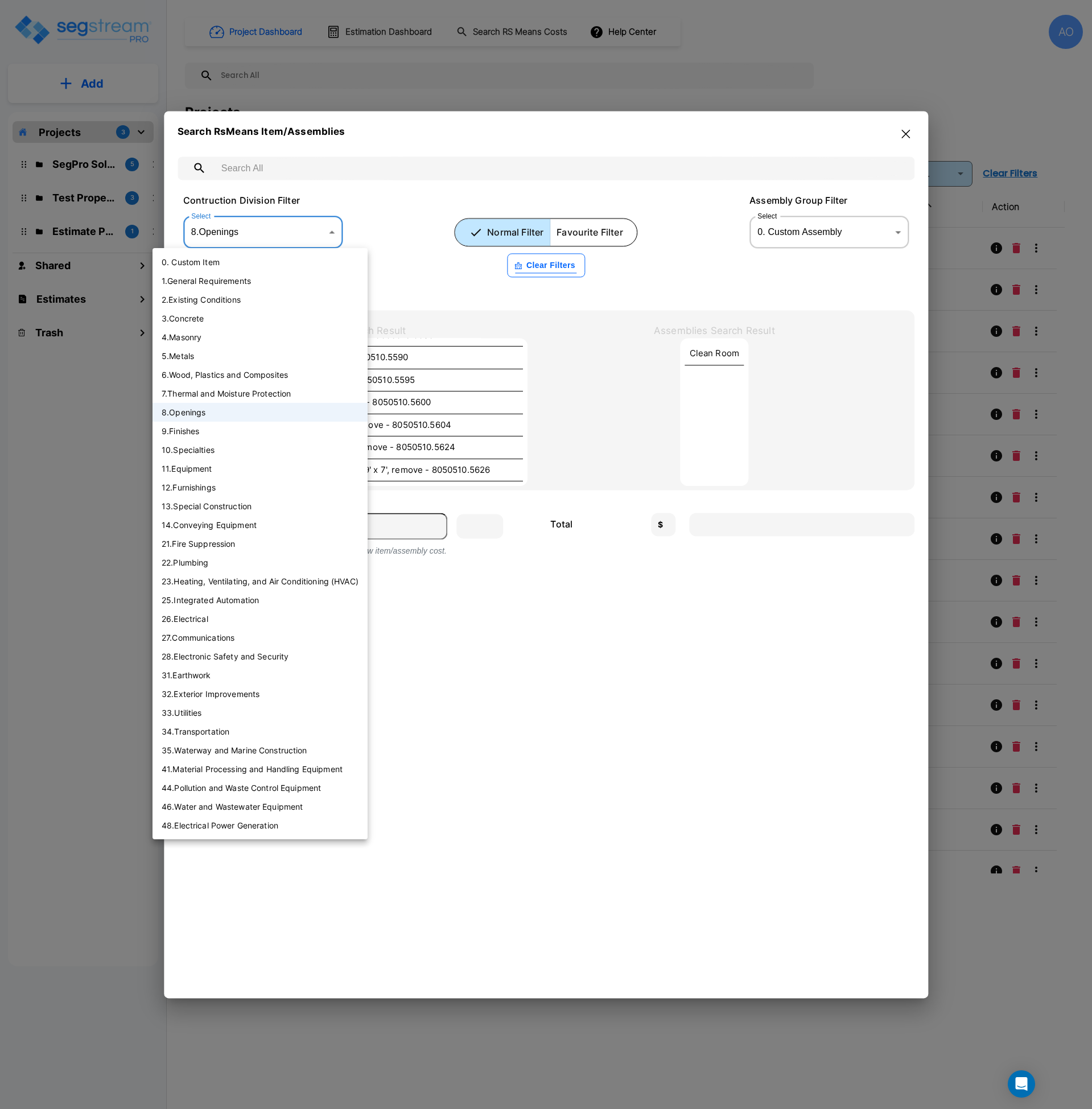
click at [278, 238] on body "× Your report is being generated. Be patient! × We're working on your Modificat…" at bounding box center [546, 554] width 1092 height 1109
click at [184, 431] on li "9 . Finishes" at bounding box center [260, 431] width 215 height 19
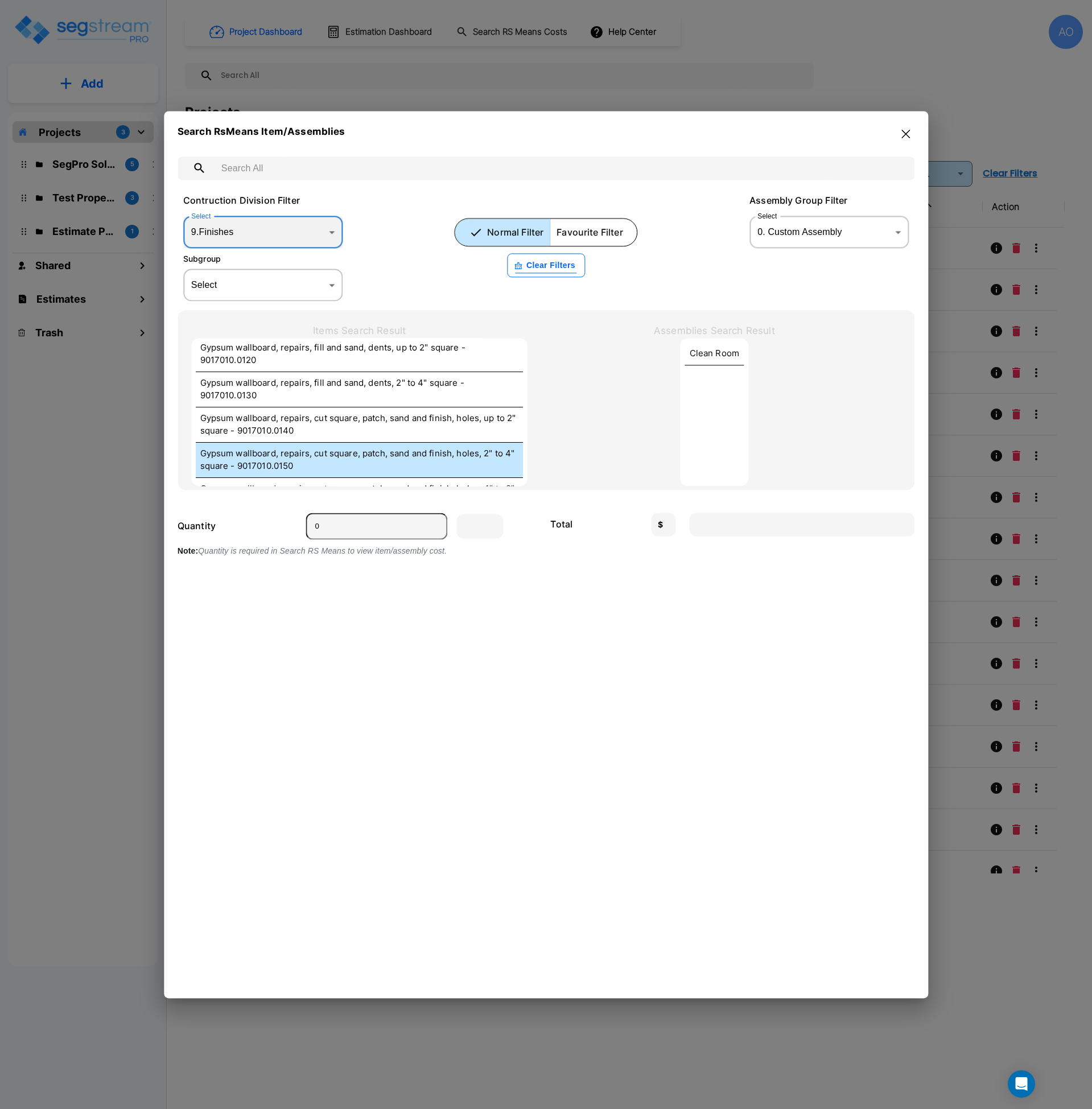
scroll to position [0, 0]
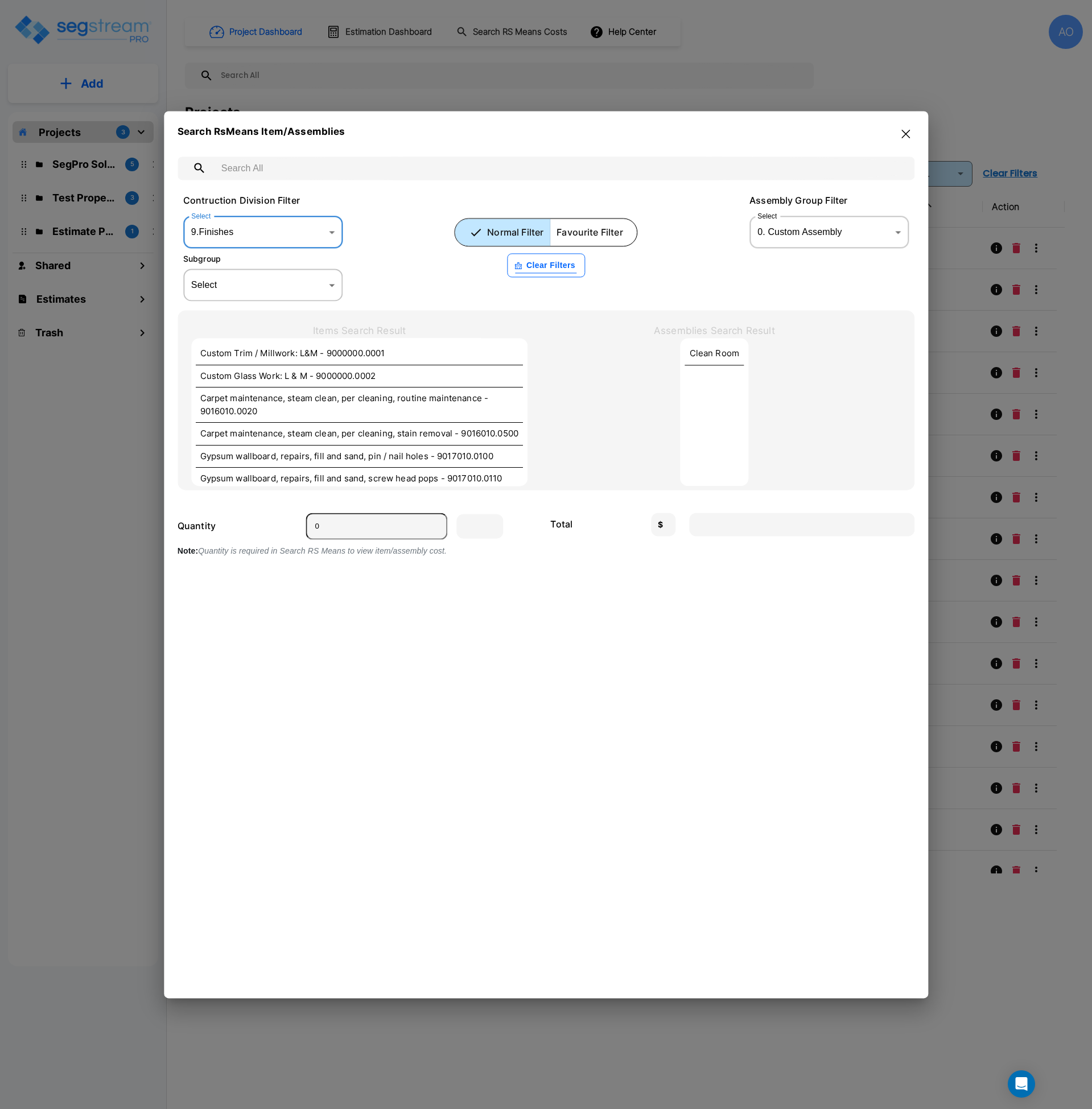
click at [243, 235] on body "× Your report is being generated. Be patient! × We're working on your Modificat…" at bounding box center [546, 554] width 1092 height 1109
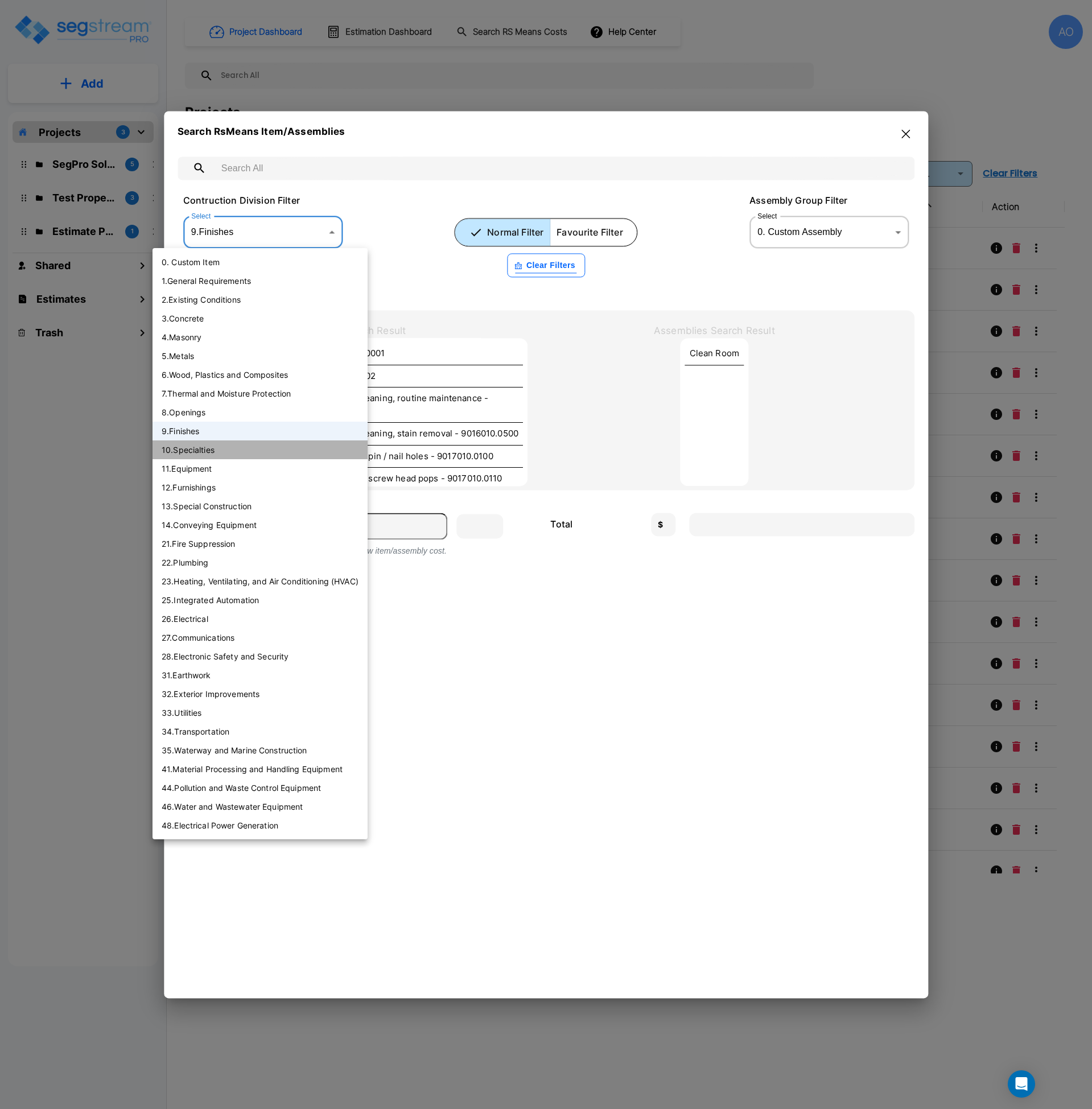
click at [182, 453] on li "10 . Specialties" at bounding box center [260, 449] width 215 height 19
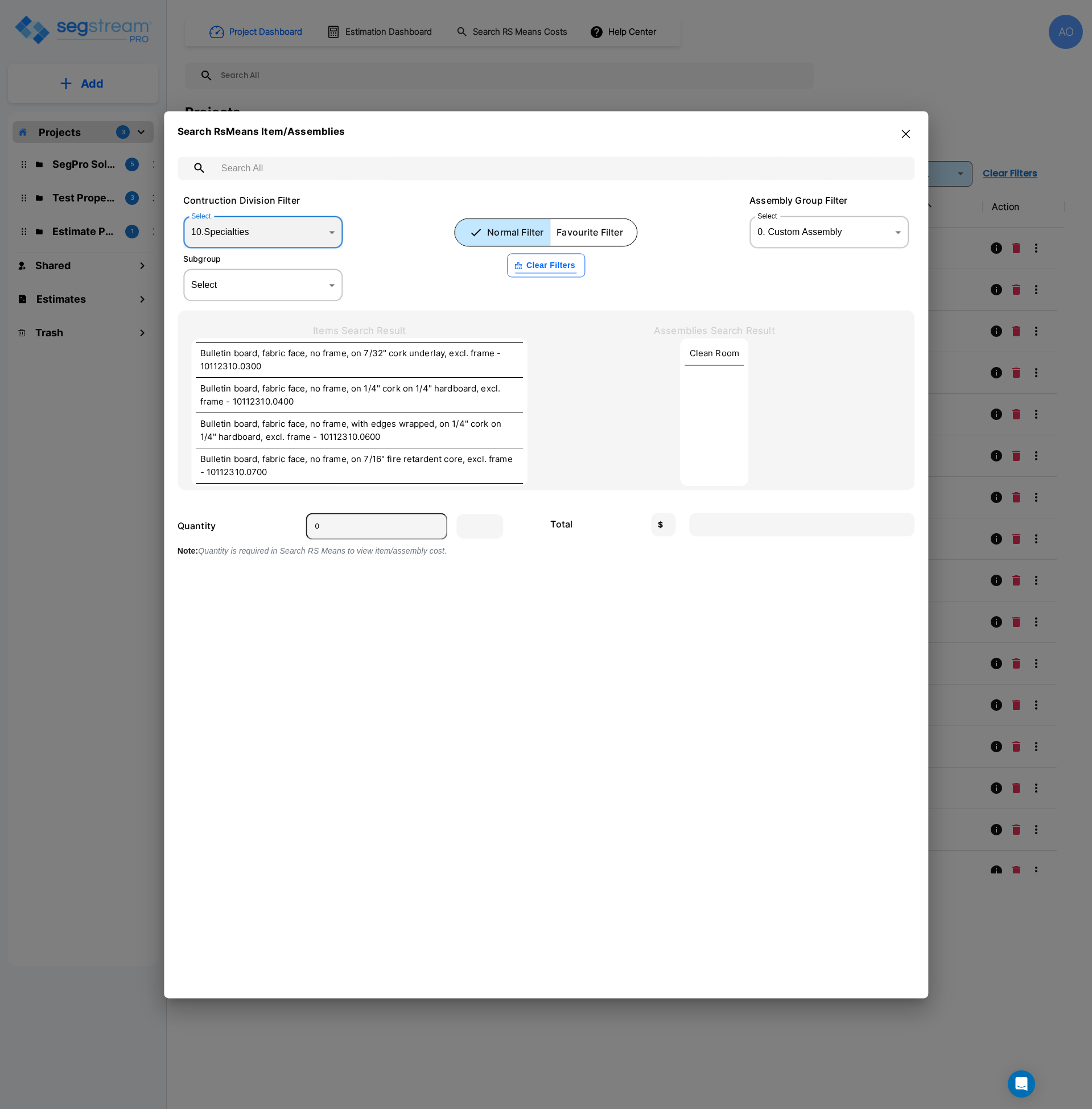
scroll to position [3107, 0]
click at [241, 236] on body "× Your report is being generated. Be patient! × We're working on your Modificat…" at bounding box center [546, 554] width 1092 height 1109
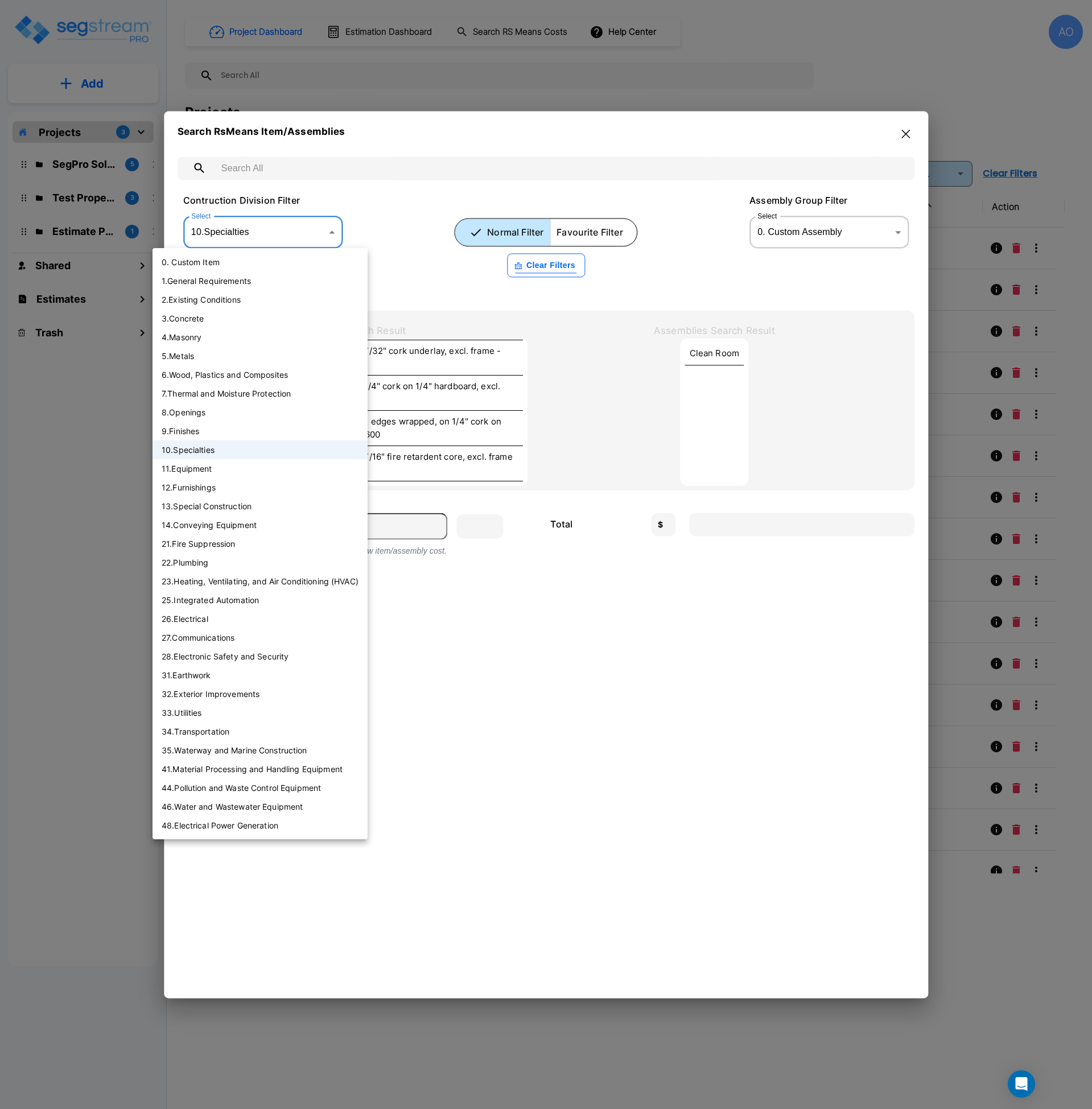
click at [214, 470] on li "11 . Equipment" at bounding box center [260, 468] width 215 height 19
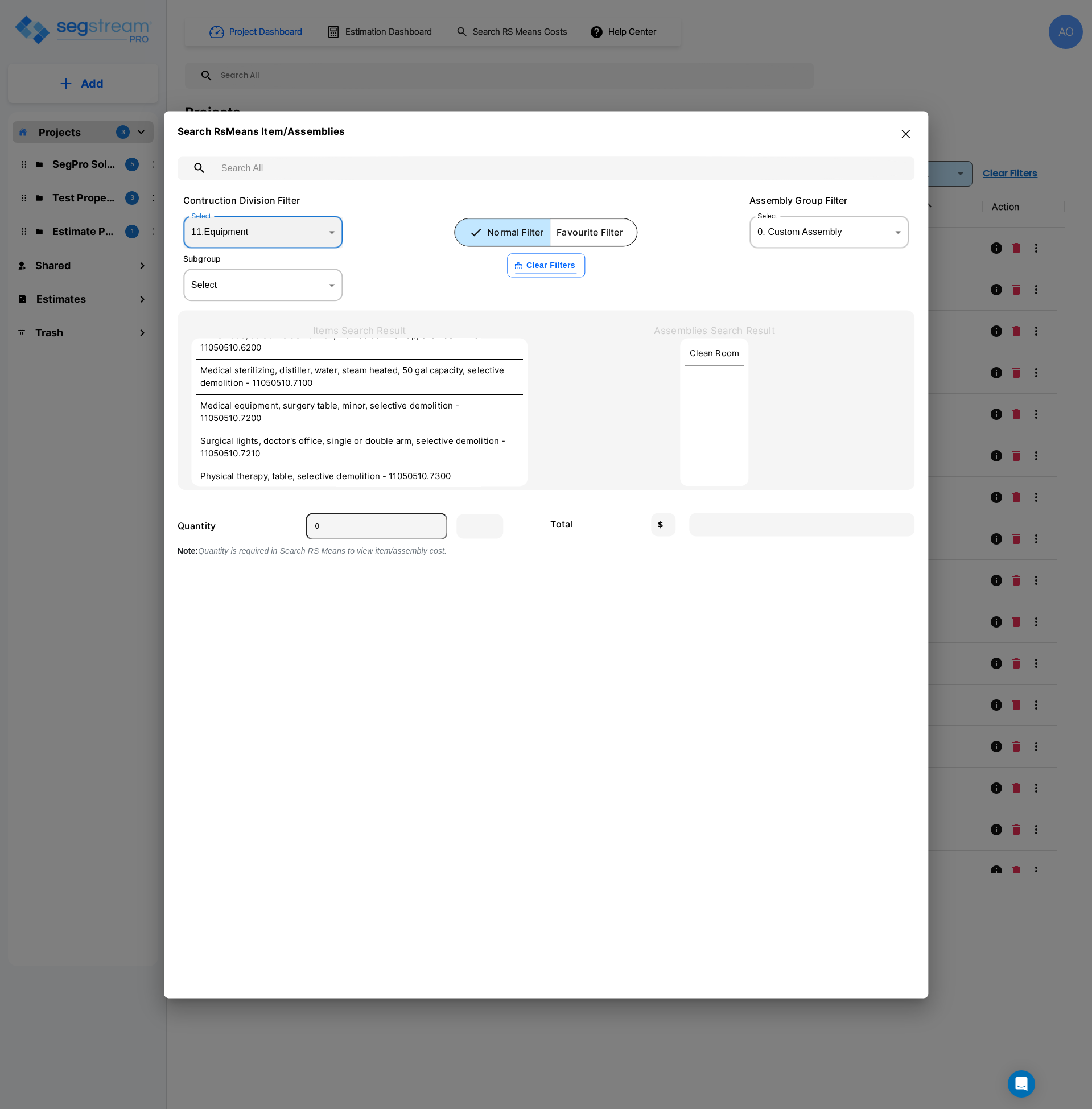
scroll to position [2941, 0]
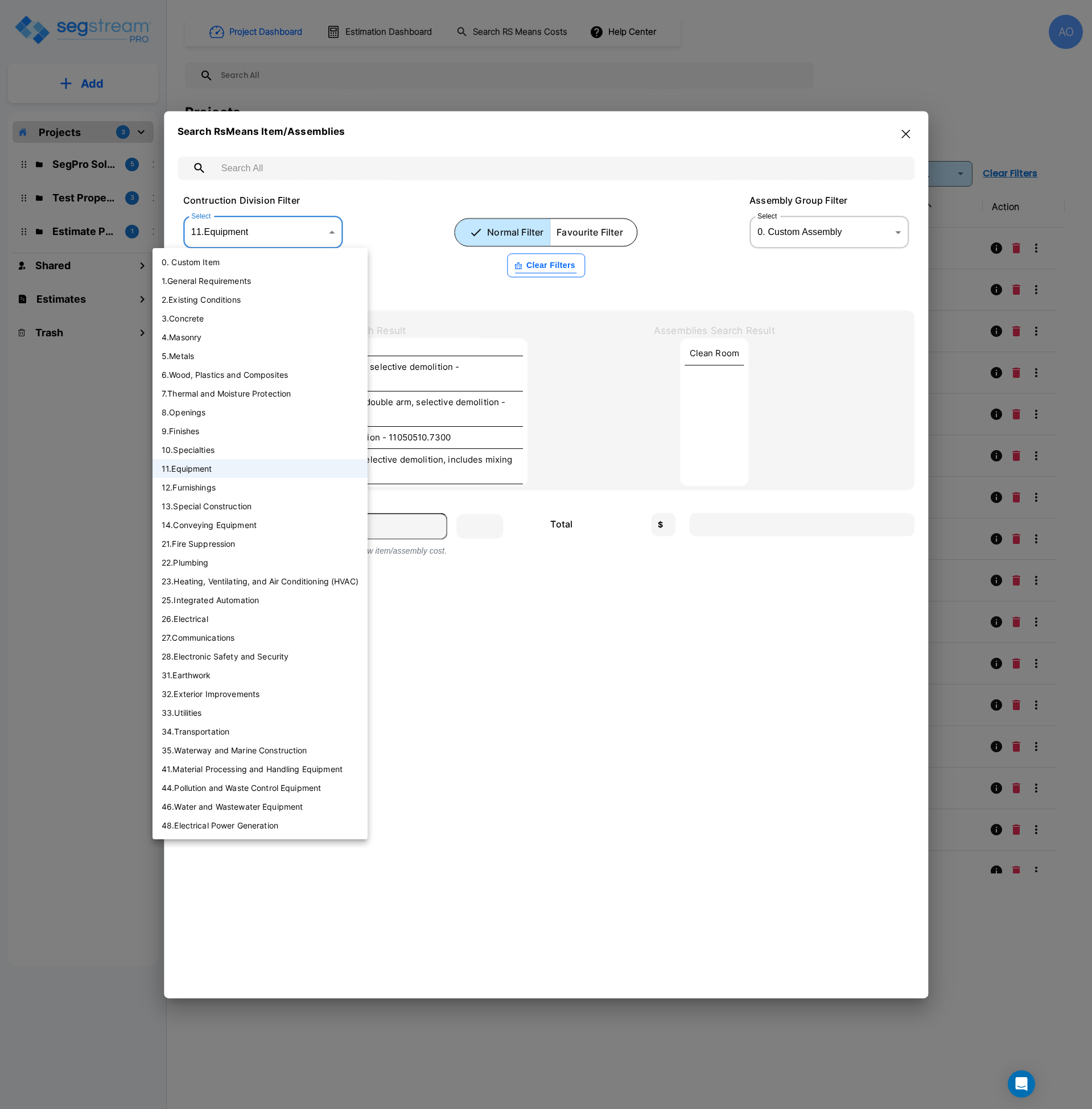
click at [315, 236] on body "× Your report is being generated. Be patient! × We're working on your Modificat…" at bounding box center [546, 554] width 1092 height 1109
click at [228, 472] on li "11 . Equipment" at bounding box center [260, 468] width 215 height 19
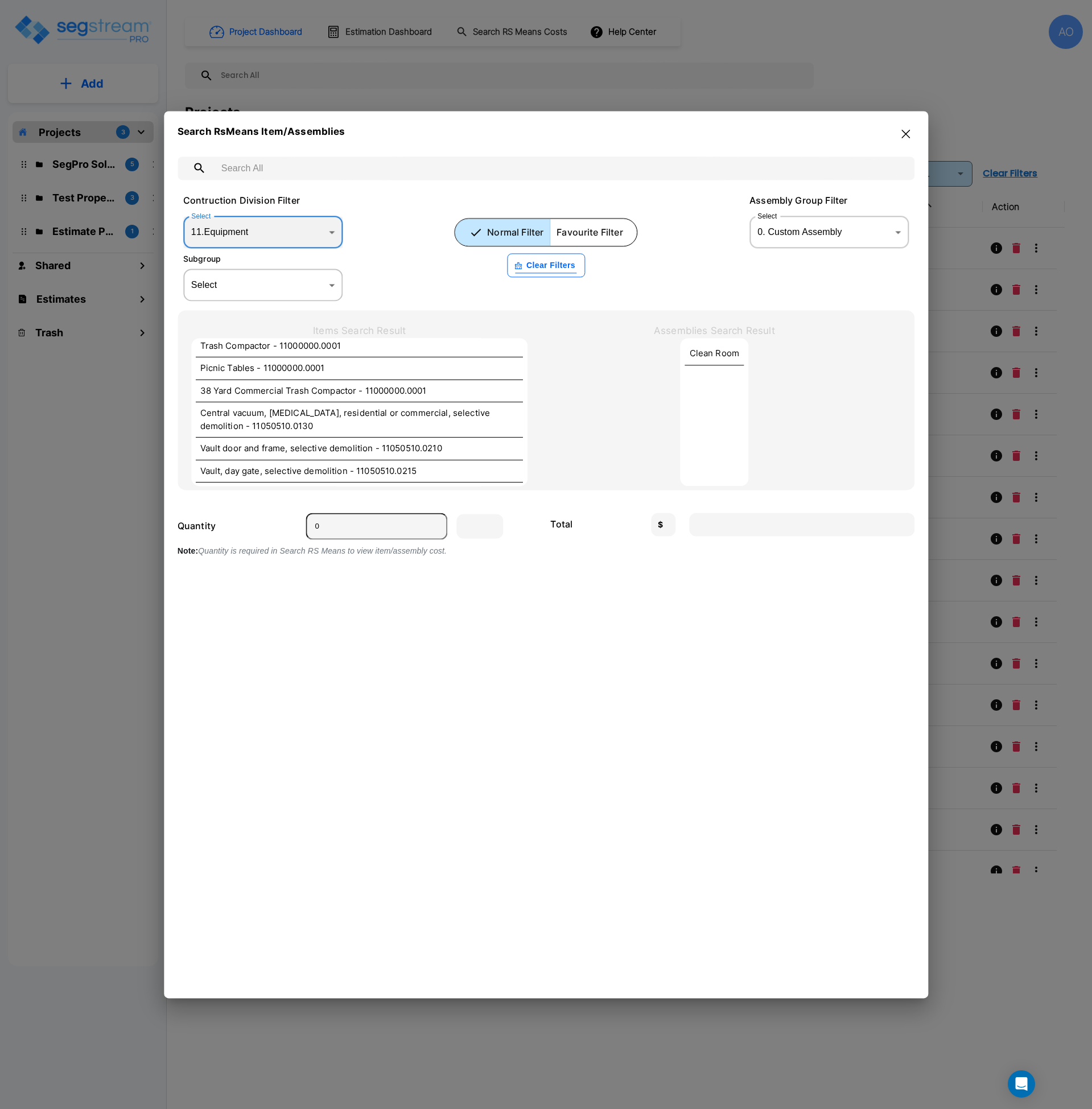
scroll to position [0, 0]
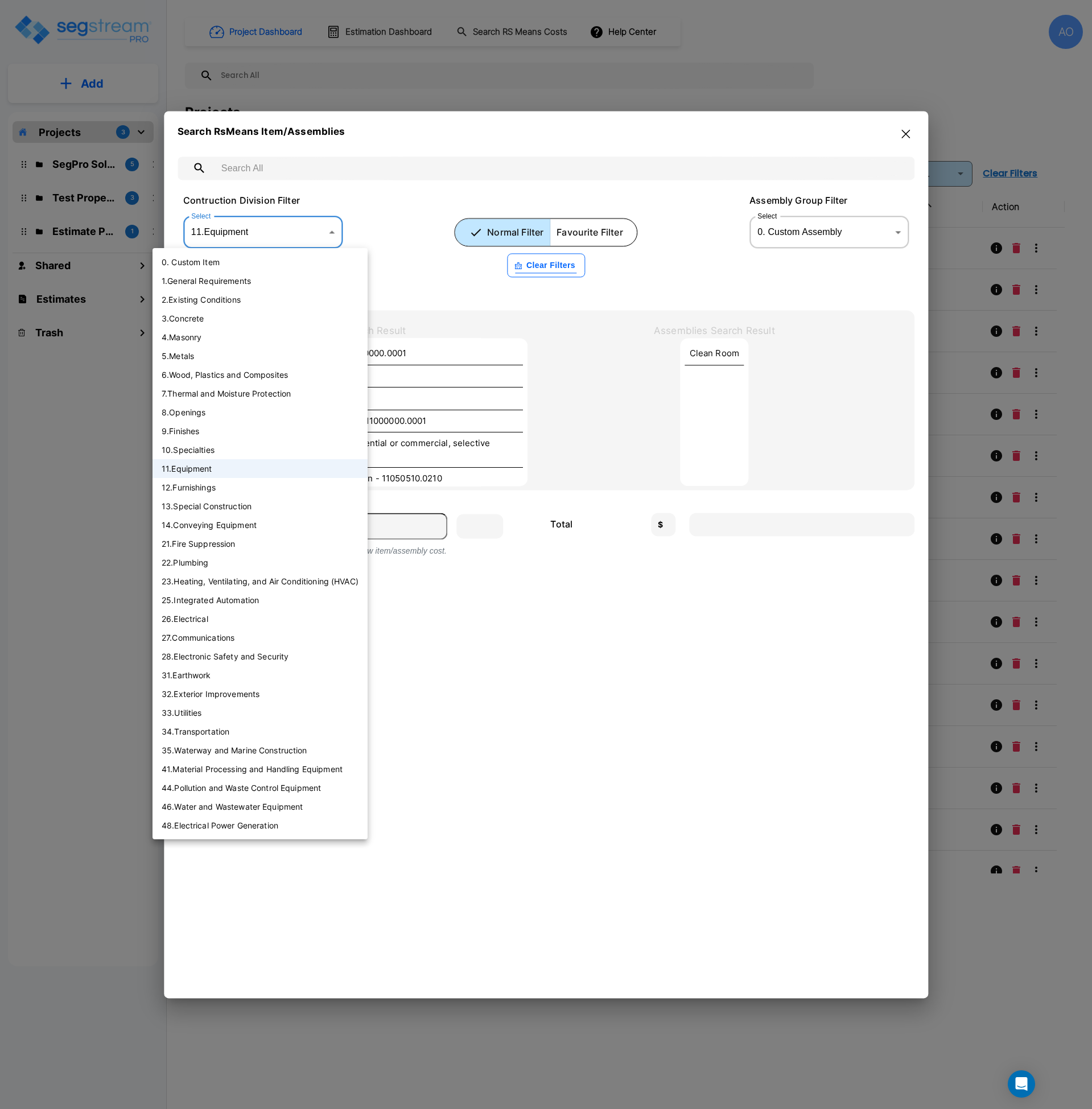
click at [286, 237] on body "× Your report is being generated. Be patient! × We're working on your Modificat…" at bounding box center [546, 554] width 1092 height 1109
click at [219, 488] on li "12 . Furnishings" at bounding box center [260, 487] width 215 height 19
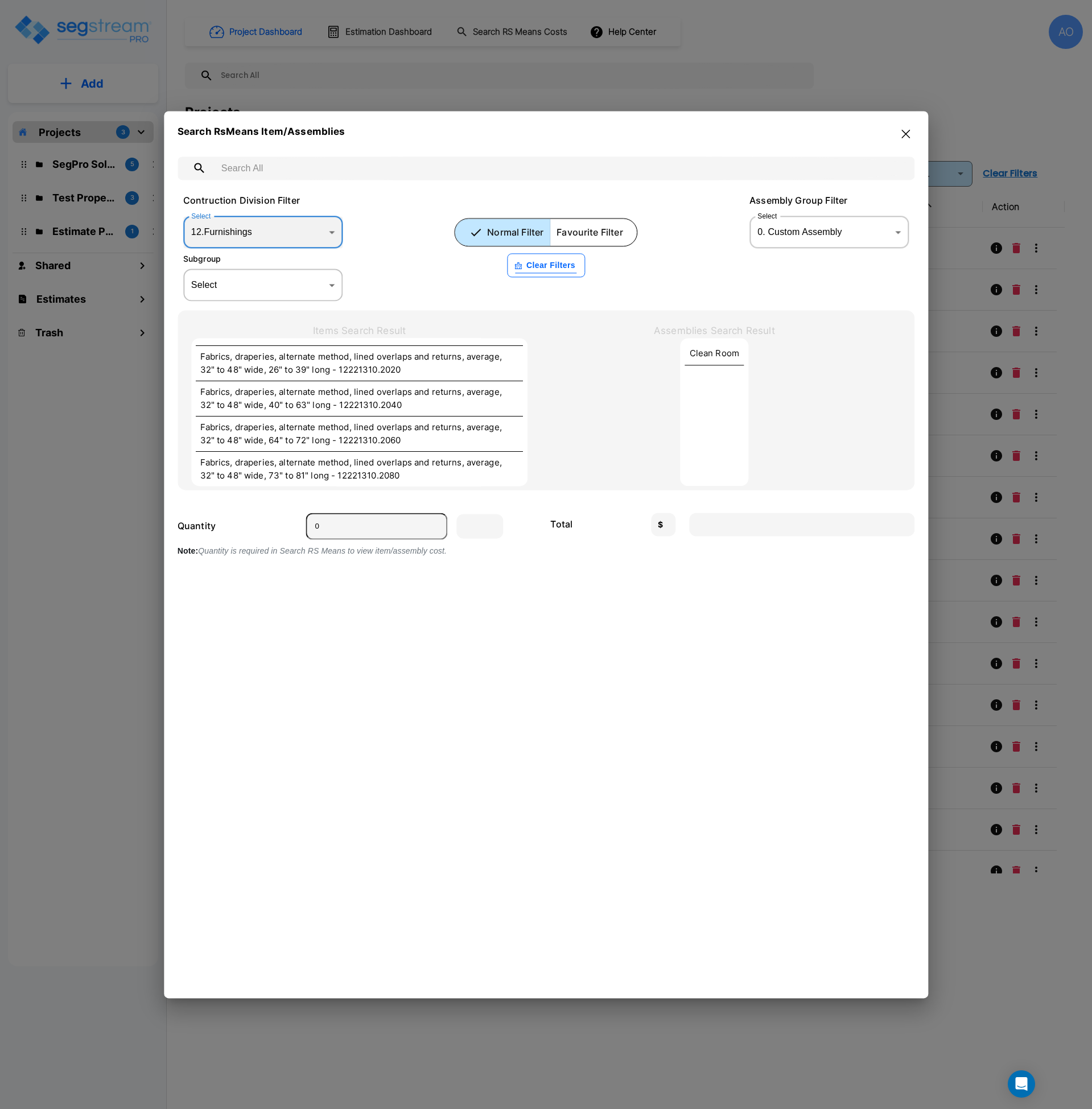
scroll to position [2697, 0]
click at [297, 233] on body "× Your report is being generated. Be patient! × We're working on your Modificat…" at bounding box center [546, 554] width 1092 height 1109
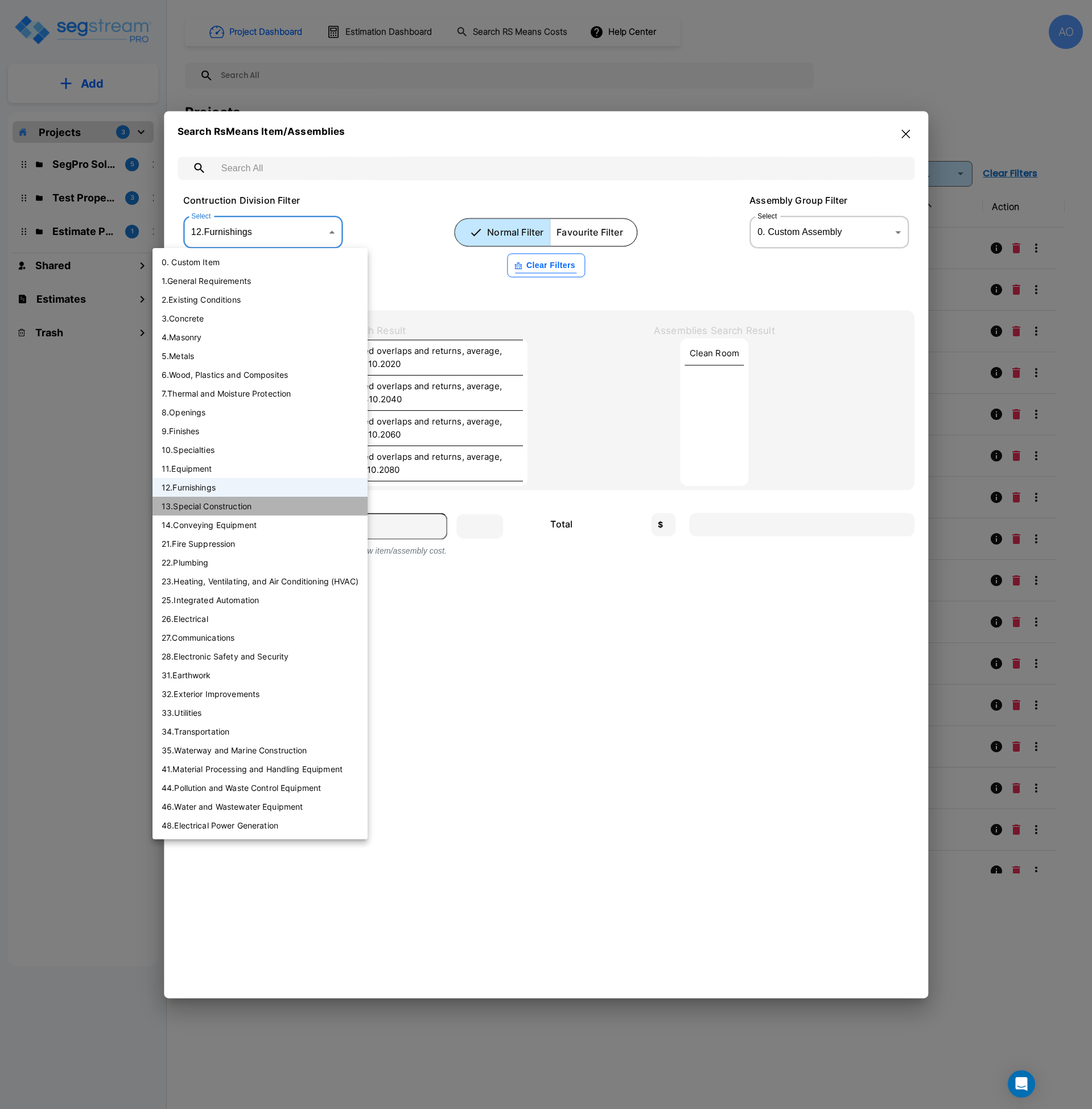
click at [227, 506] on li "13 . Special Construction" at bounding box center [260, 506] width 215 height 19
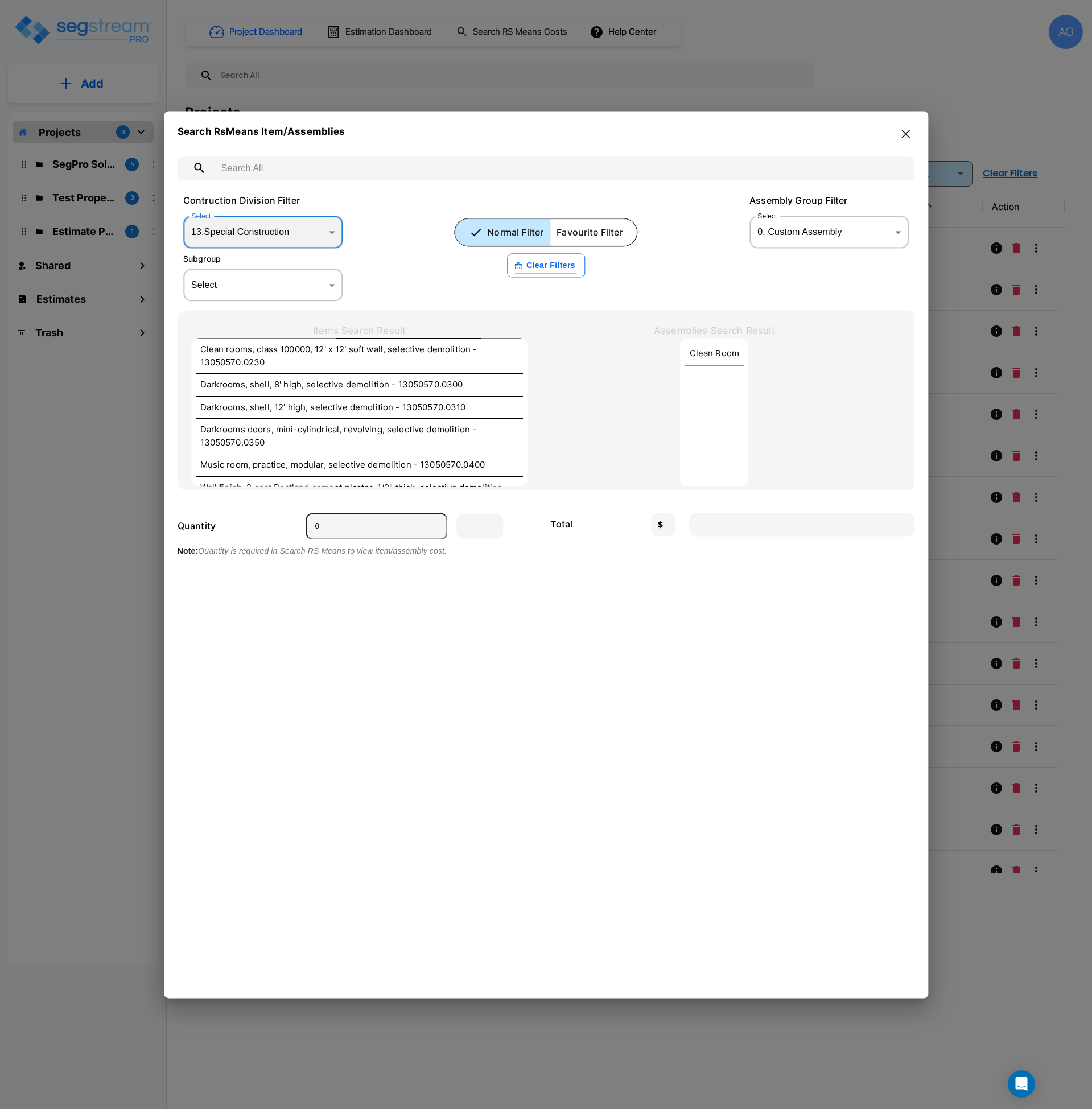
scroll to position [3171, 0]
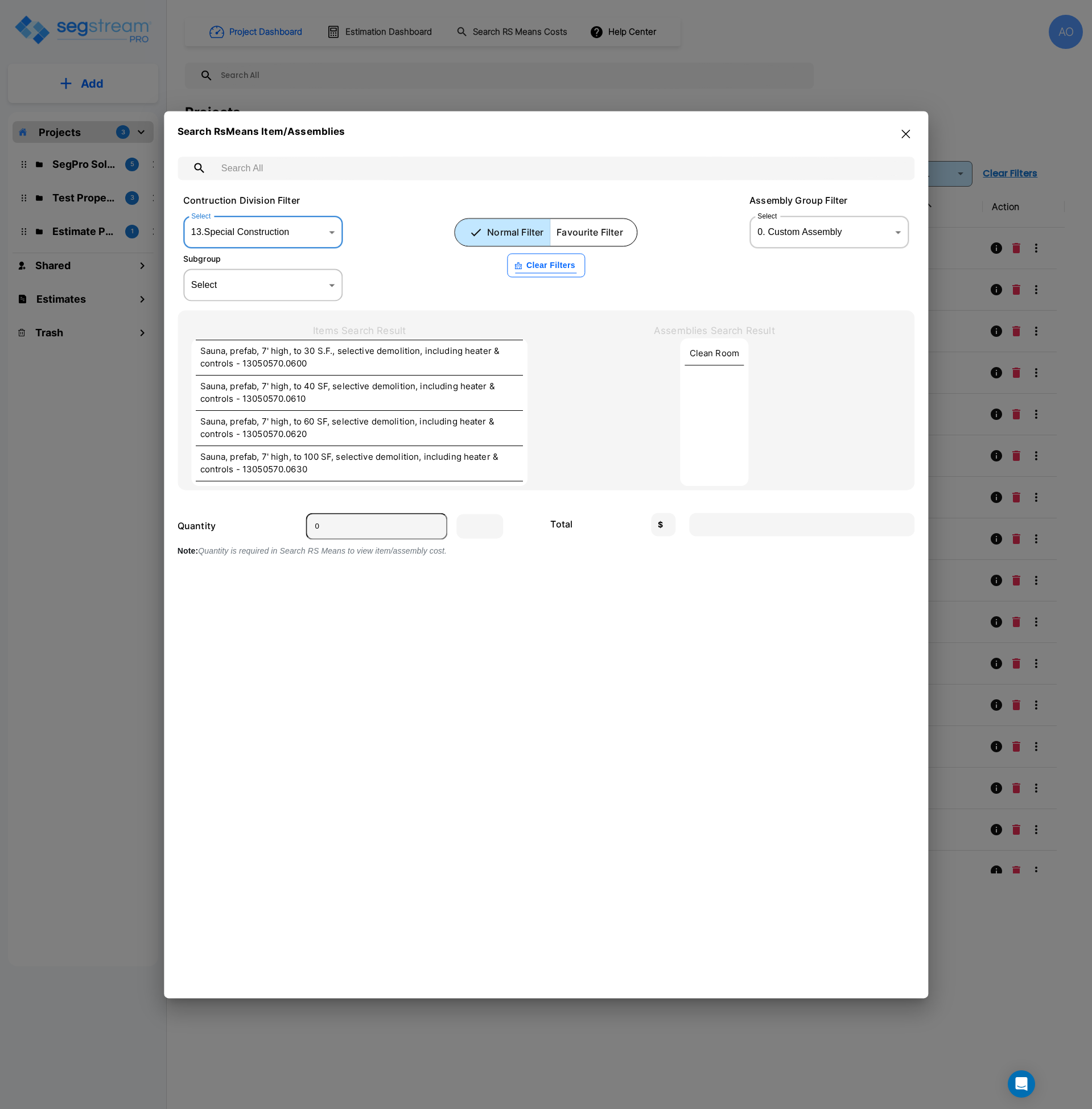
click at [274, 233] on body "× Your report is being generated. Be patient! × We're working on your Modificat…" at bounding box center [546, 554] width 1092 height 1109
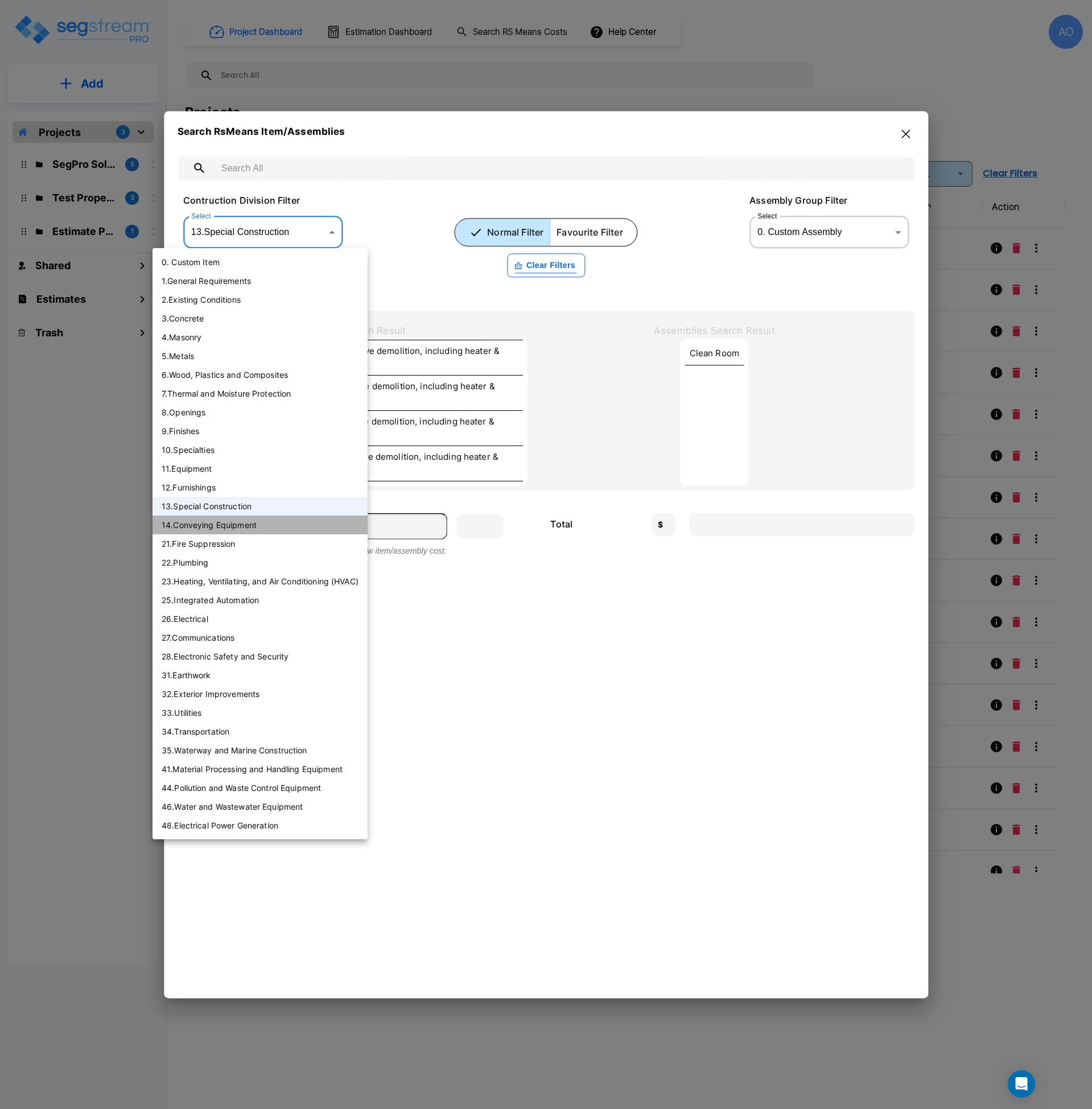
click at [218, 524] on li "14 . Conveying Equipment" at bounding box center [260, 525] width 215 height 19
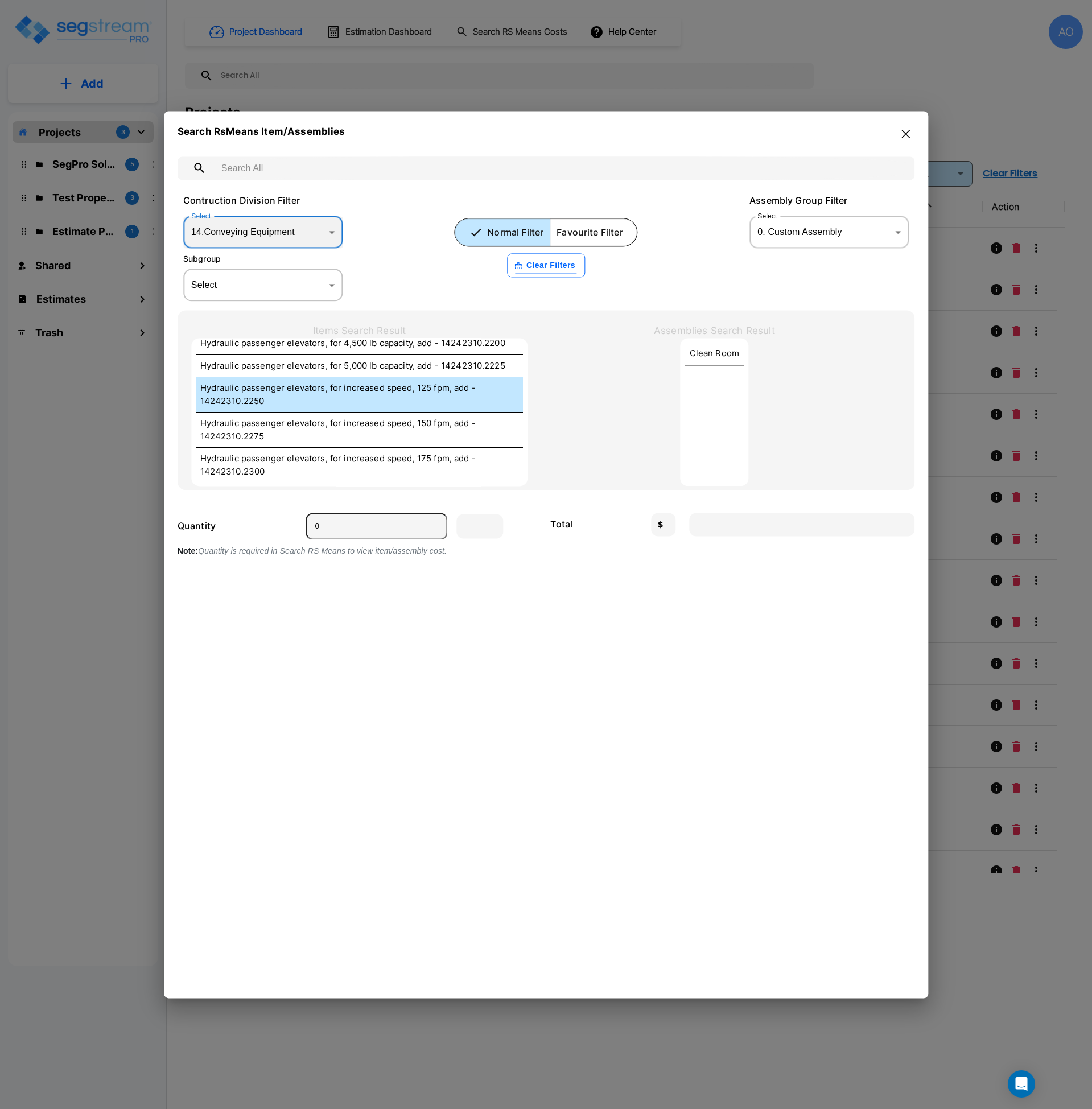
scroll to position [2851, 0]
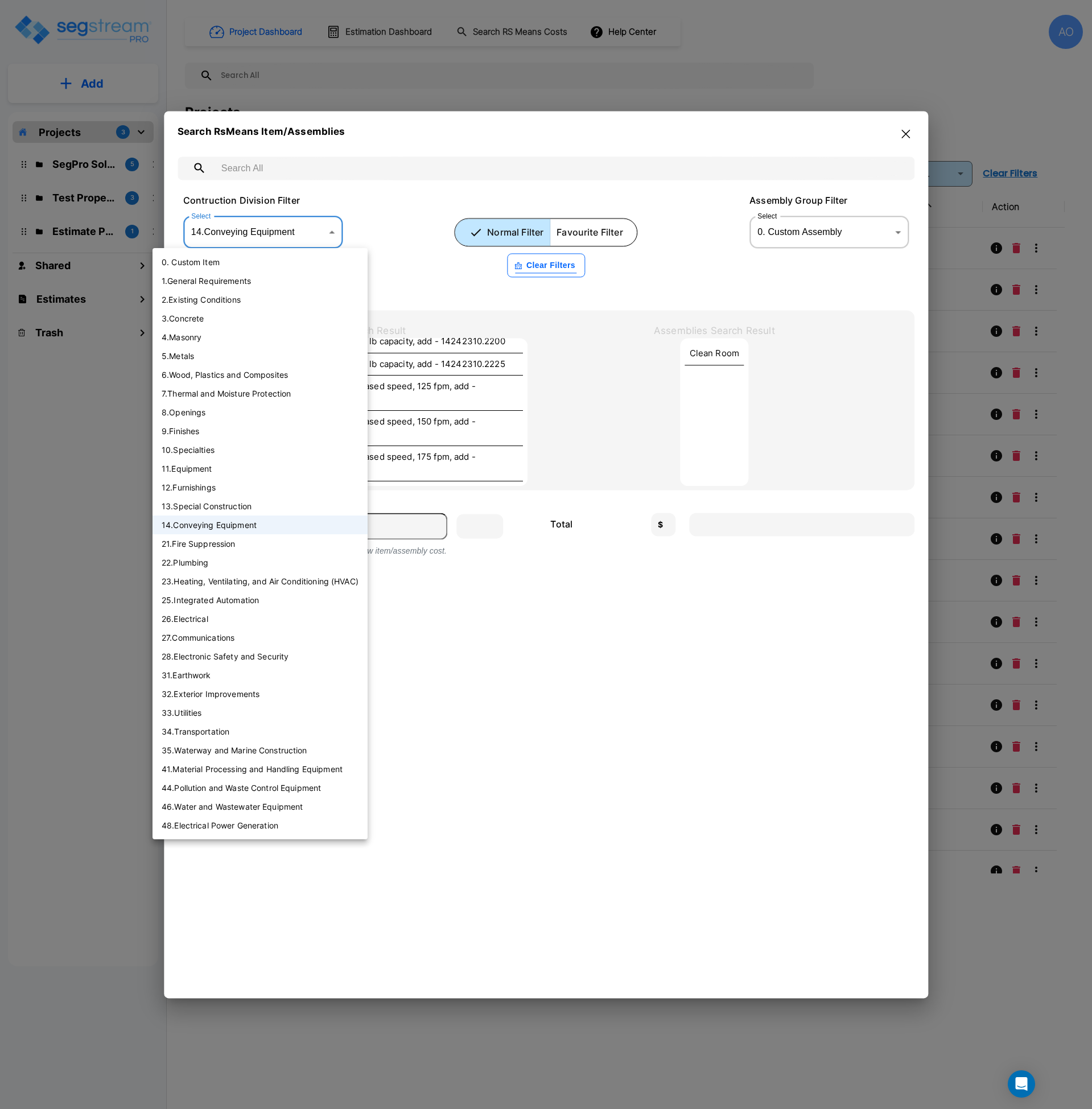
click at [283, 230] on body "× Your report is being generated. Be patient! × We're working on your Modificat…" at bounding box center [546, 554] width 1092 height 1109
click at [243, 544] on li "21 . Fire Suppression" at bounding box center [260, 543] width 215 height 19
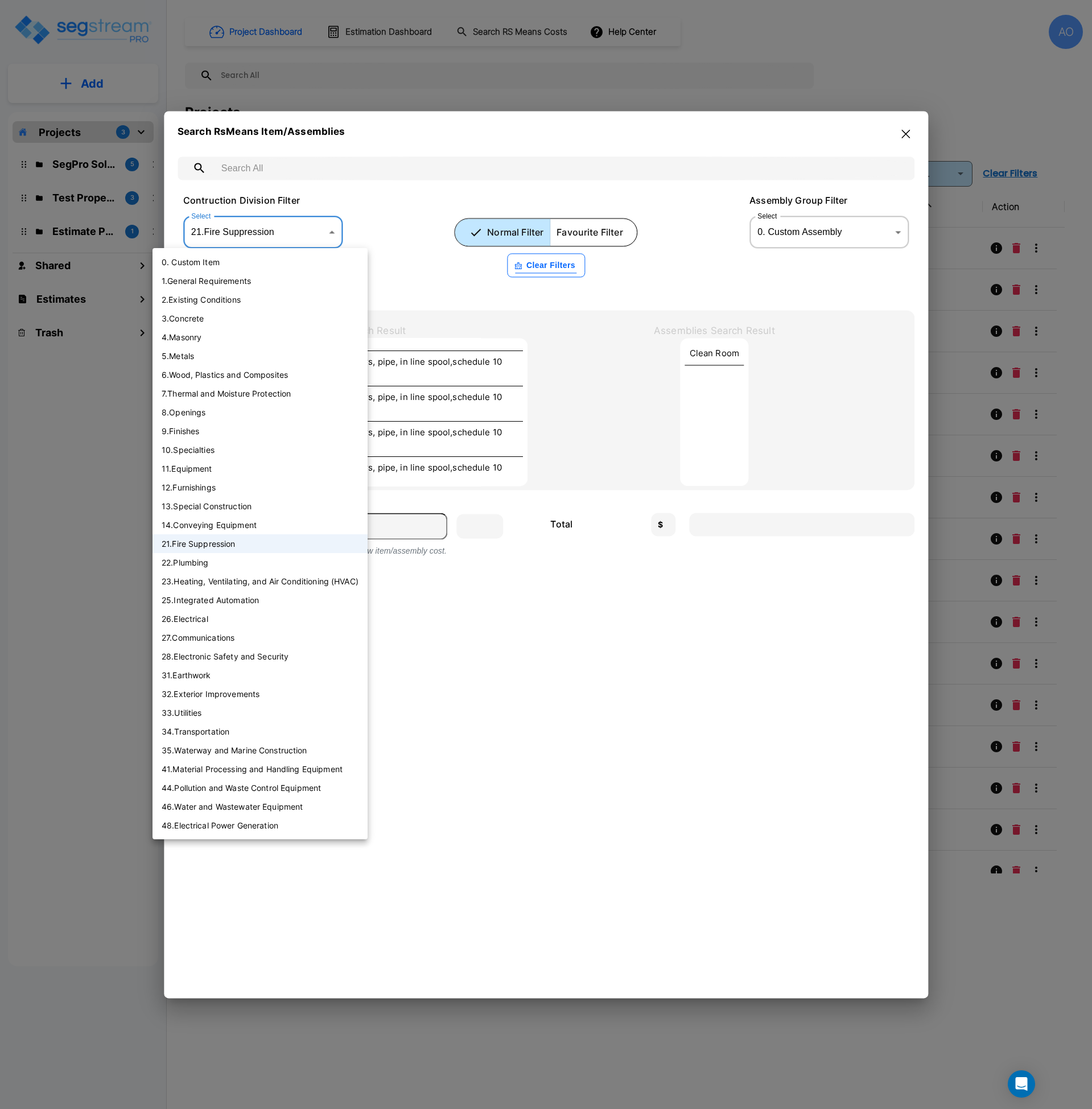
click at [279, 230] on body "× Your report is being generated. Be patient! × We're working on your Modificat…" at bounding box center [546, 554] width 1092 height 1109
click at [224, 565] on li "22 . Plumbing" at bounding box center [260, 562] width 215 height 19
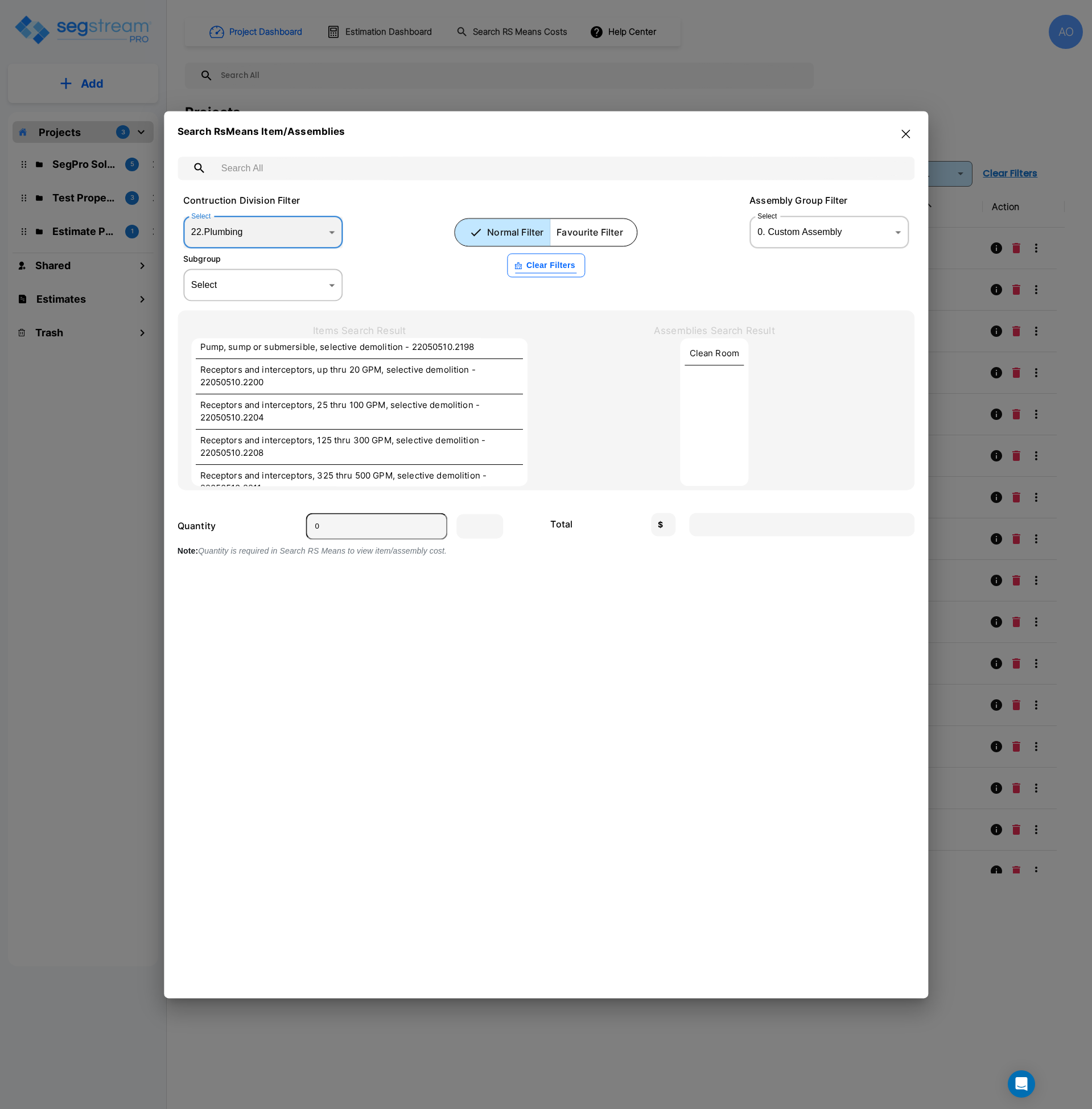
scroll to position [2710, 0]
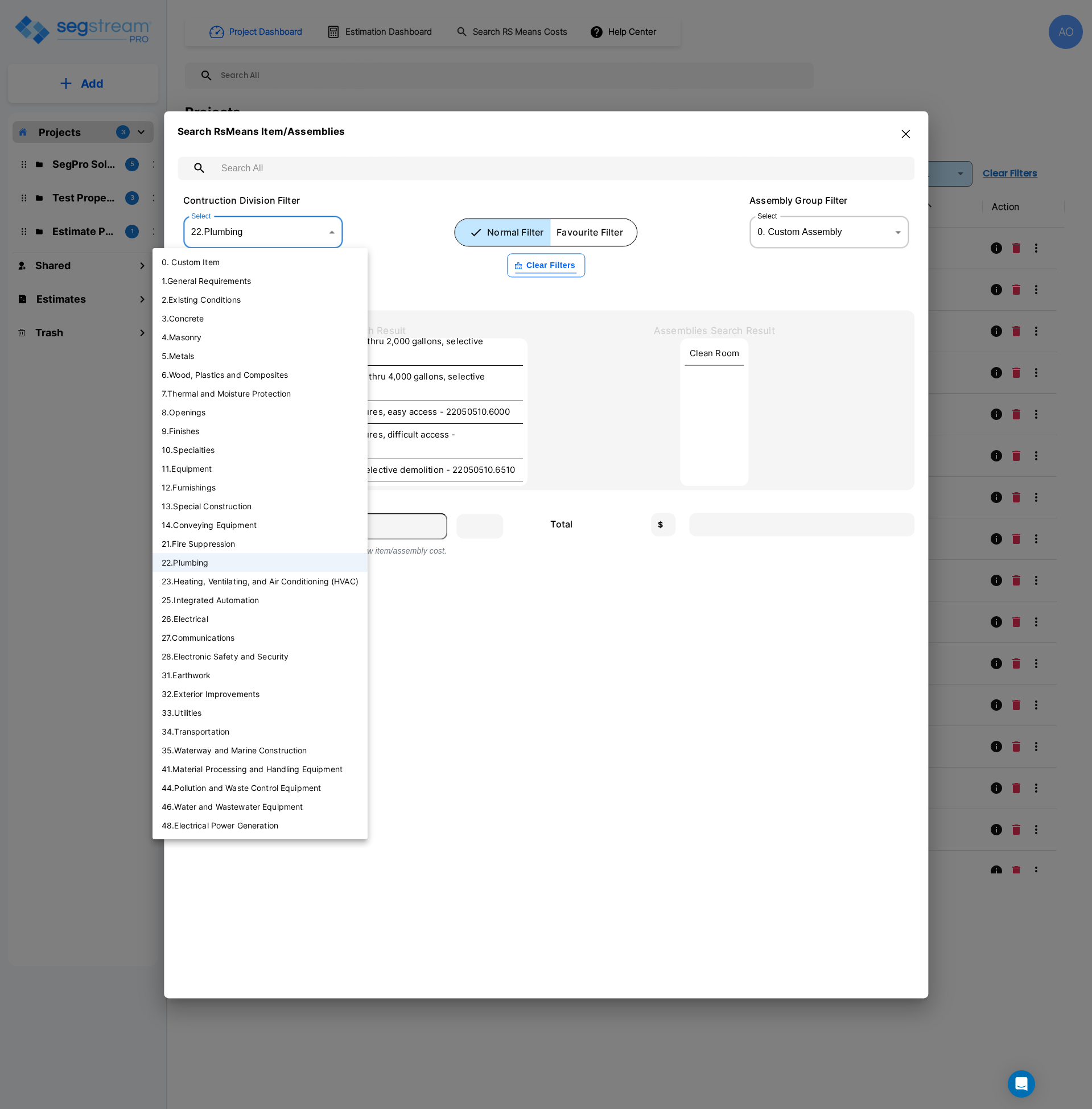
click at [297, 237] on body "× Your report is being generated. Be patient! × We're working on your Modificat…" at bounding box center [546, 554] width 1092 height 1109
click at [234, 510] on li "13 . Special Construction" at bounding box center [260, 506] width 215 height 19
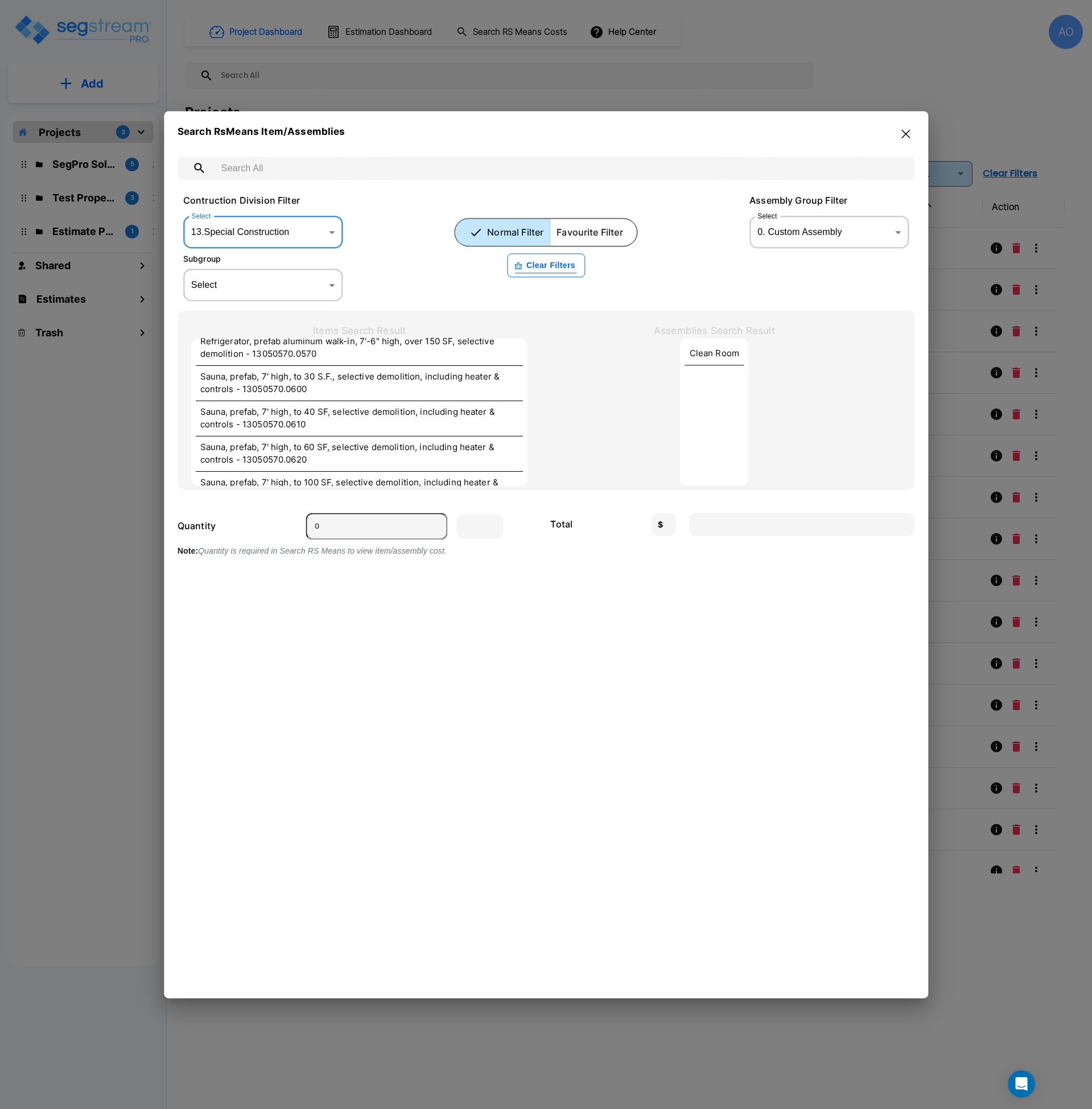
click at [806, 231] on body "× Your report is being generated. Be patient! × We're working on your Modificat…" at bounding box center [546, 554] width 1092 height 1109
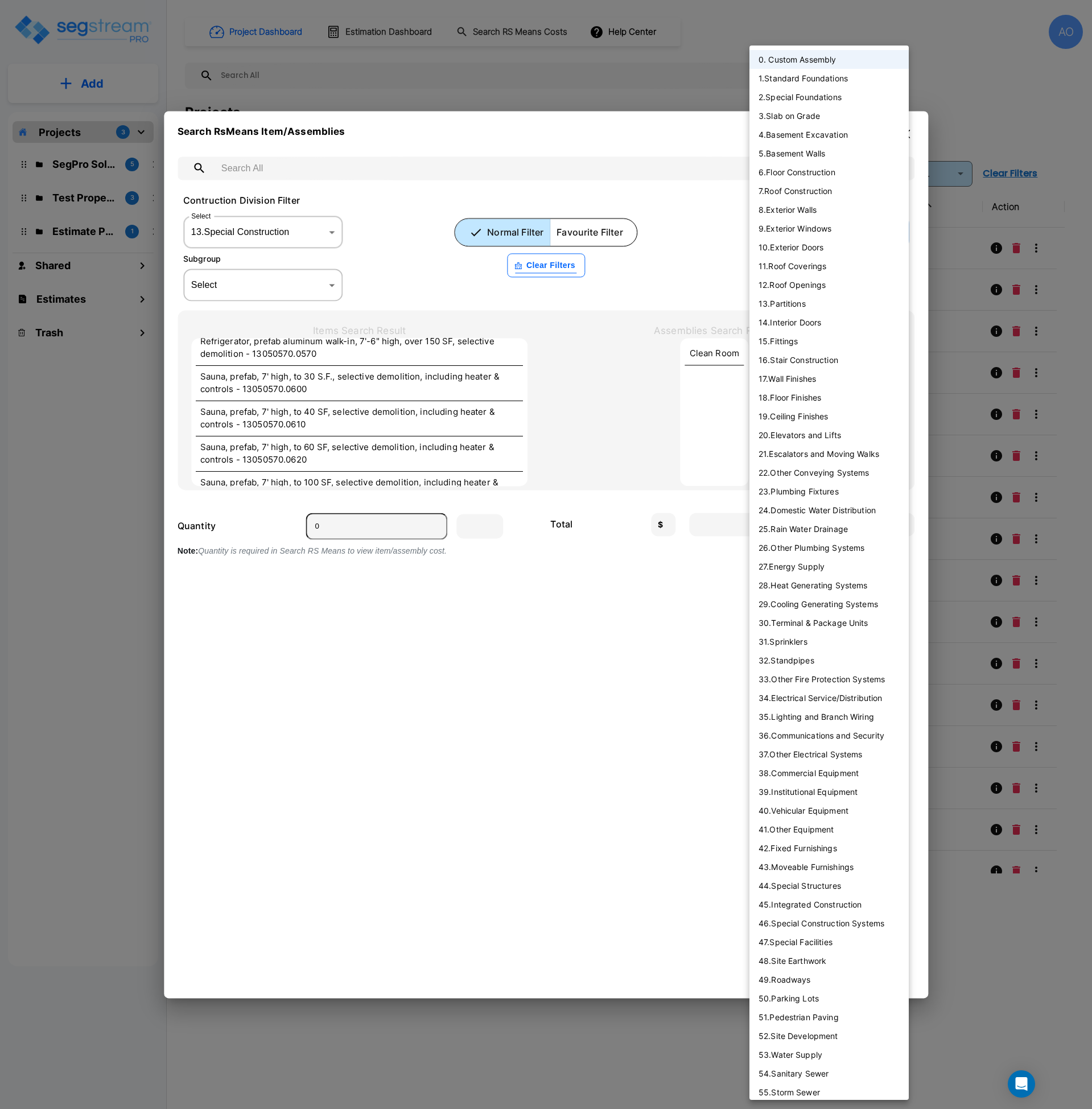
click at [804, 639] on li "31 . Sprinklers" at bounding box center [829, 641] width 159 height 19
type input "31"
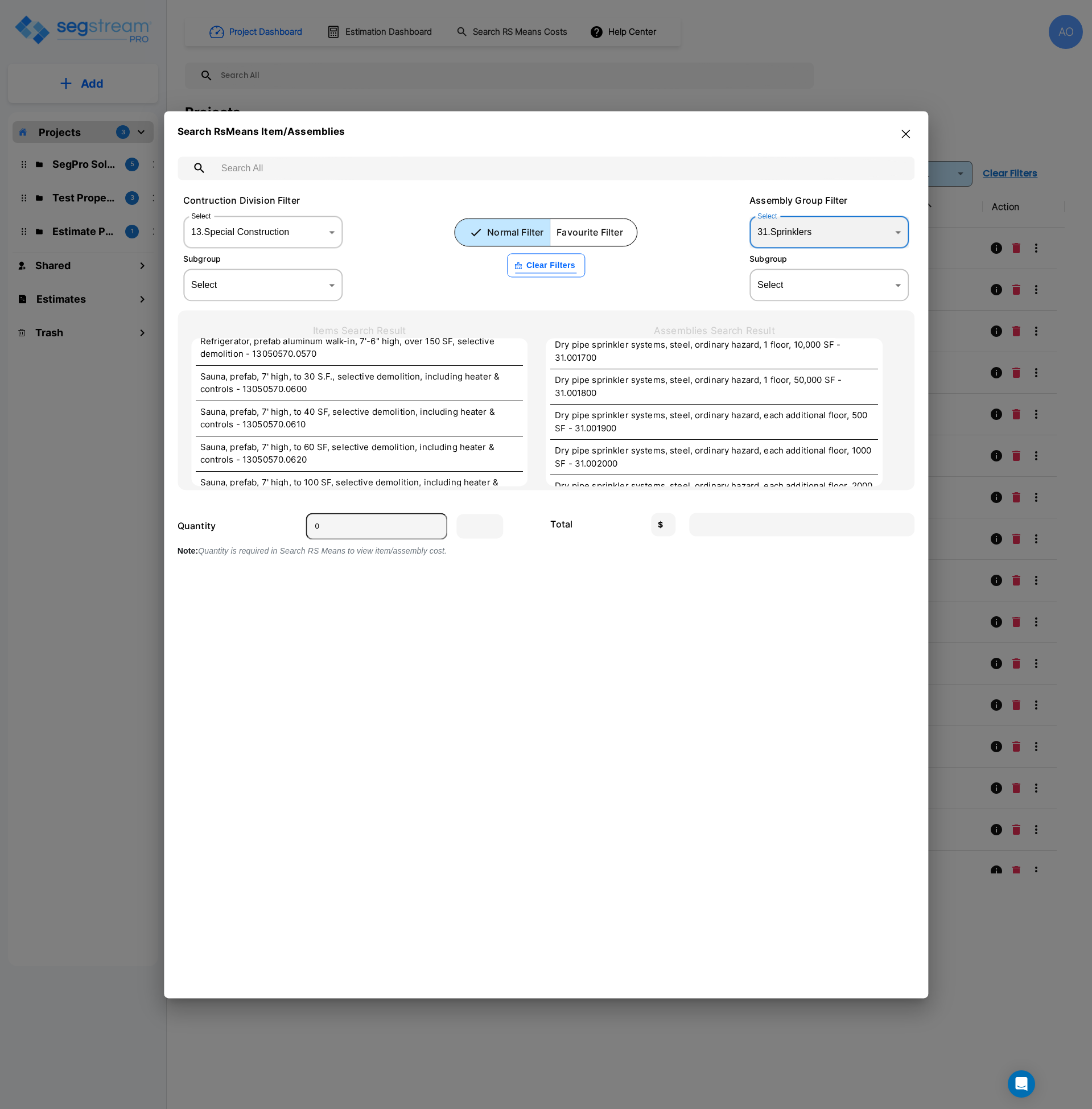
scroll to position [497, 0]
click at [309, 237] on body "× Your report is being generated. Be patient! × We're working on your Modificat…" at bounding box center [546, 554] width 1092 height 1109
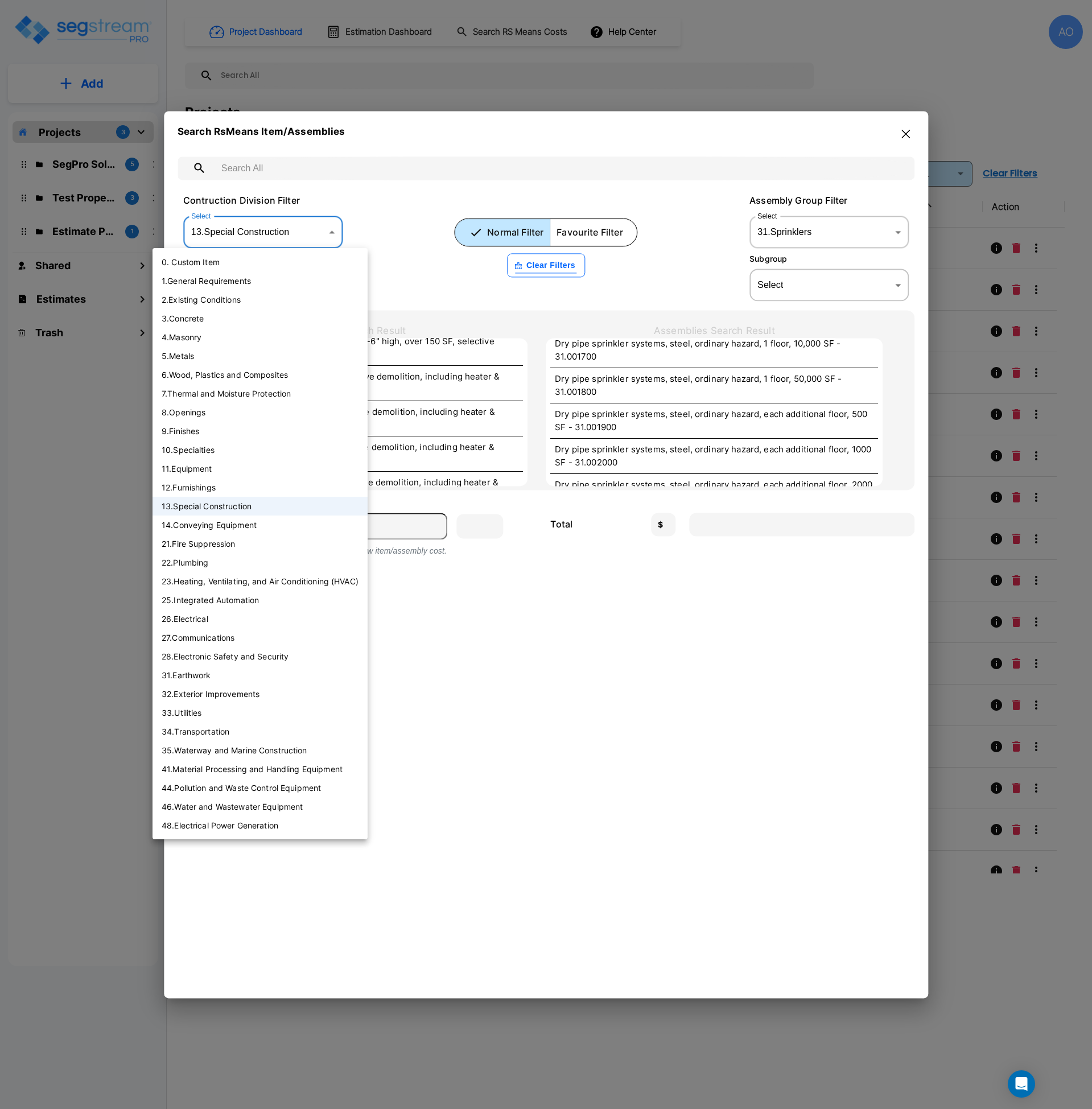
click at [283, 258] on li "0. Custom Item" at bounding box center [260, 262] width 215 height 19
type input "0"
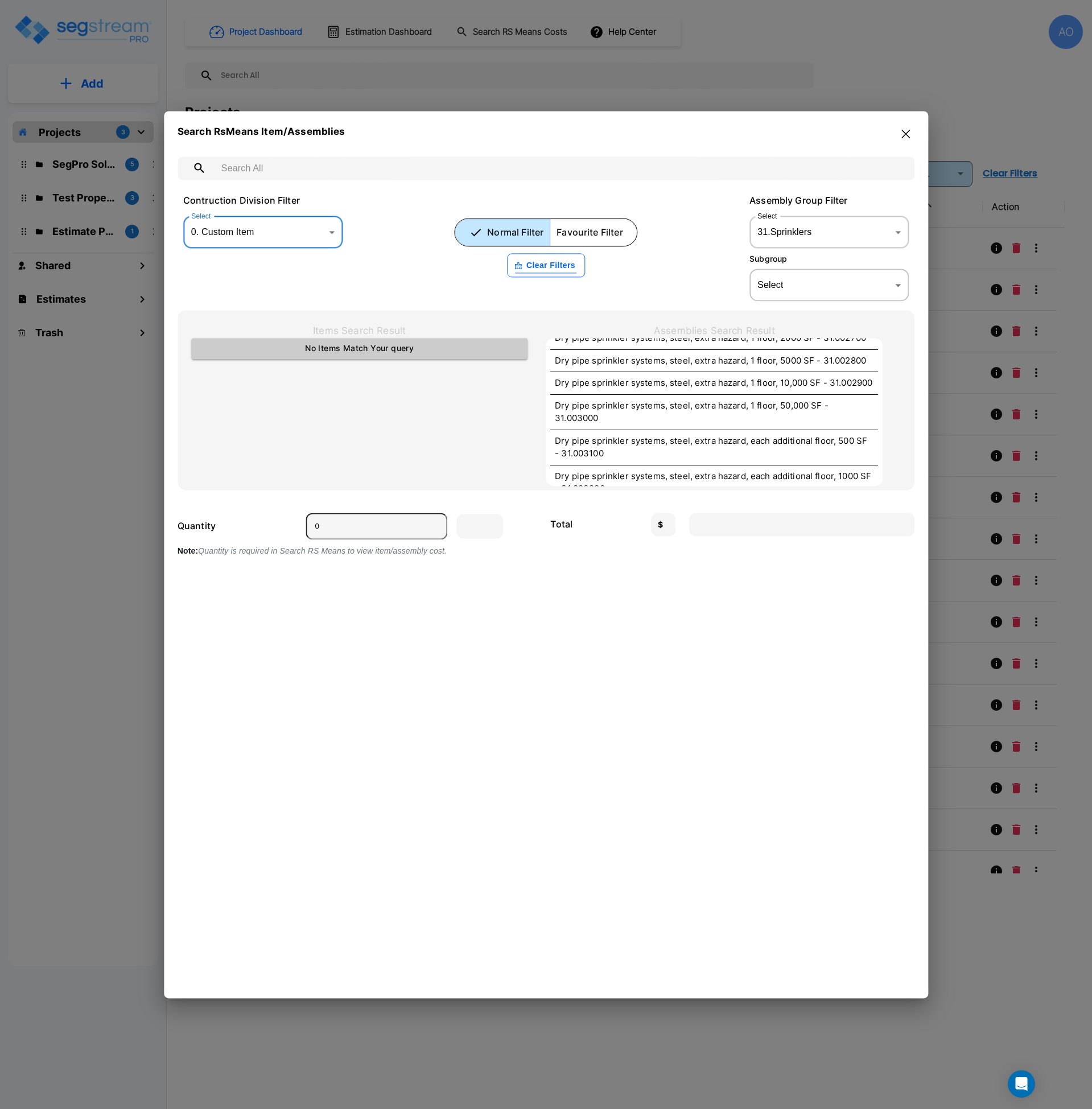
click at [821, 282] on body "× Your report is being generated. Be patient! × We're working on your Modificat…" at bounding box center [546, 554] width 1092 height 1109
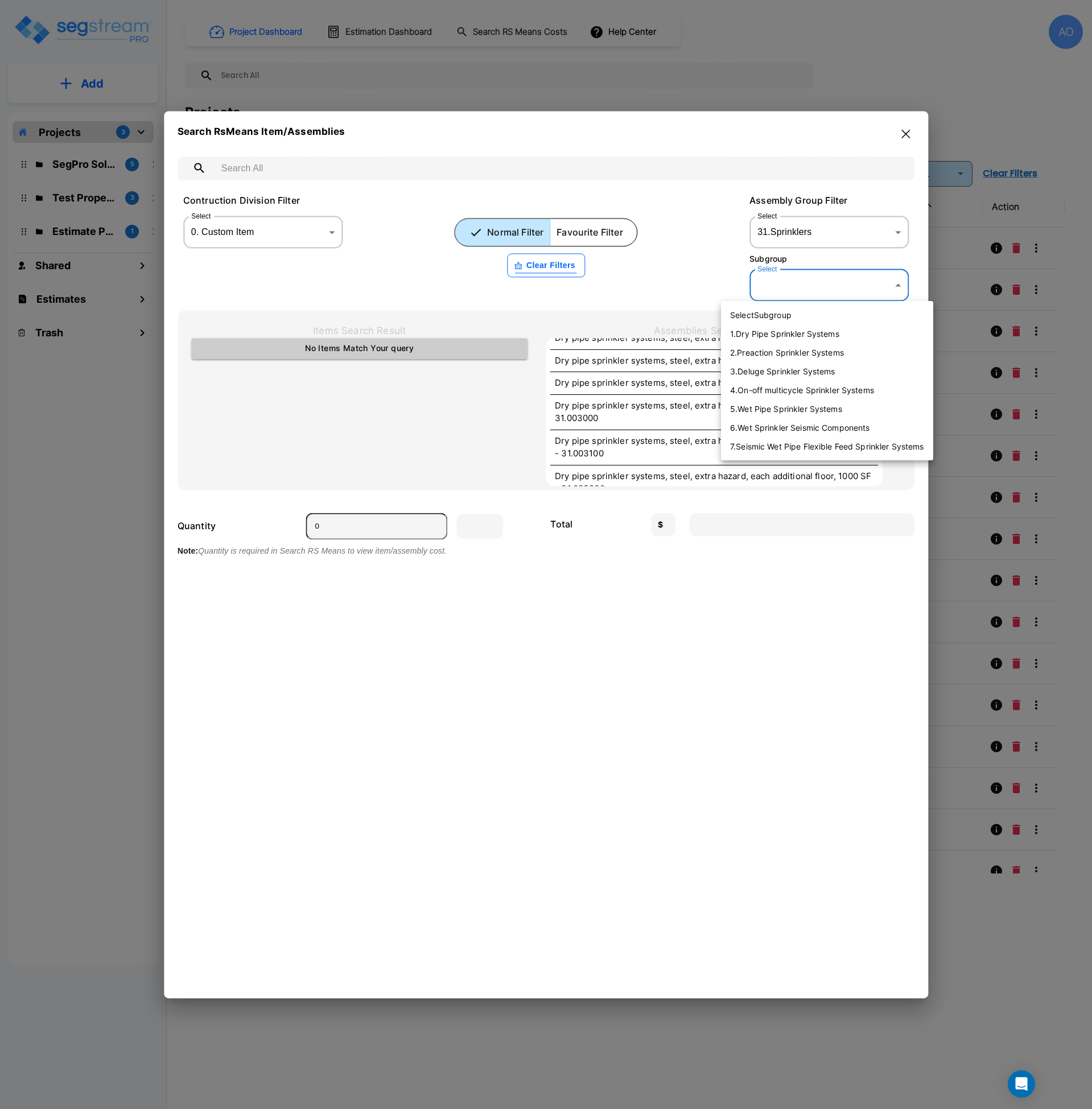
scroll to position [831, 0]
click at [809, 404] on li "5 . Wet Pipe Sprinkler Systems" at bounding box center [827, 408] width 213 height 19
type input "5"
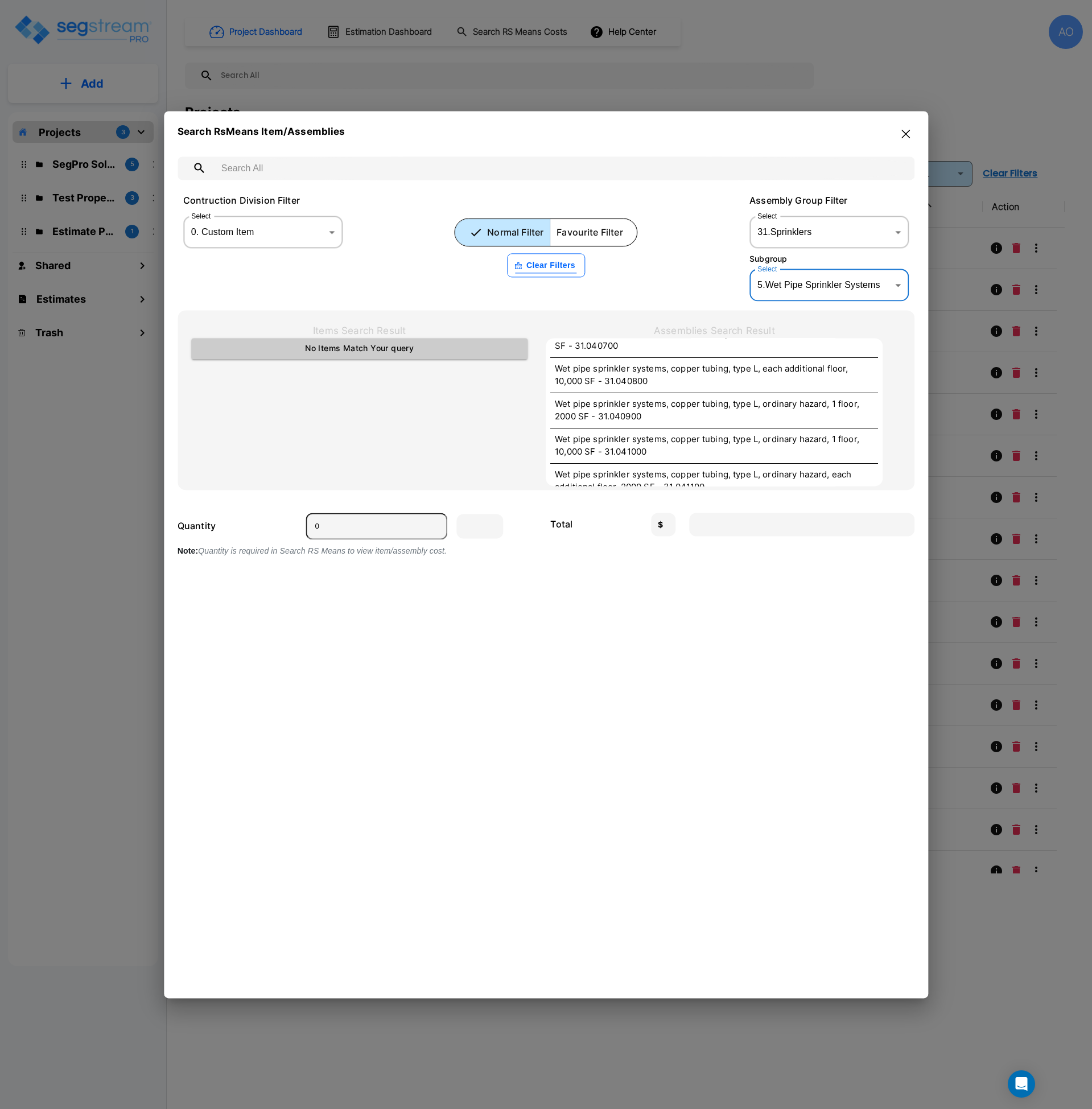
click at [819, 222] on body "× Your report is being generated. Be patient! × We're working on your Modificat…" at bounding box center [546, 554] width 1092 height 1109
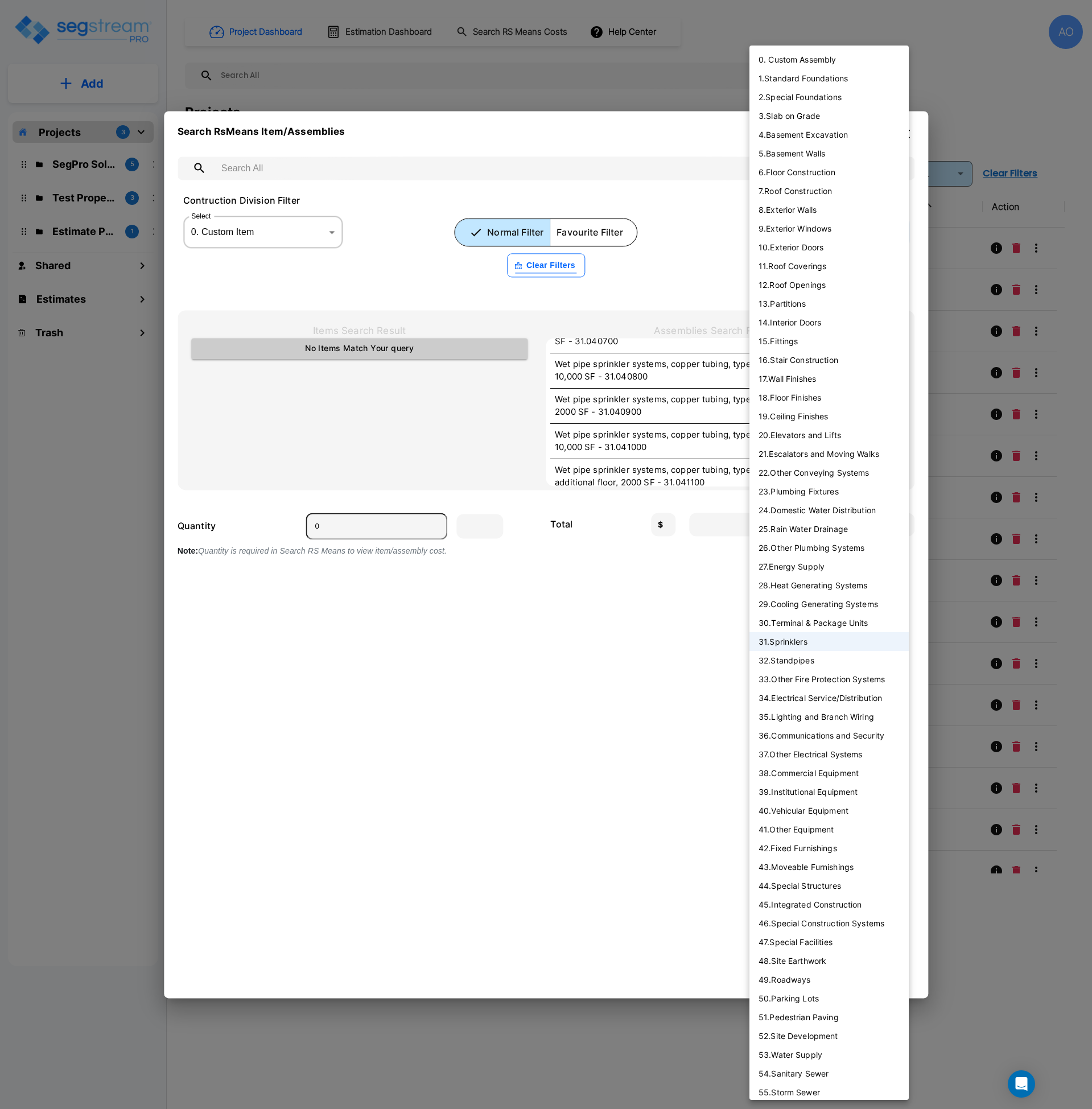
scroll to position [2062, 0]
click at [840, 868] on li "43 . Moveable Furnishings" at bounding box center [829, 867] width 159 height 19
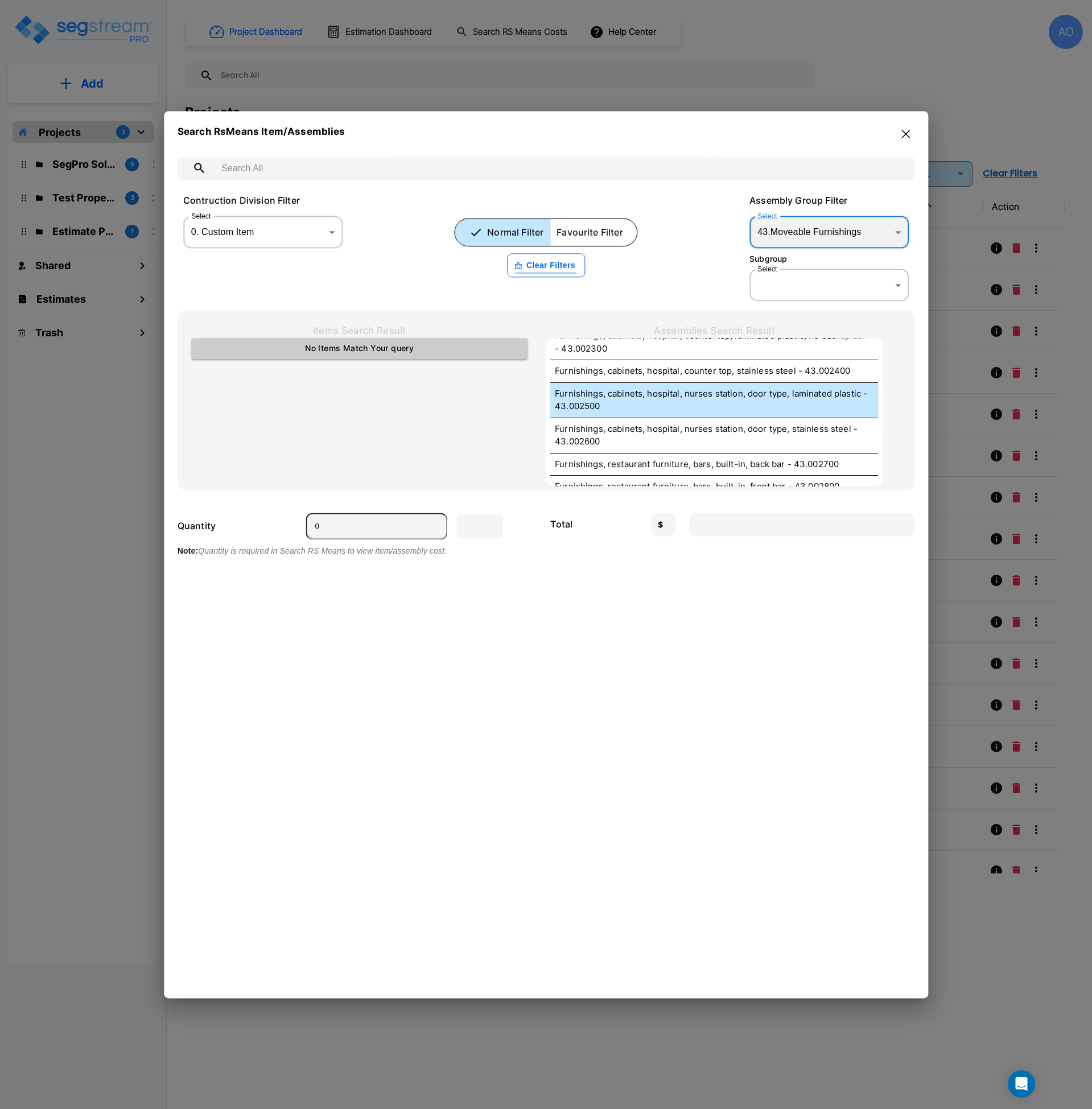
scroll to position [660, 0]
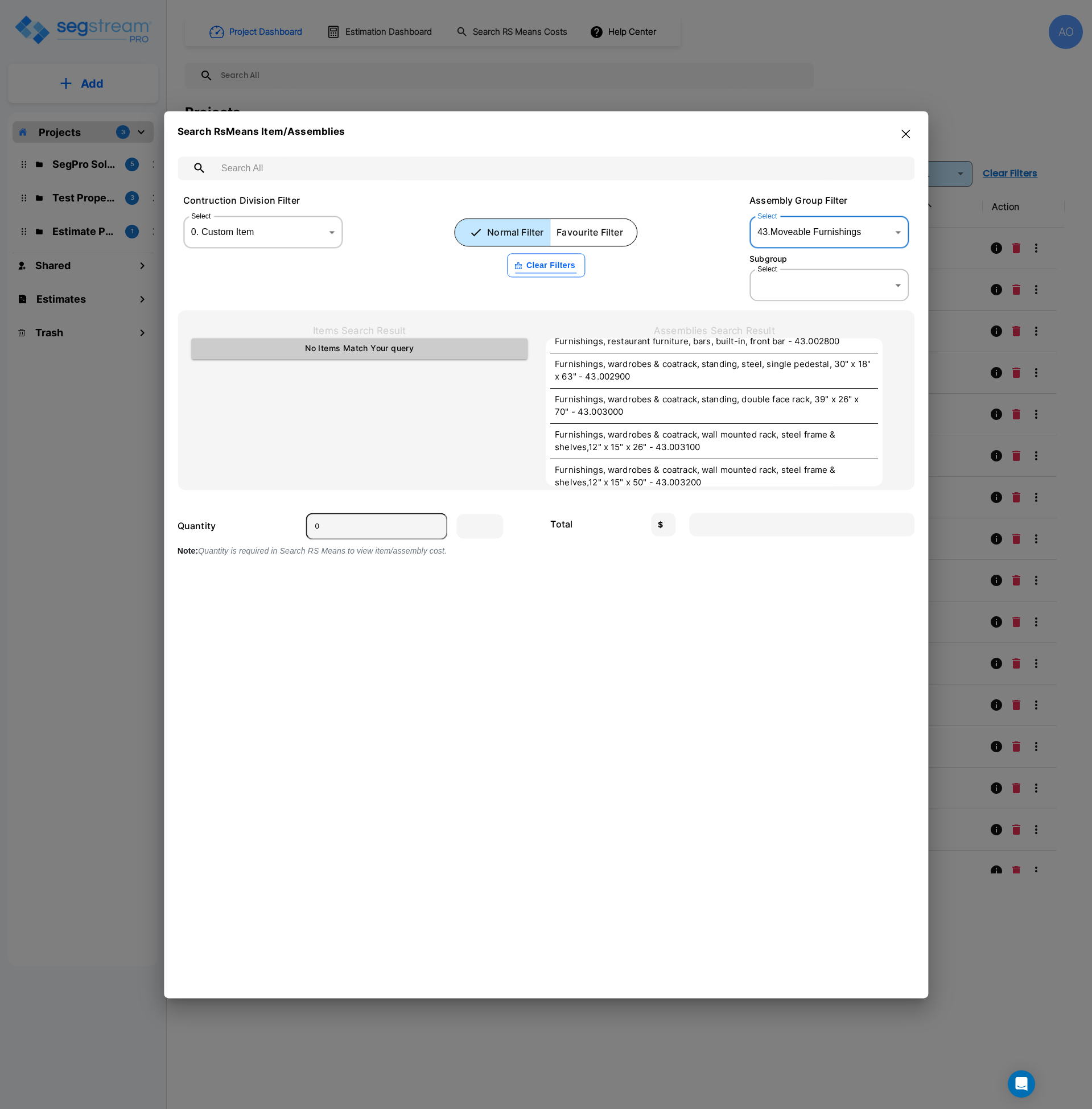
click at [799, 231] on body "× Your report is being generated. Be patient! × We're working on your Modificat…" at bounding box center [546, 554] width 1092 height 1109
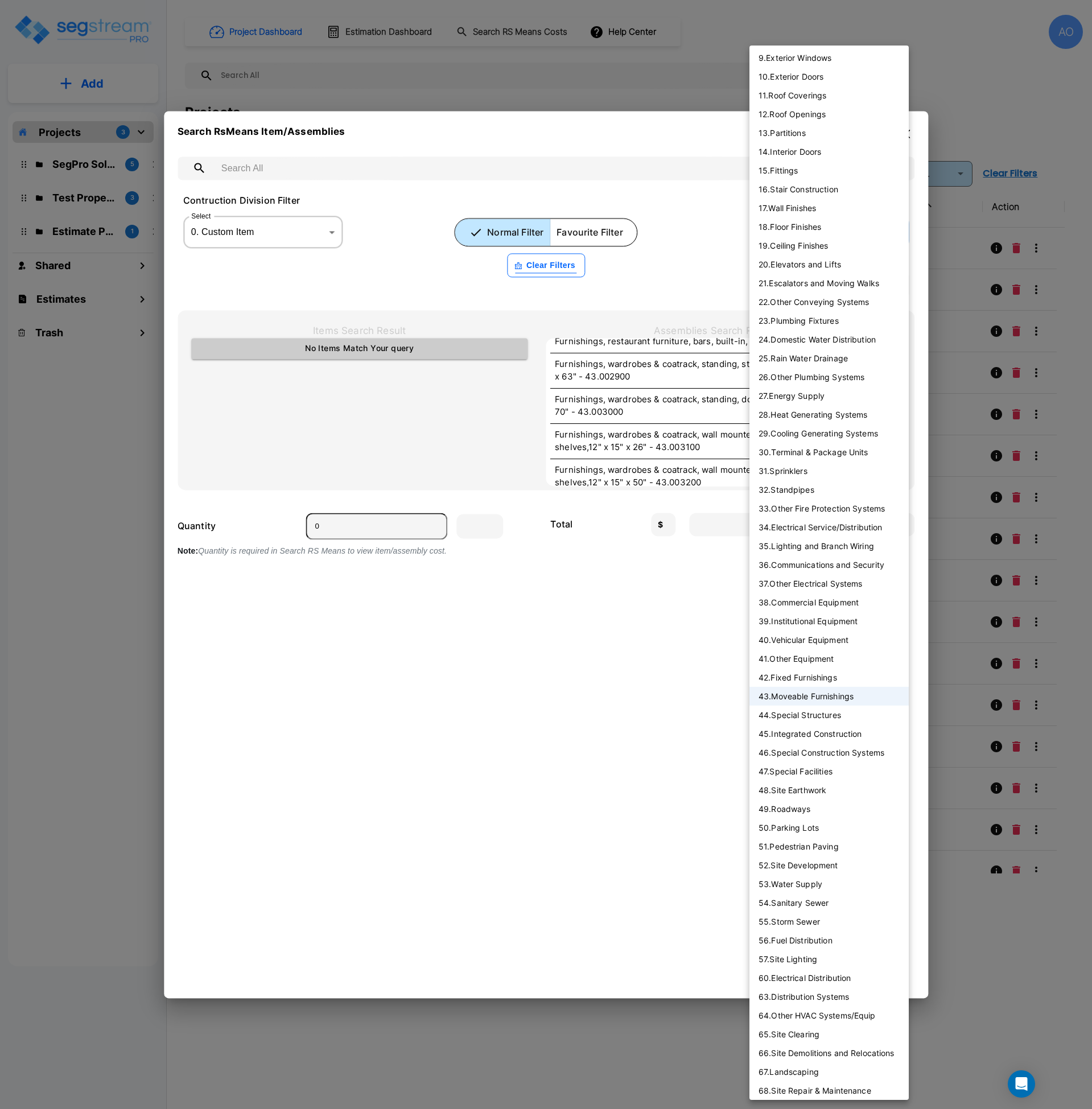
scroll to position [175, 0]
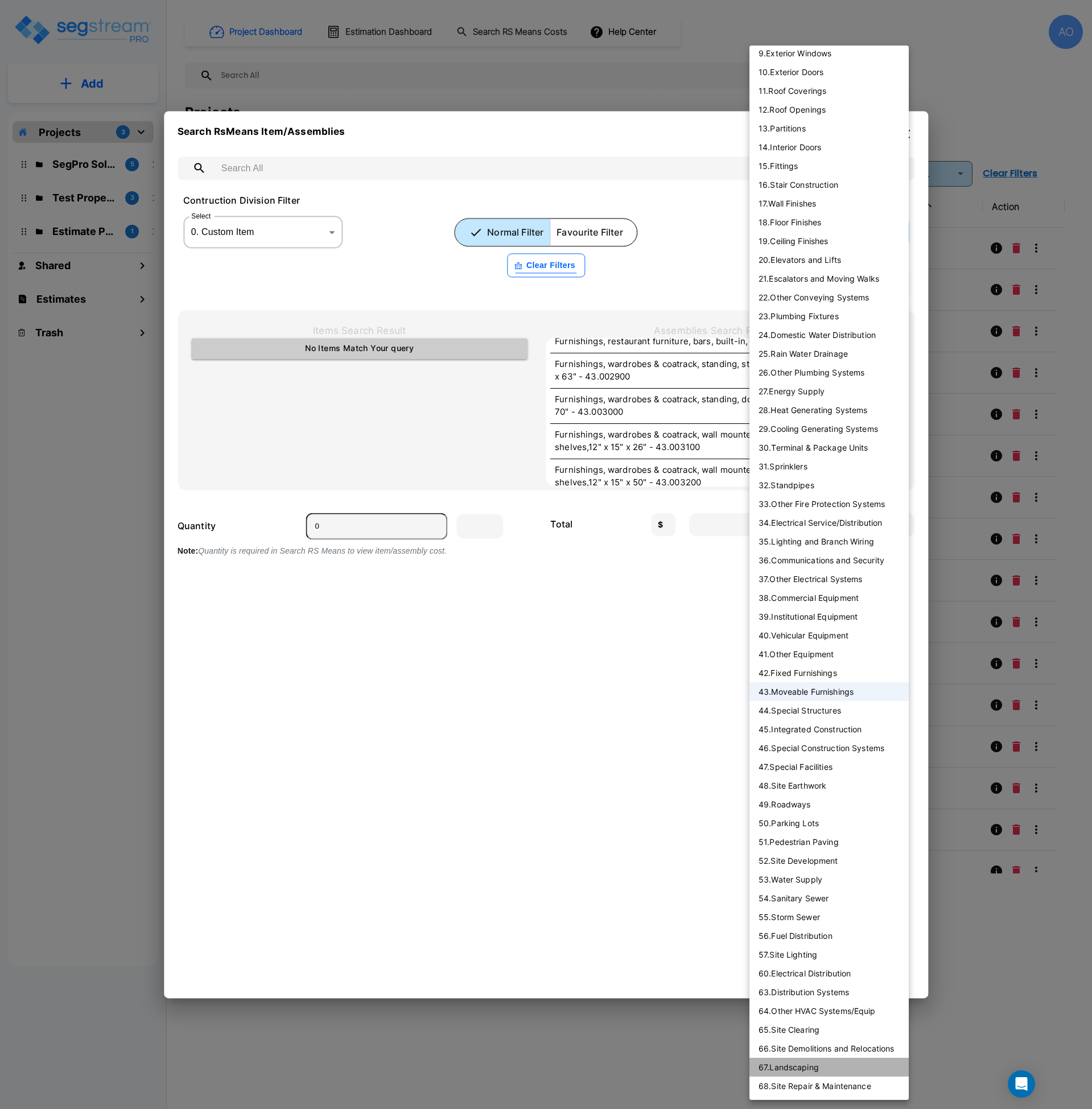
click at [806, 1066] on li "67 . Landscaping" at bounding box center [829, 1067] width 159 height 19
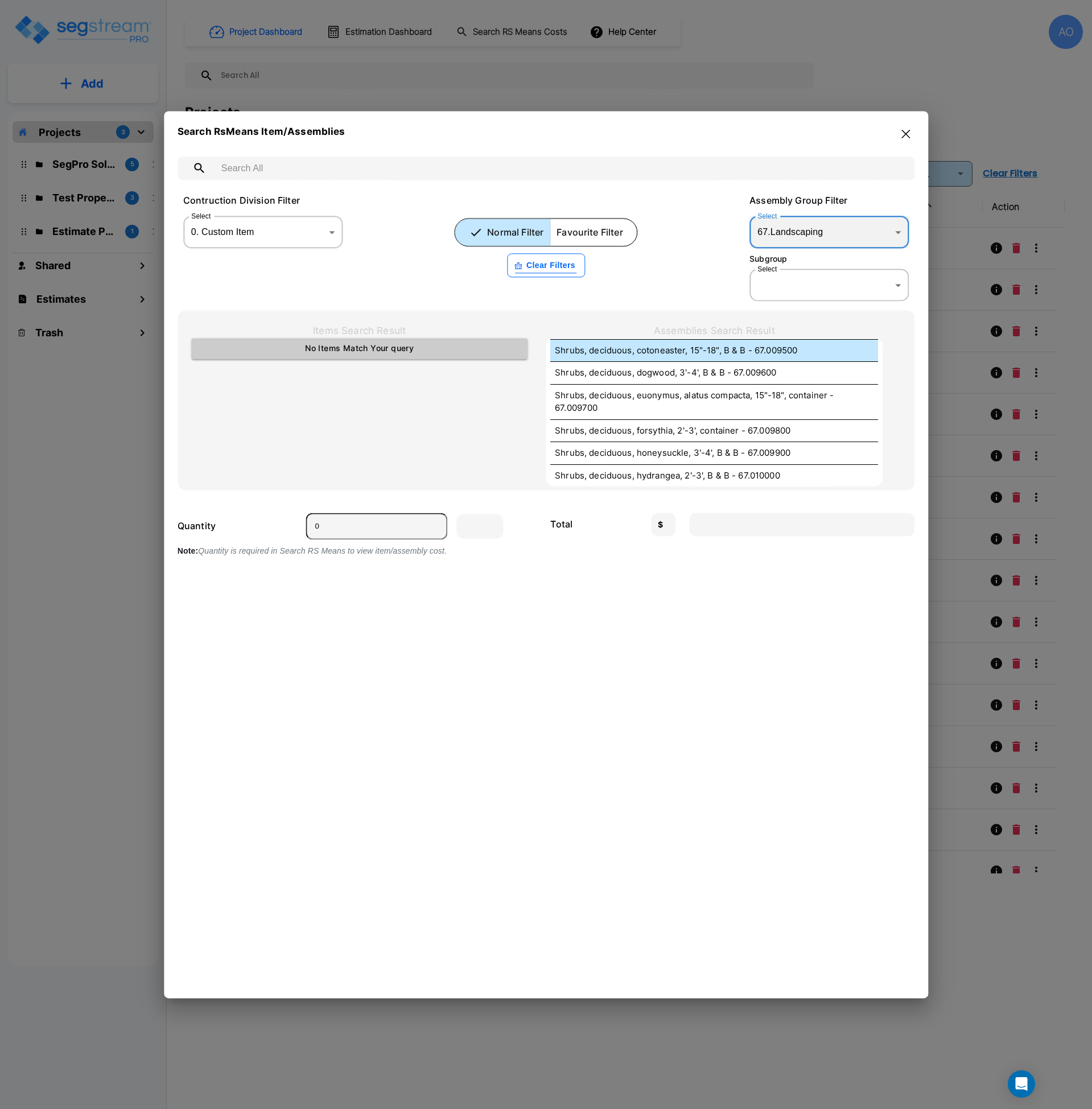
scroll to position [2160, 0]
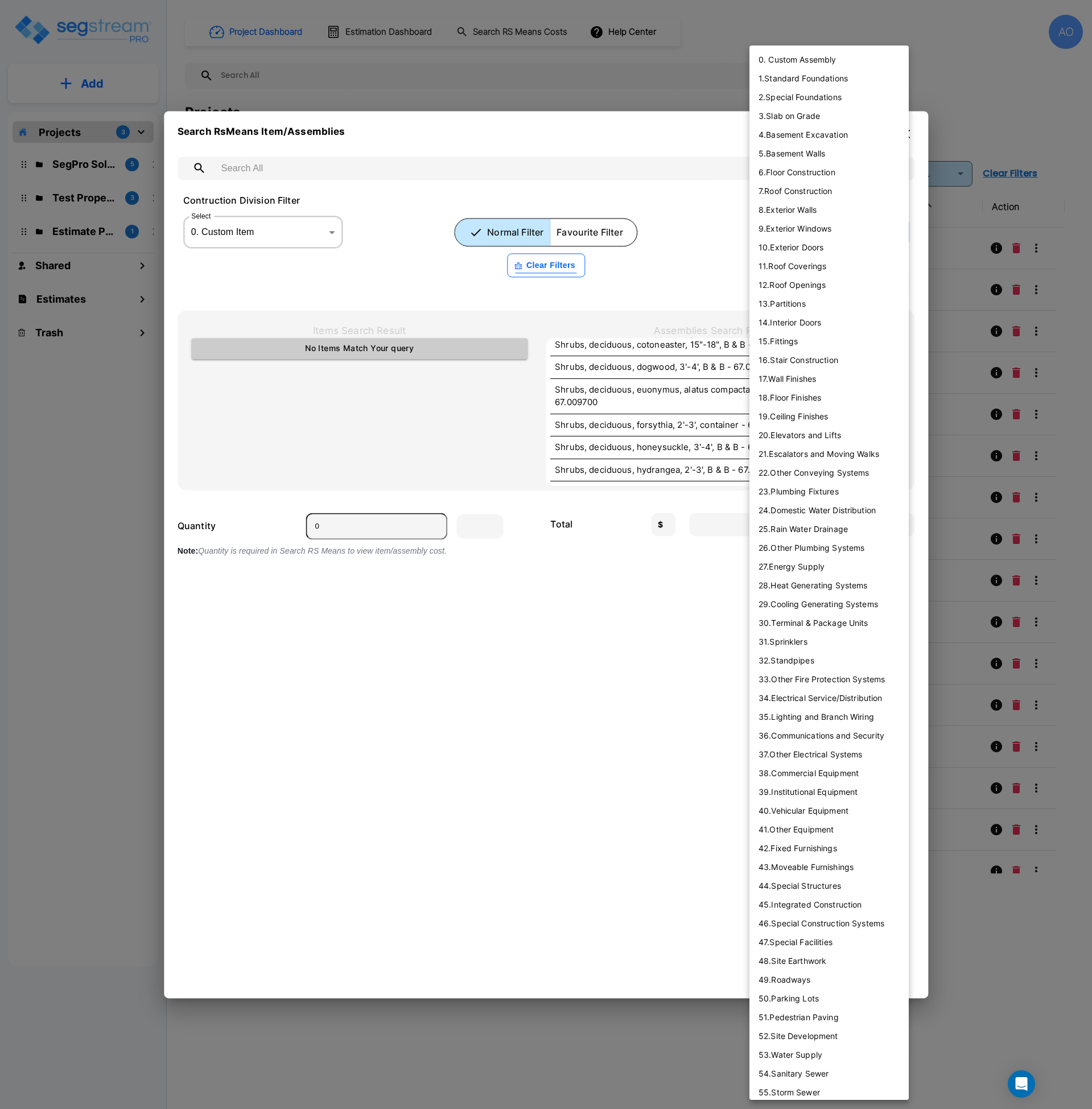
click at [793, 238] on body "× Your report is being generated. Be patient! × We're working on your Modificat…" at bounding box center [546, 554] width 1092 height 1109
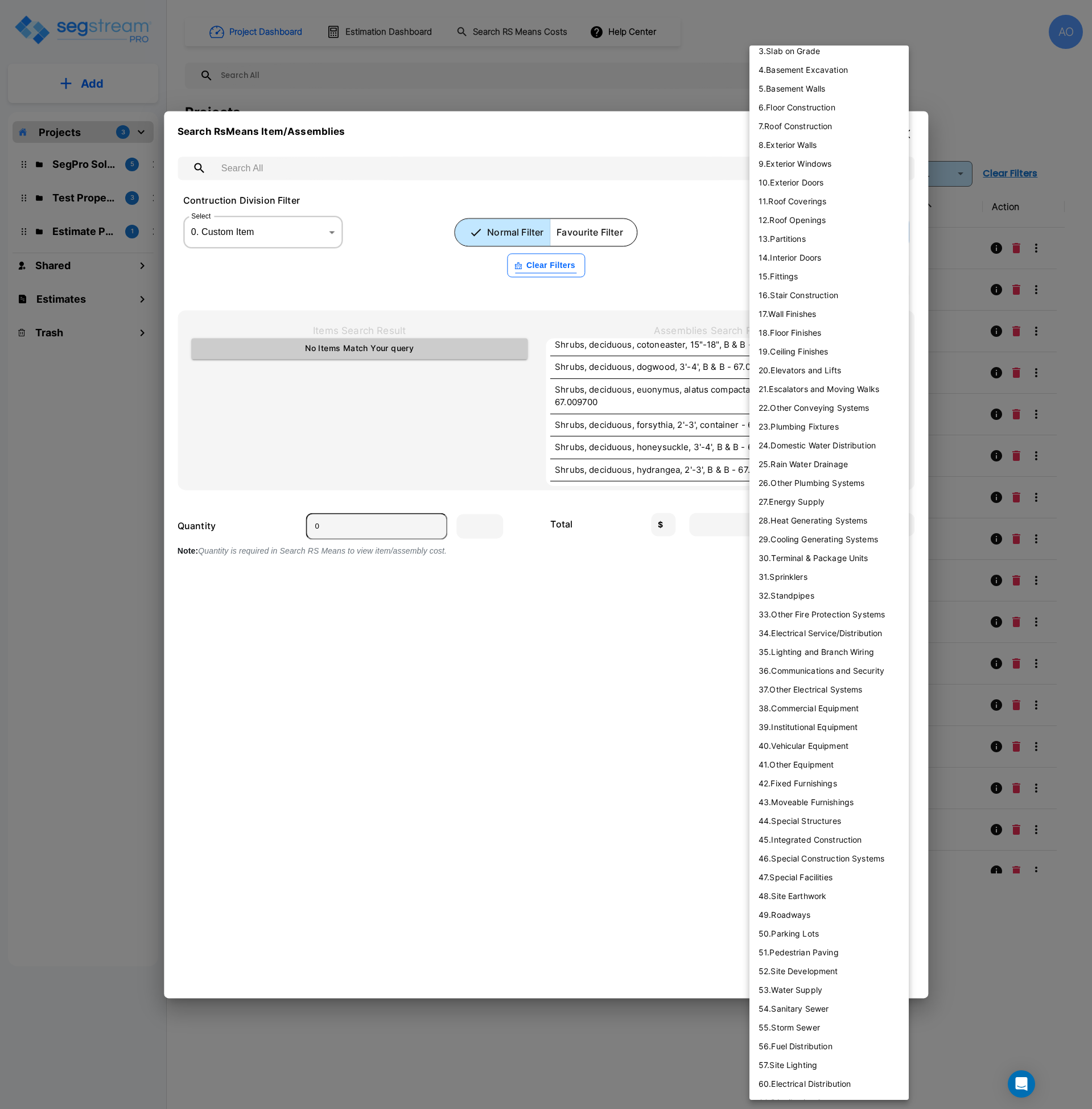
scroll to position [175, 0]
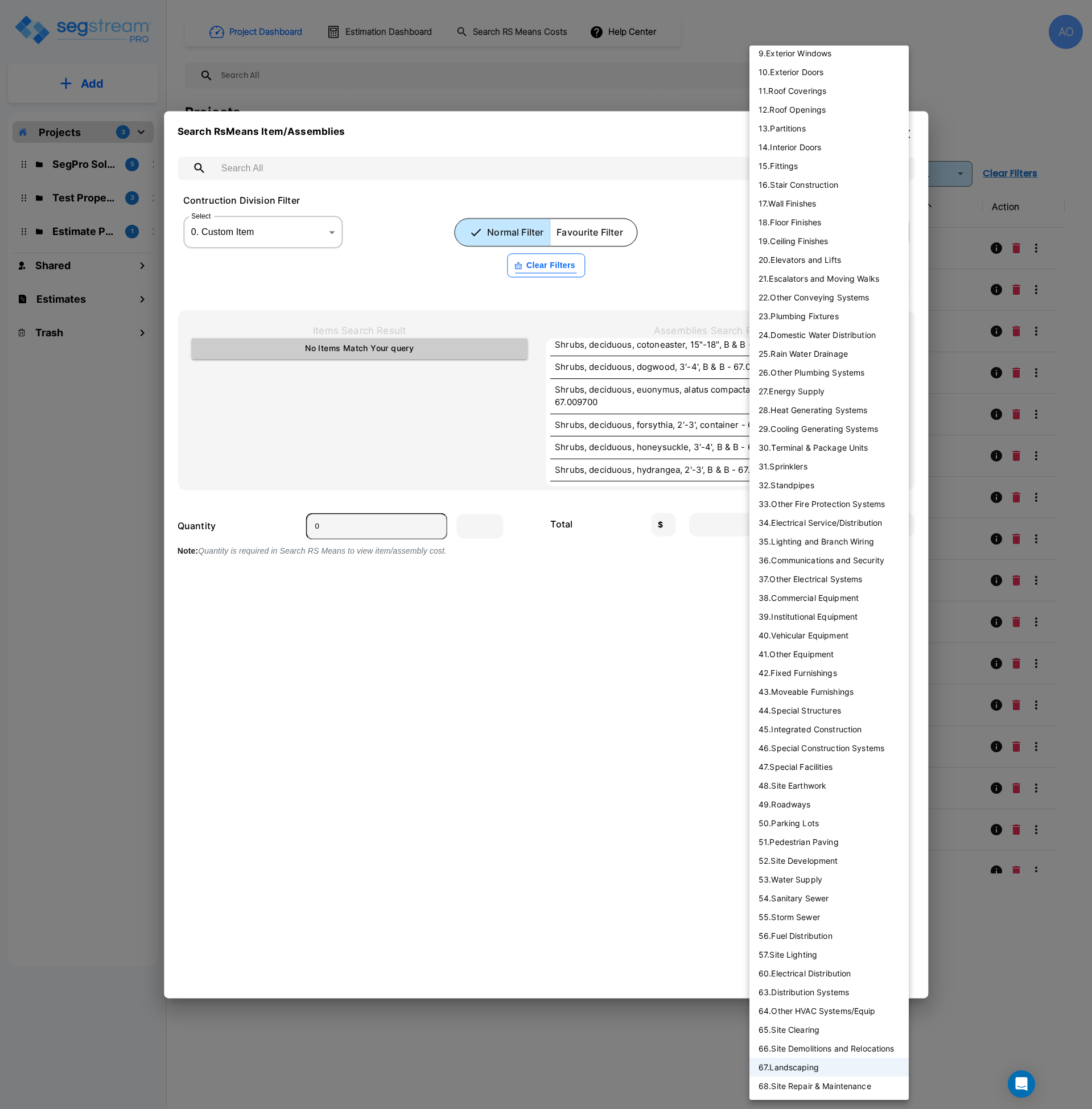
click at [827, 789] on li "48 . Site Earthwork" at bounding box center [829, 785] width 159 height 19
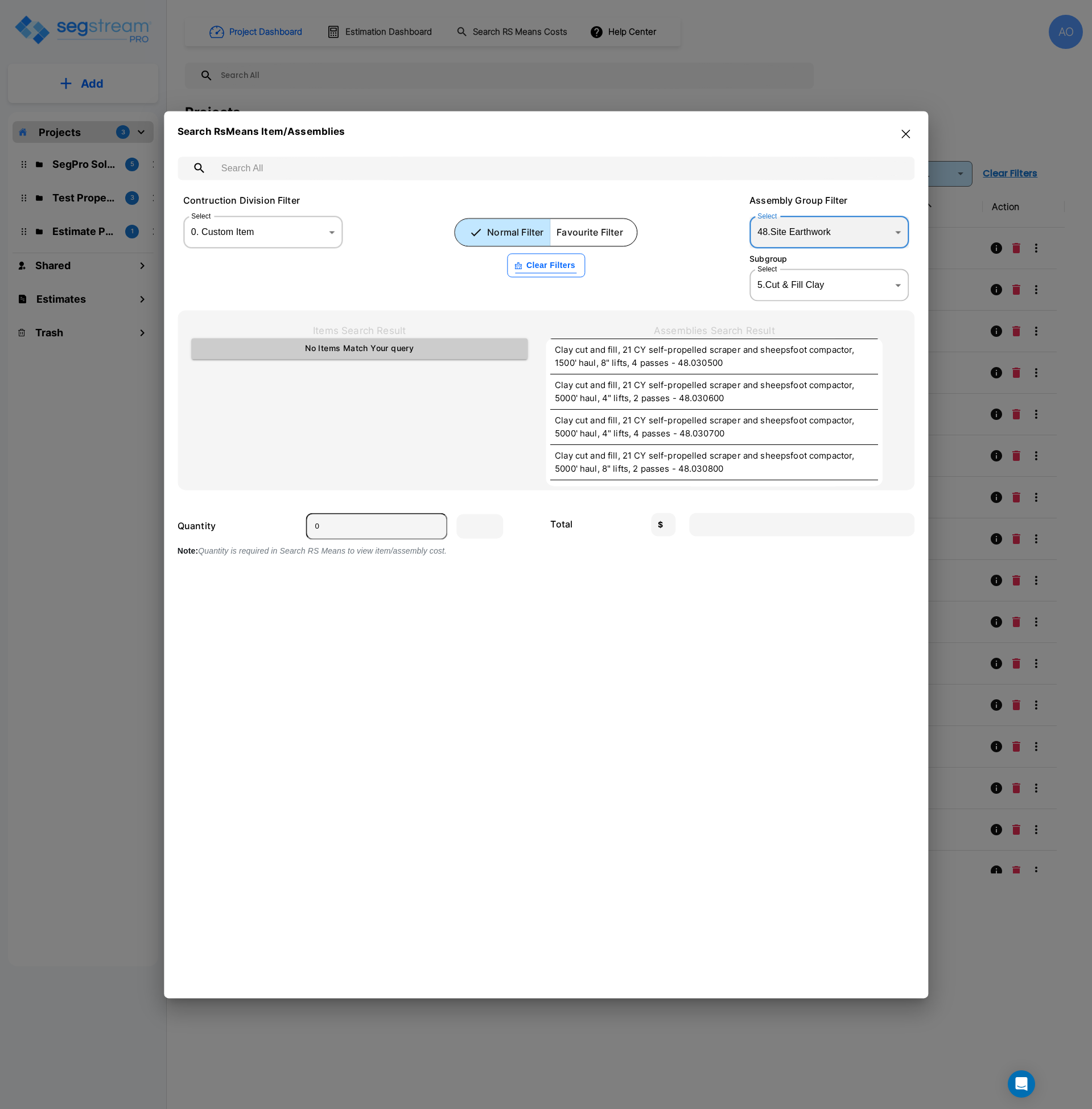
scroll to position [2119, 0]
click at [847, 233] on body "× Your report is being generated. Be patient! × We're working on your Modificat…" at bounding box center [546, 554] width 1092 height 1109
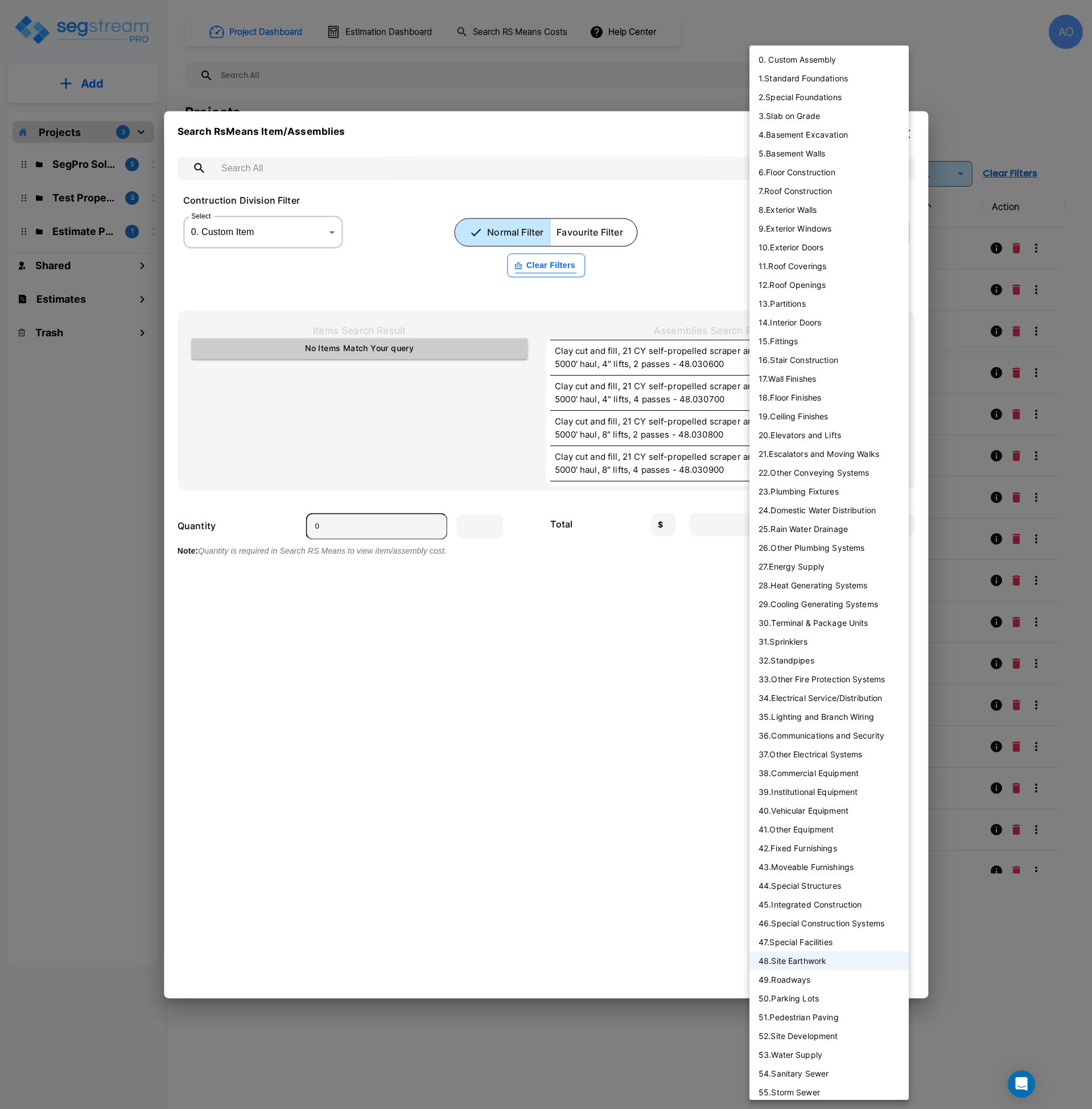
drag, startPoint x: 847, startPoint y: 233, endPoint x: 827, endPoint y: 101, distance: 133.5
click at [827, 101] on ul "0. Custom Assembly 1 . Standard Foundations 2 . Special Foundations 3 . Slab on…" at bounding box center [829, 660] width 159 height 1230
click at [827, 101] on li "2 . Special Foundations" at bounding box center [829, 97] width 159 height 19
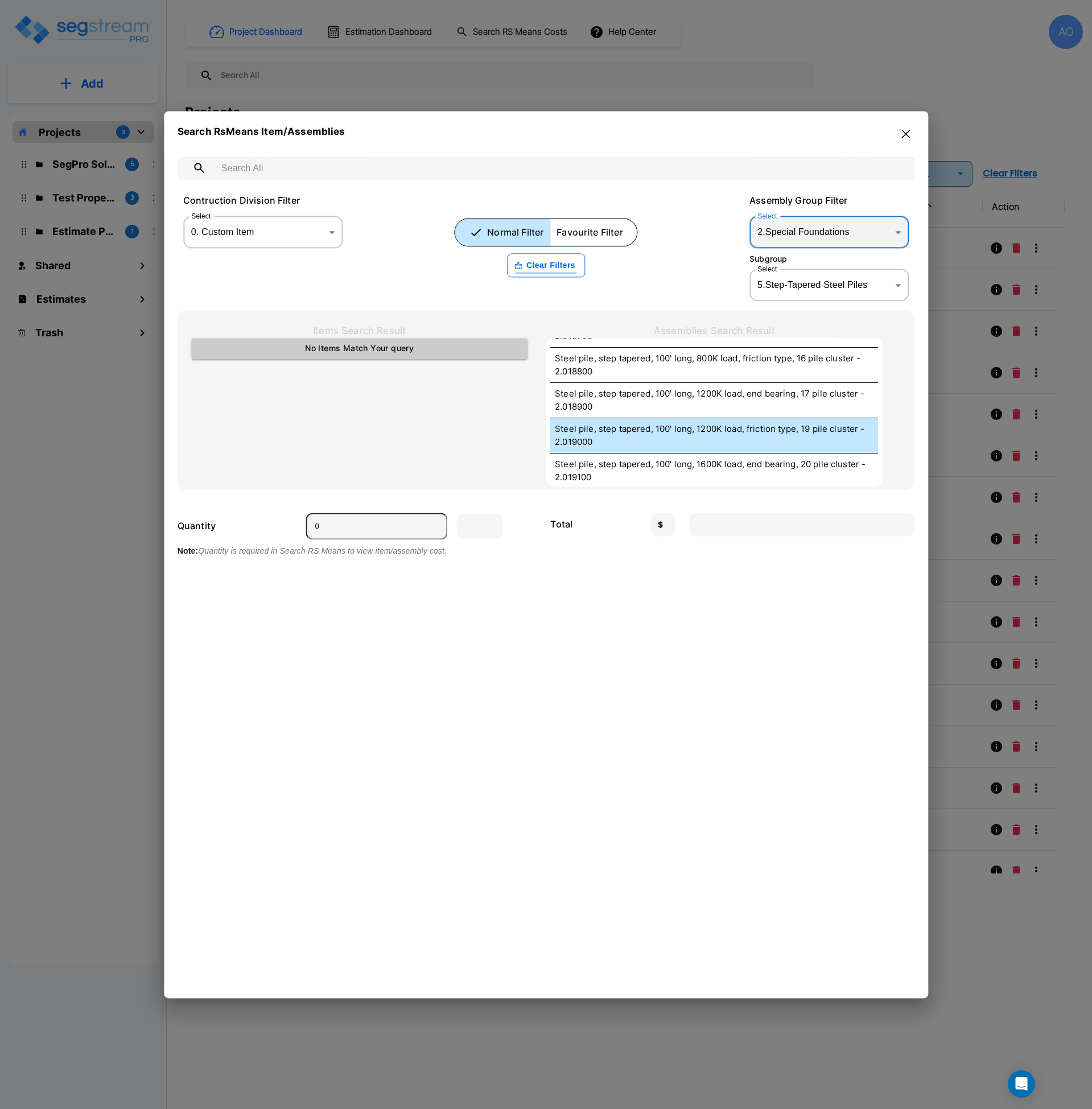
scroll to position [823, 0]
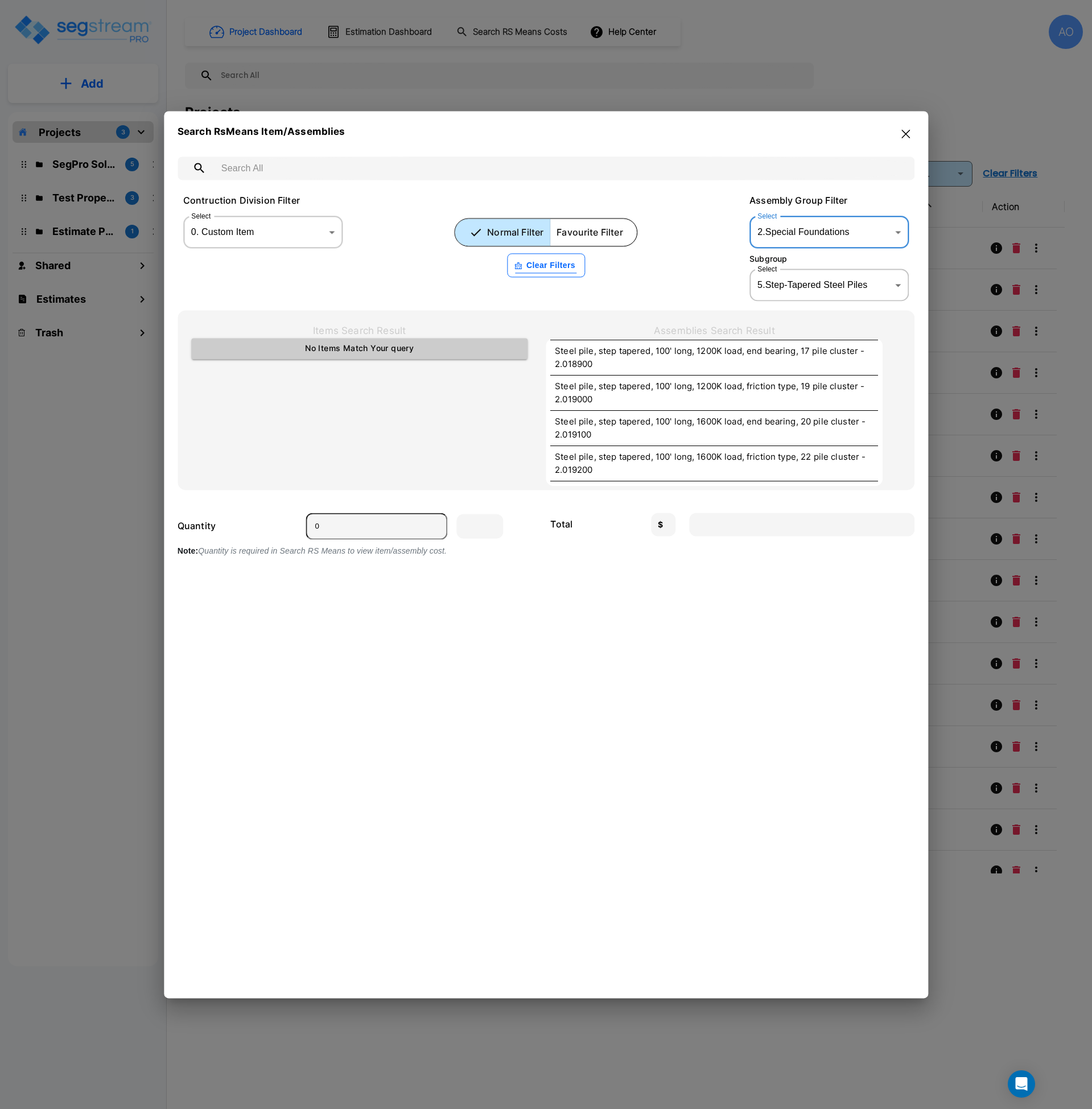
click at [814, 228] on body "× Your report is being generated. Be patient! × We're working on your Modificat…" at bounding box center [546, 554] width 1092 height 1109
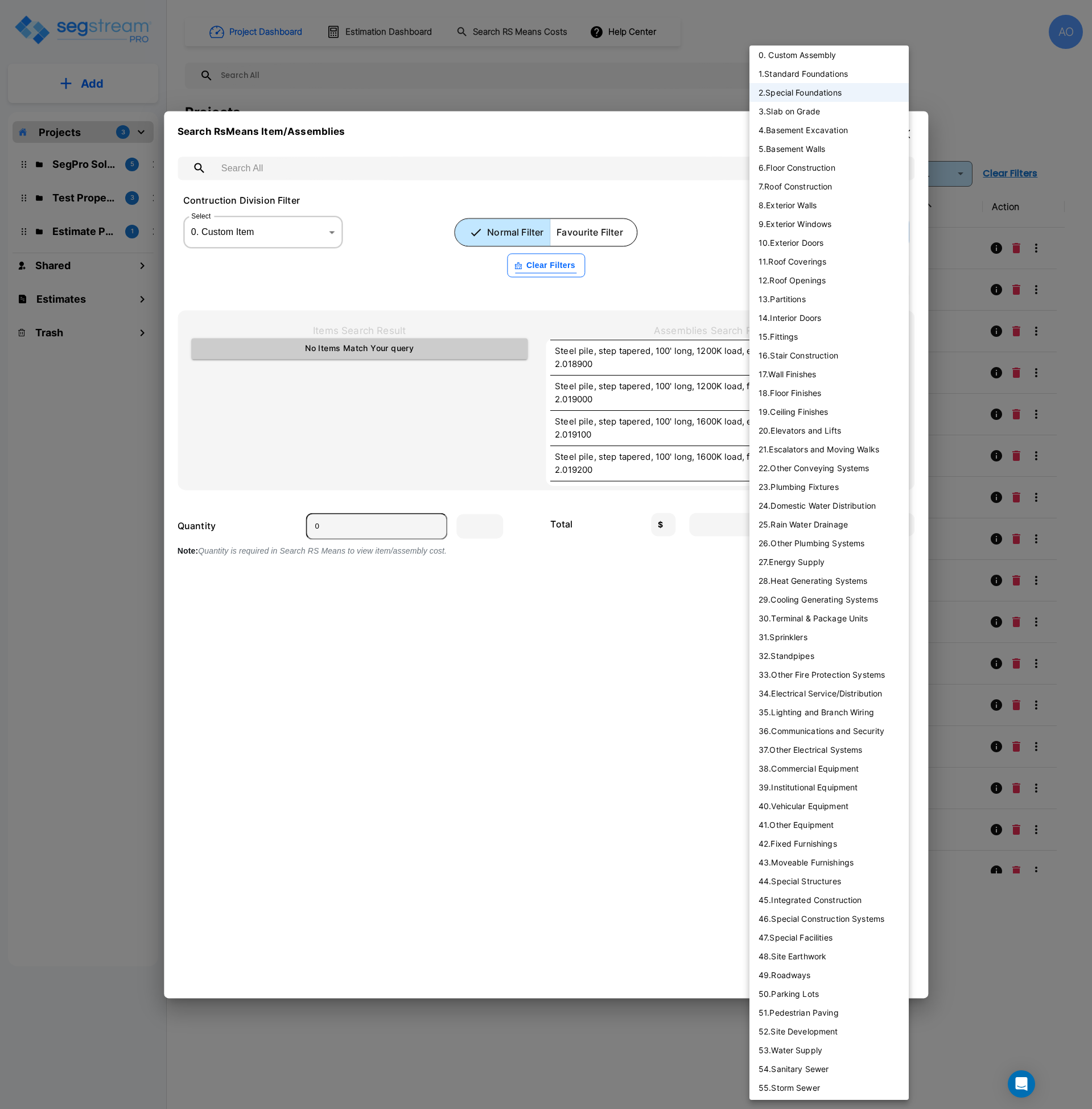
scroll to position [5, 0]
click at [804, 70] on li "1 . Standard Foundations" at bounding box center [829, 73] width 159 height 19
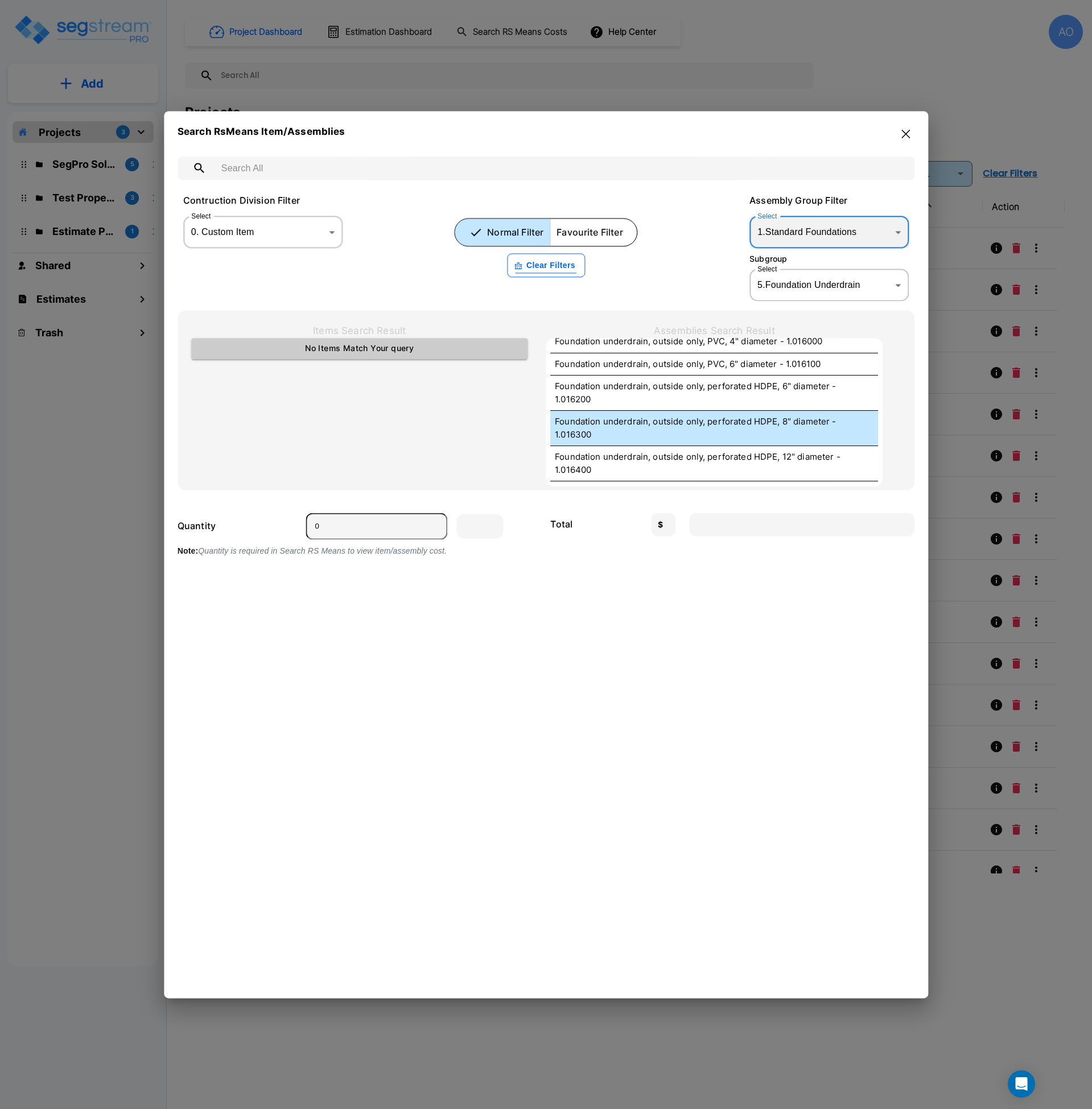
scroll to position [0, 0]
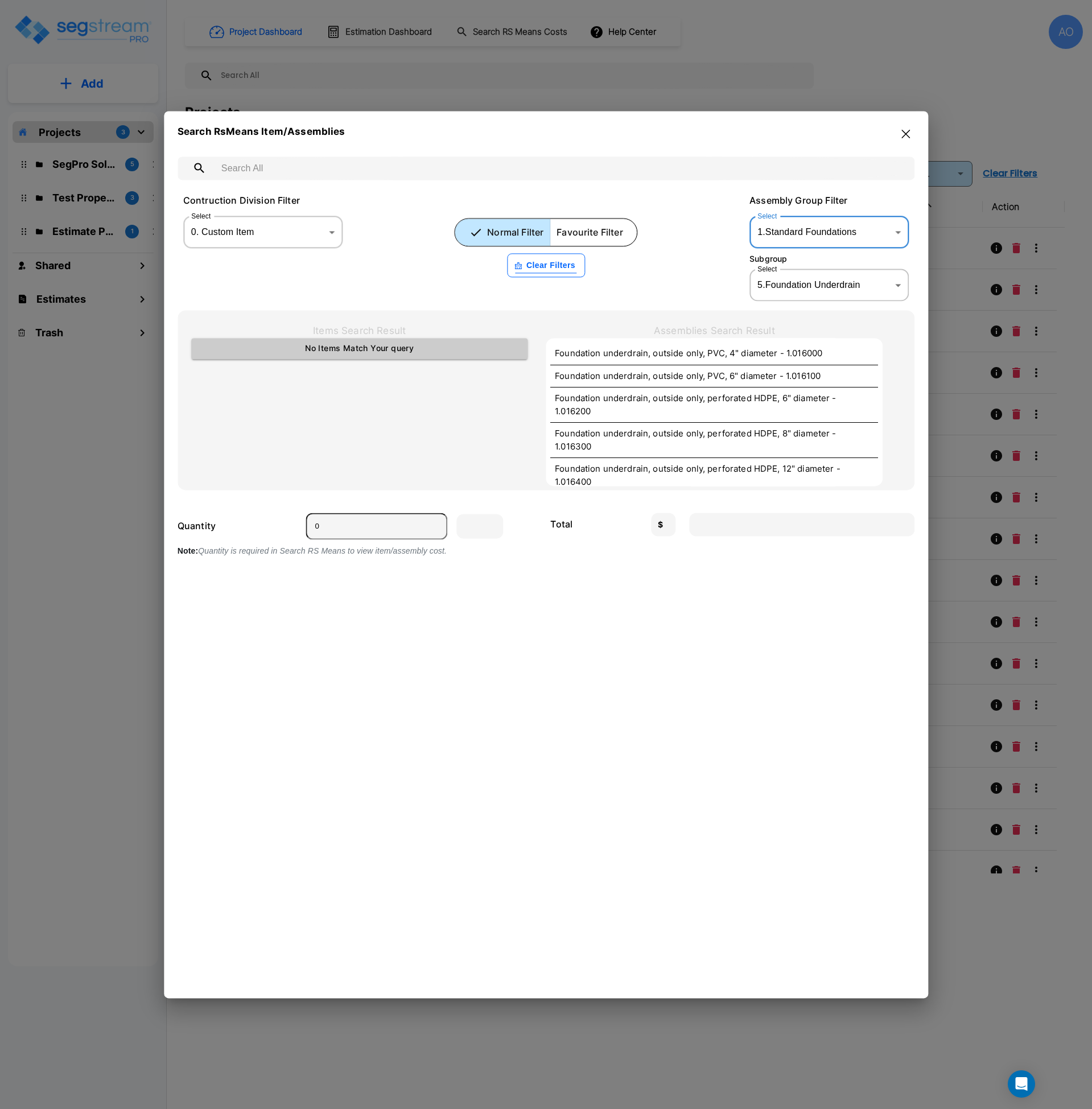
click at [827, 233] on body "× Your report is being generated. Be patient! × We're working on your Modificat…" at bounding box center [546, 554] width 1092 height 1109
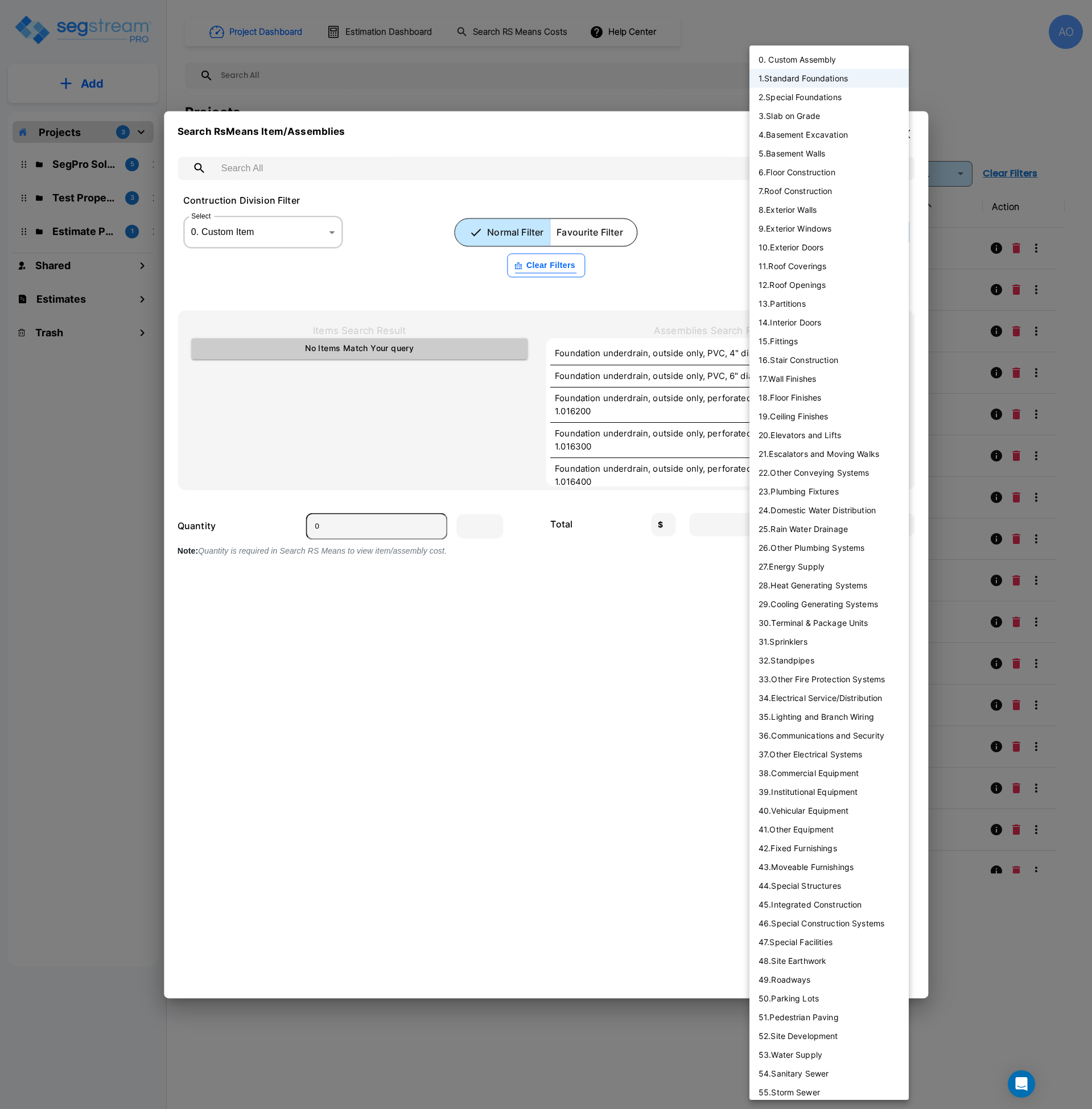
click at [823, 116] on li "3 . Slab on Grade" at bounding box center [829, 116] width 159 height 19
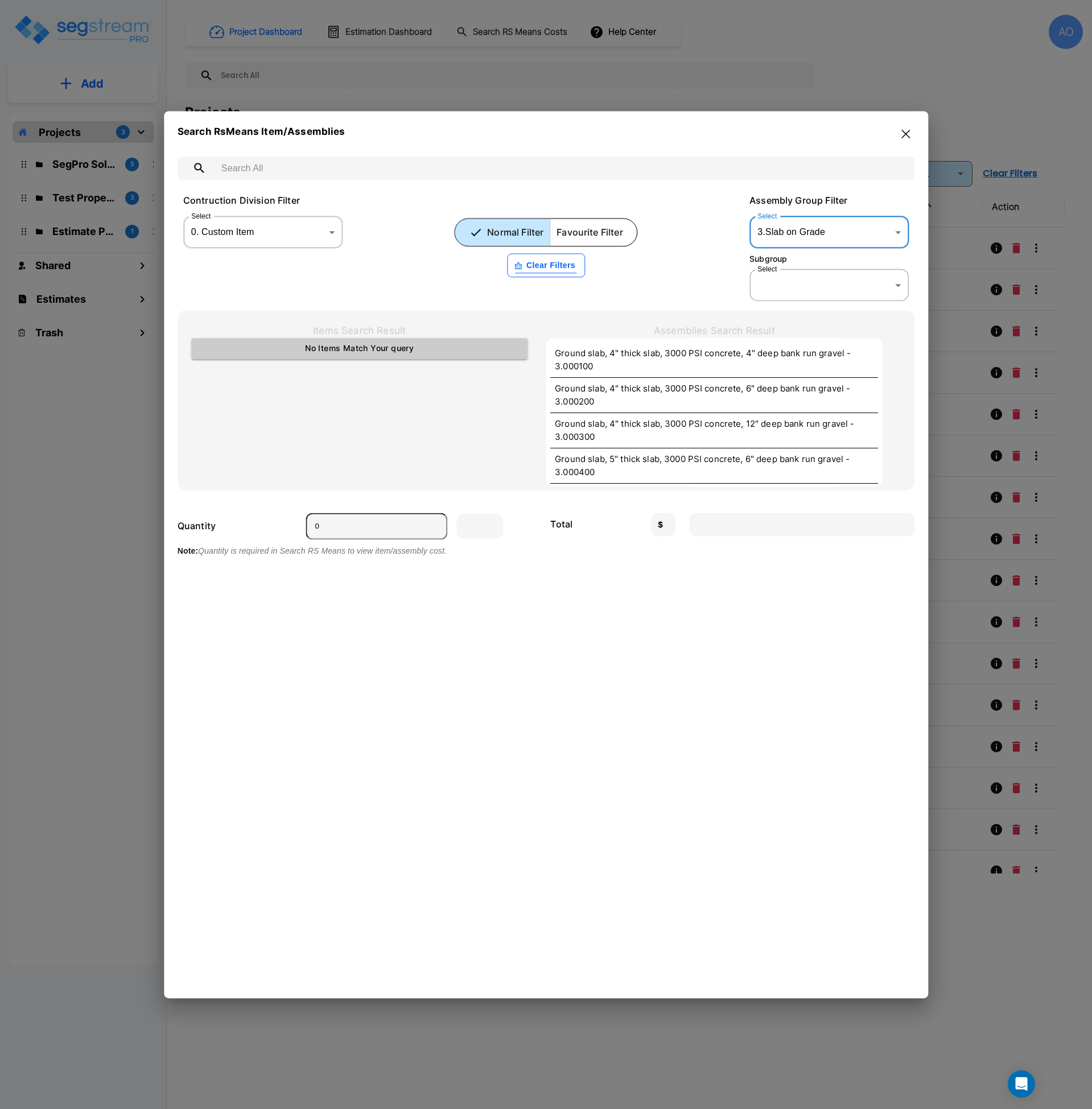
click at [820, 233] on body "× Your report is being generated. Be patient! × We're working on your Modificat…" at bounding box center [546, 554] width 1092 height 1109
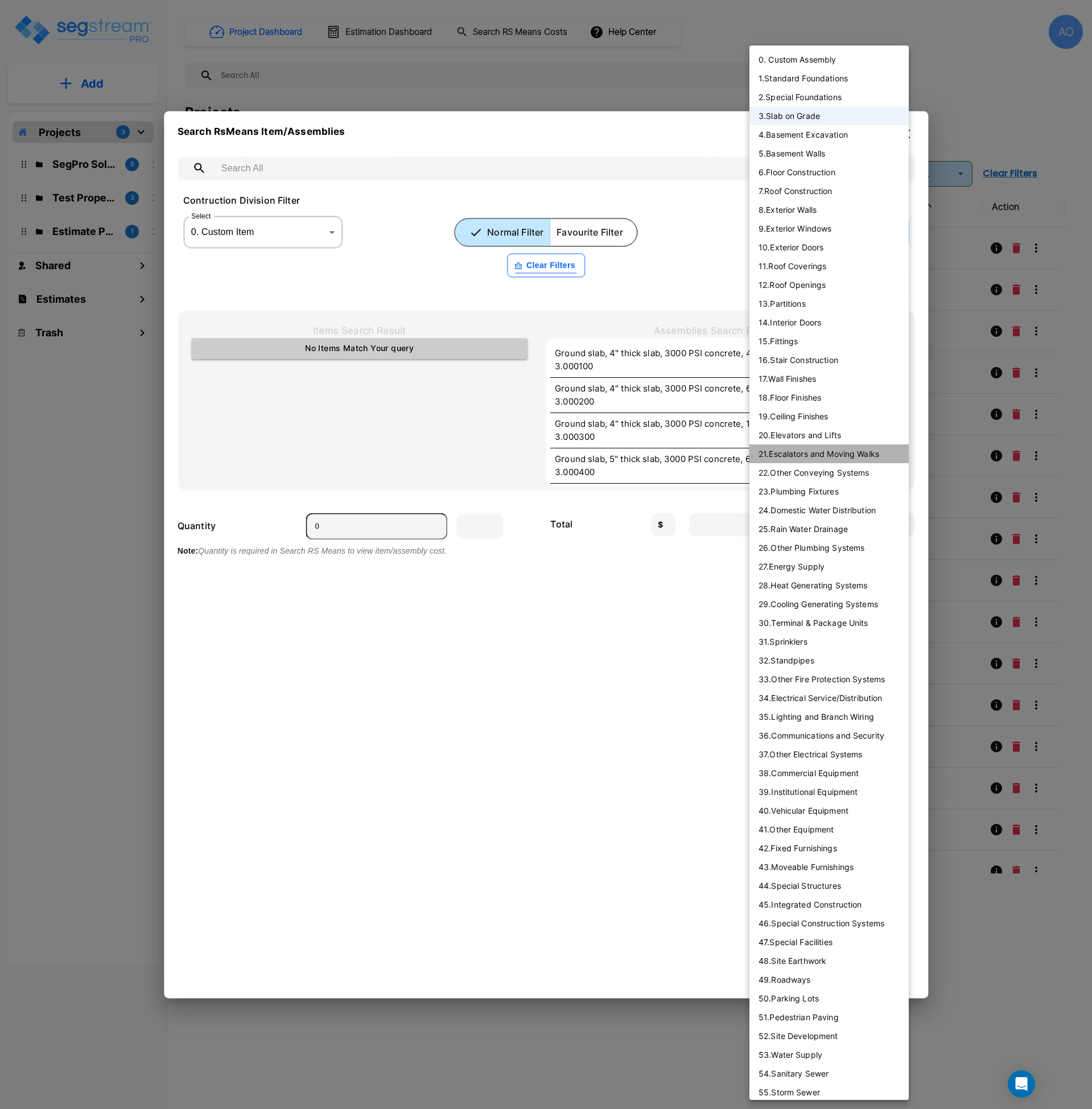
click at [844, 455] on li "21 . Escalators and Moving Walks" at bounding box center [829, 454] width 159 height 19
type input "21"
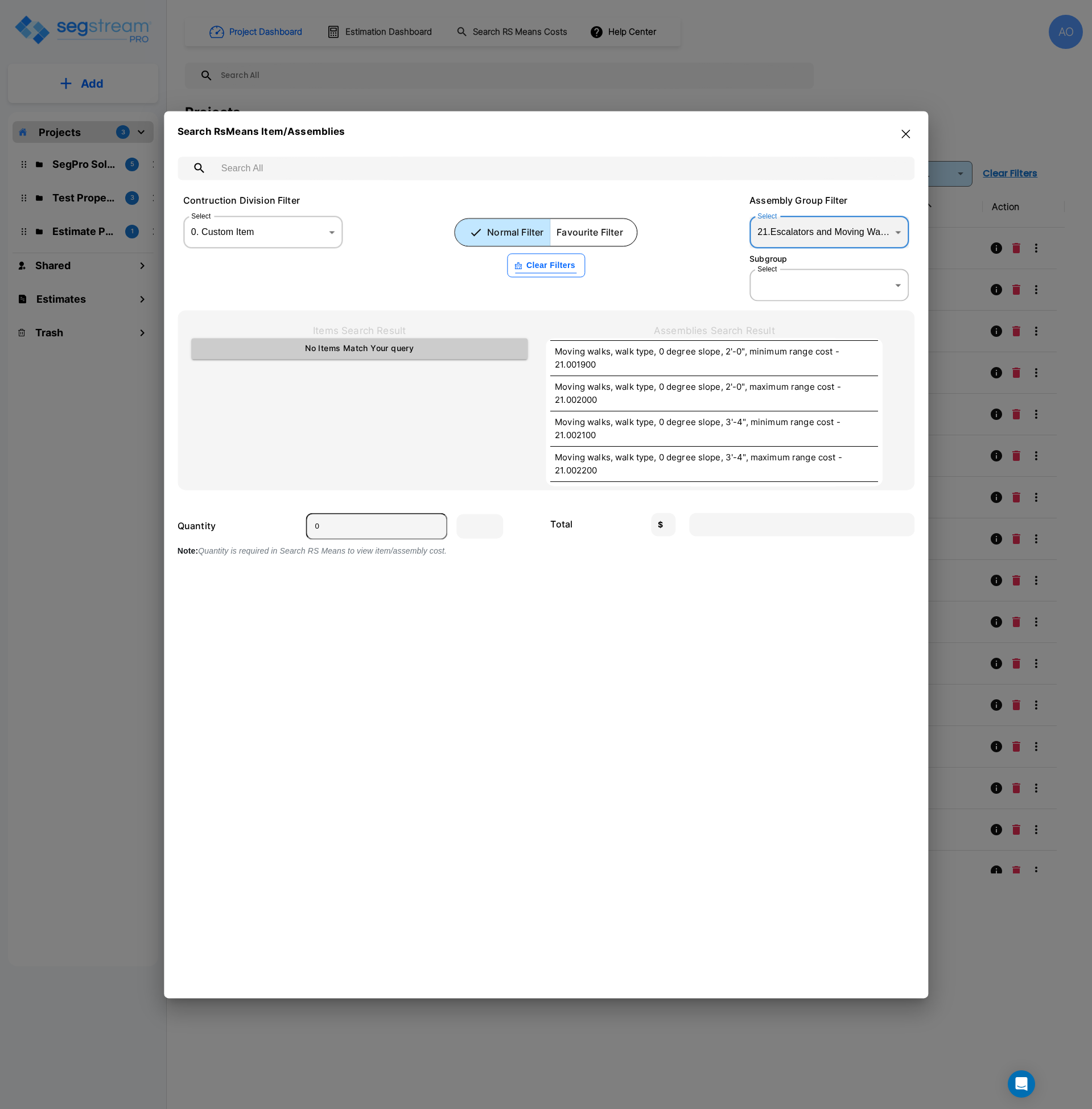
scroll to position [637, 0]
click at [905, 134] on icon "button" at bounding box center [906, 133] width 9 height 9
